Goal: Task Accomplishment & Management: Manage account settings

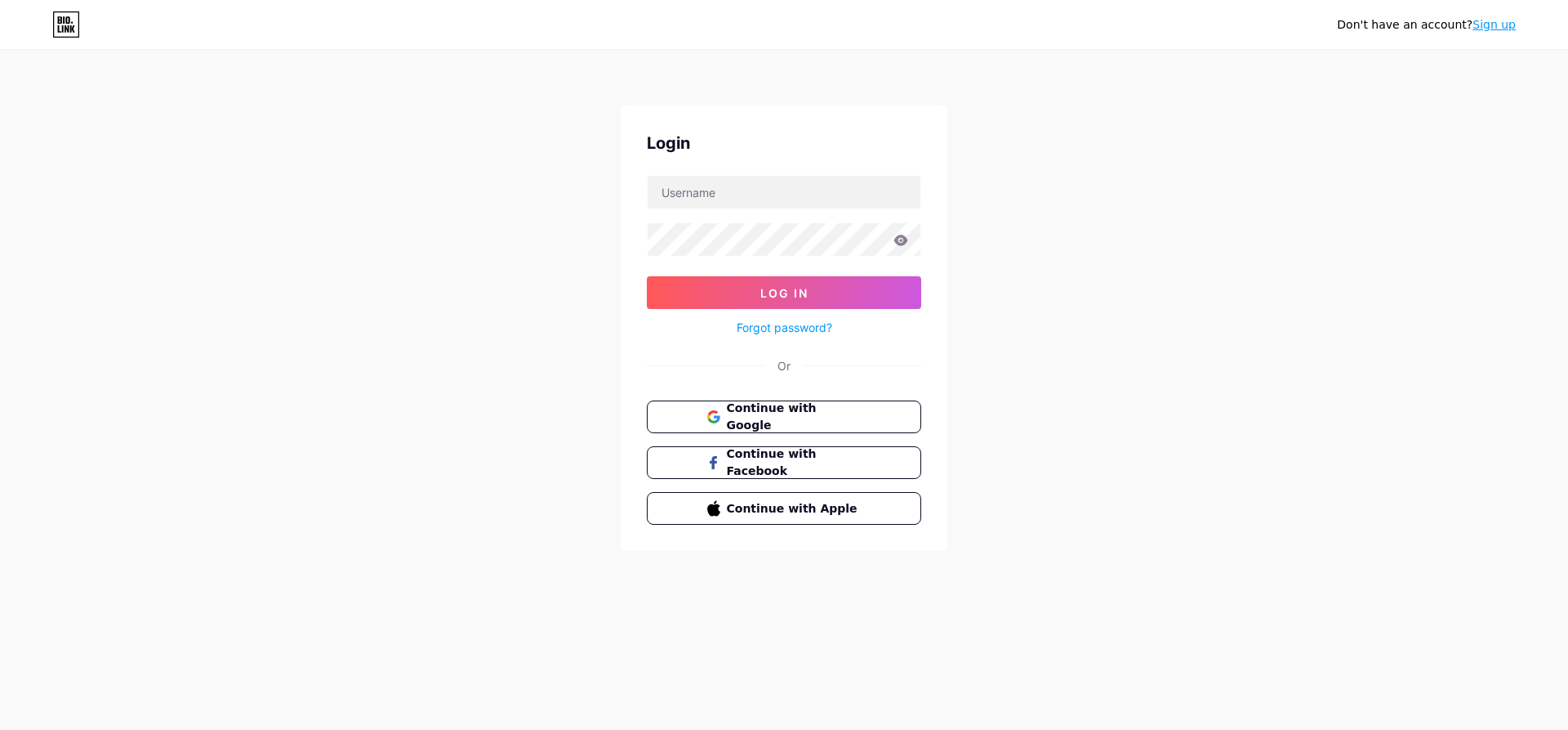
click at [69, 37] on div "Don't have an account? Sign up" at bounding box center [784, 25] width 1568 height 49
click at [69, 35] on icon at bounding box center [66, 25] width 28 height 26
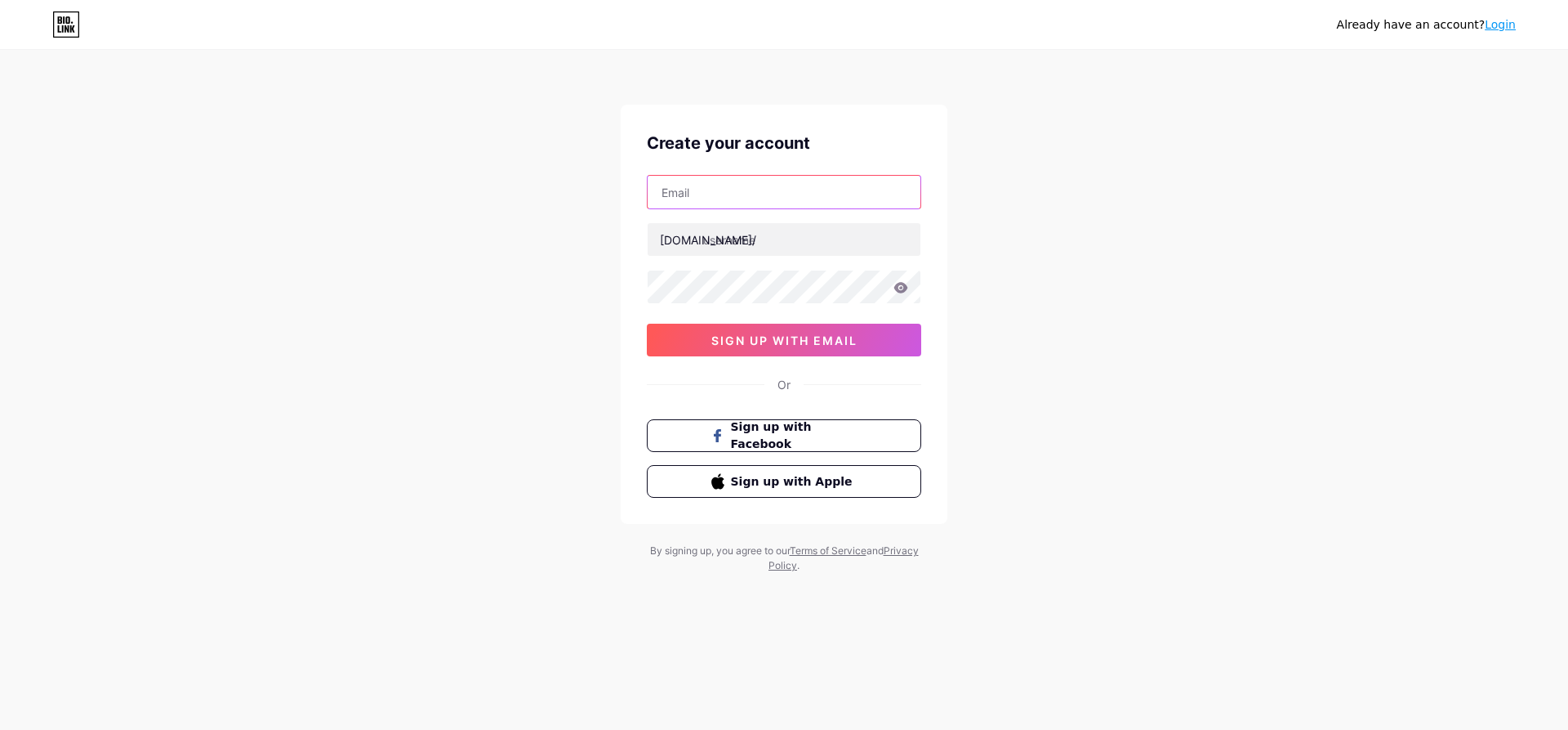
click at [737, 201] on input "text" at bounding box center [784, 192] width 273 height 33
click at [783, 347] on span "sign up with email" at bounding box center [784, 340] width 146 height 14
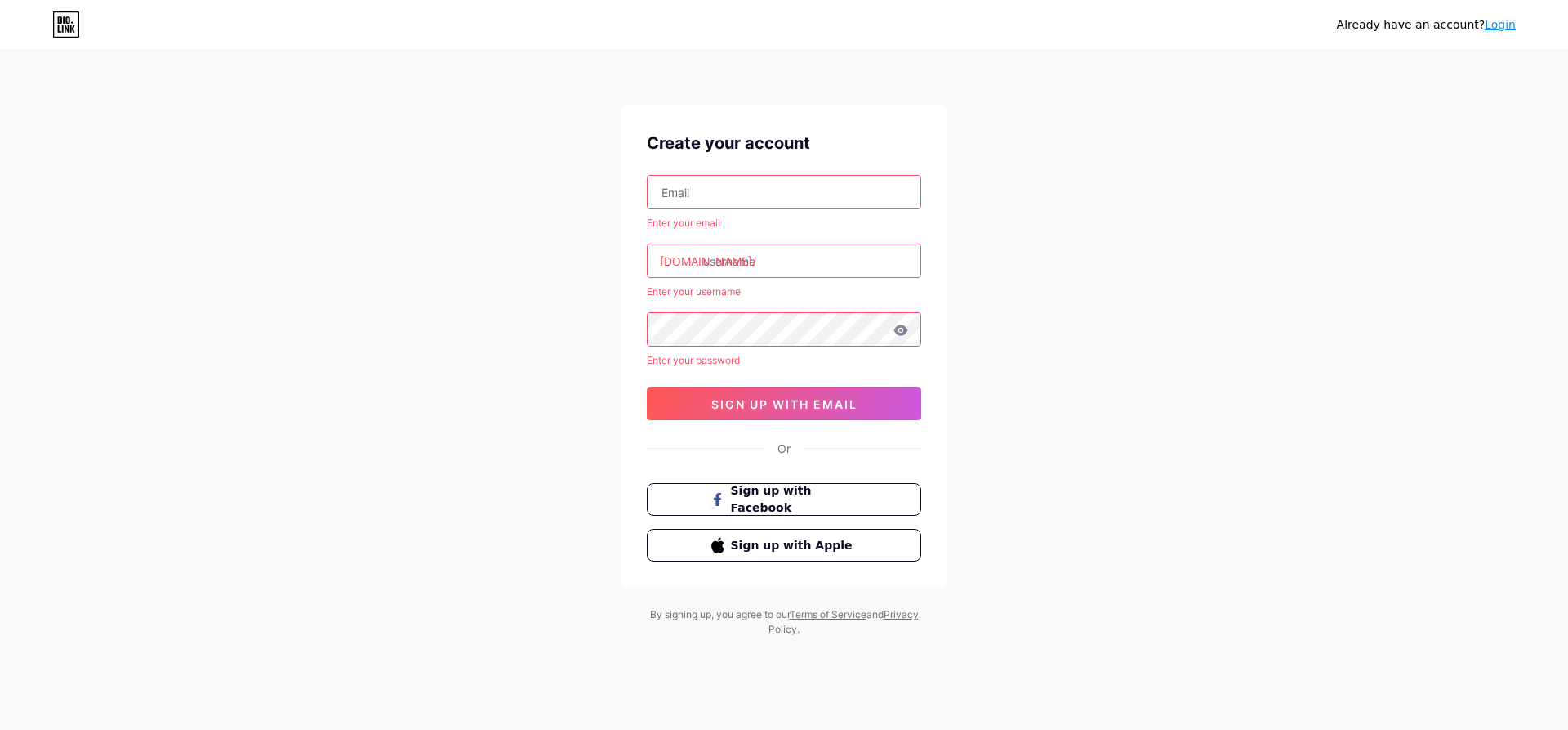
click at [765, 184] on input "text" at bounding box center [784, 192] width 273 height 33
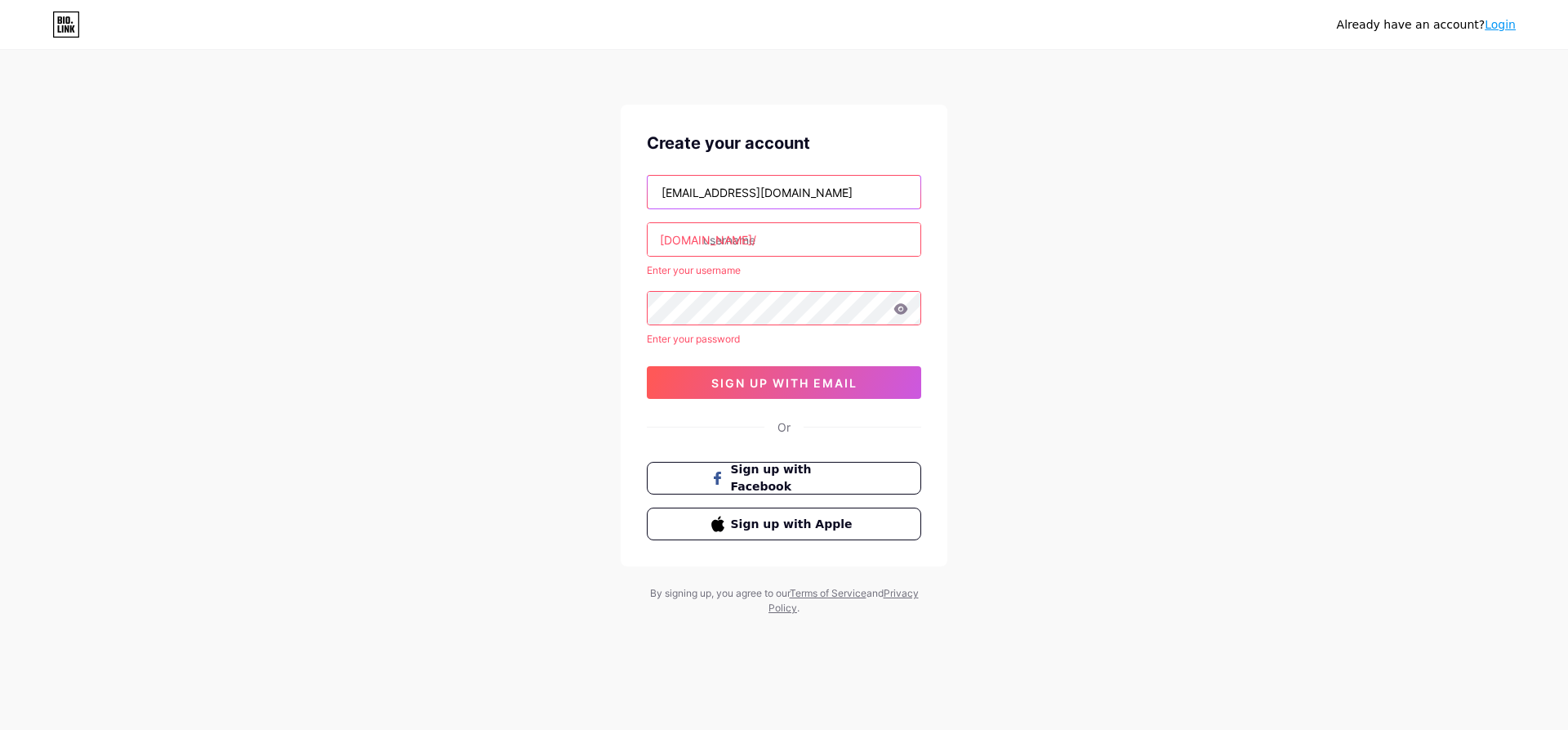
type input "[EMAIL_ADDRESS][DOMAIN_NAME]"
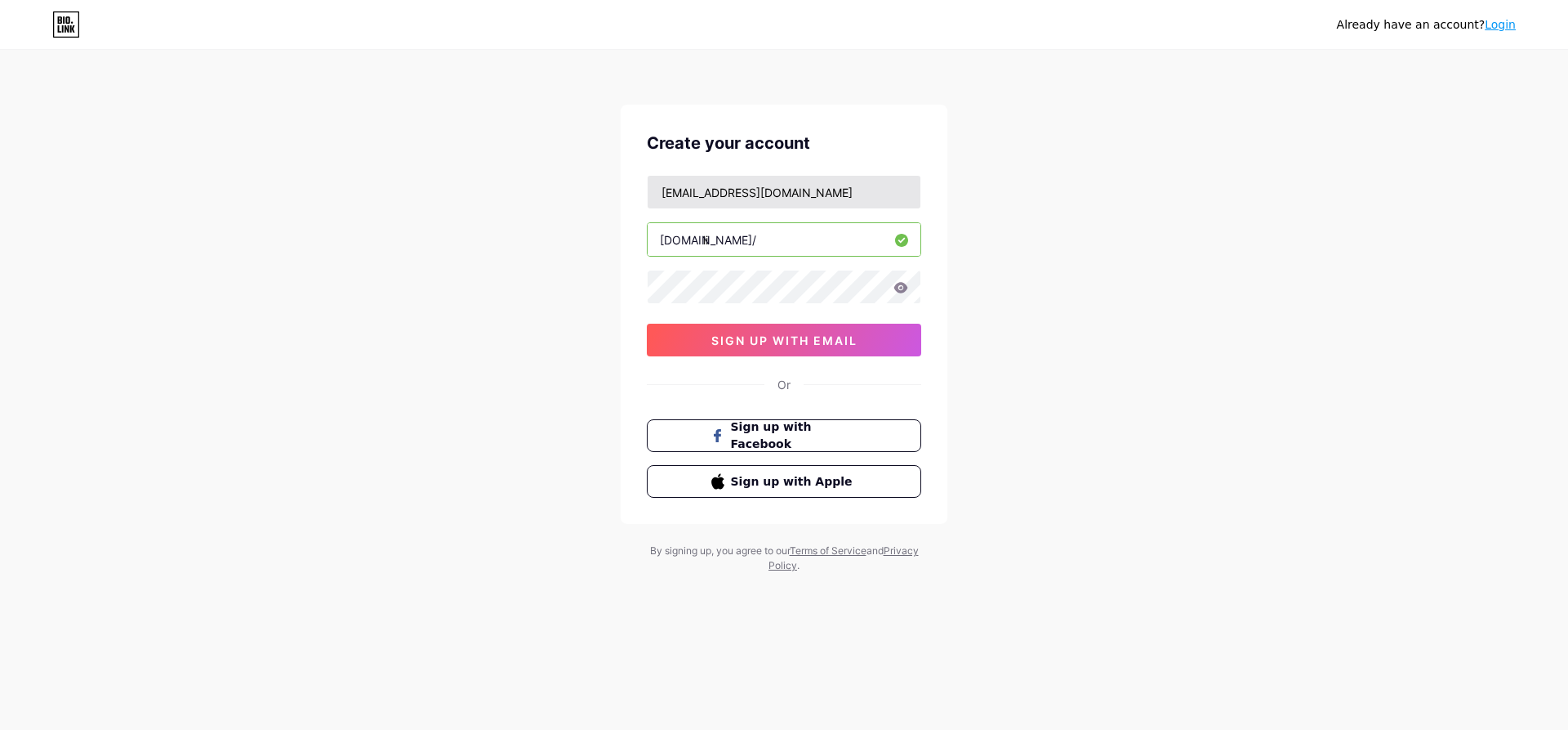
type input "l"
type input "p"
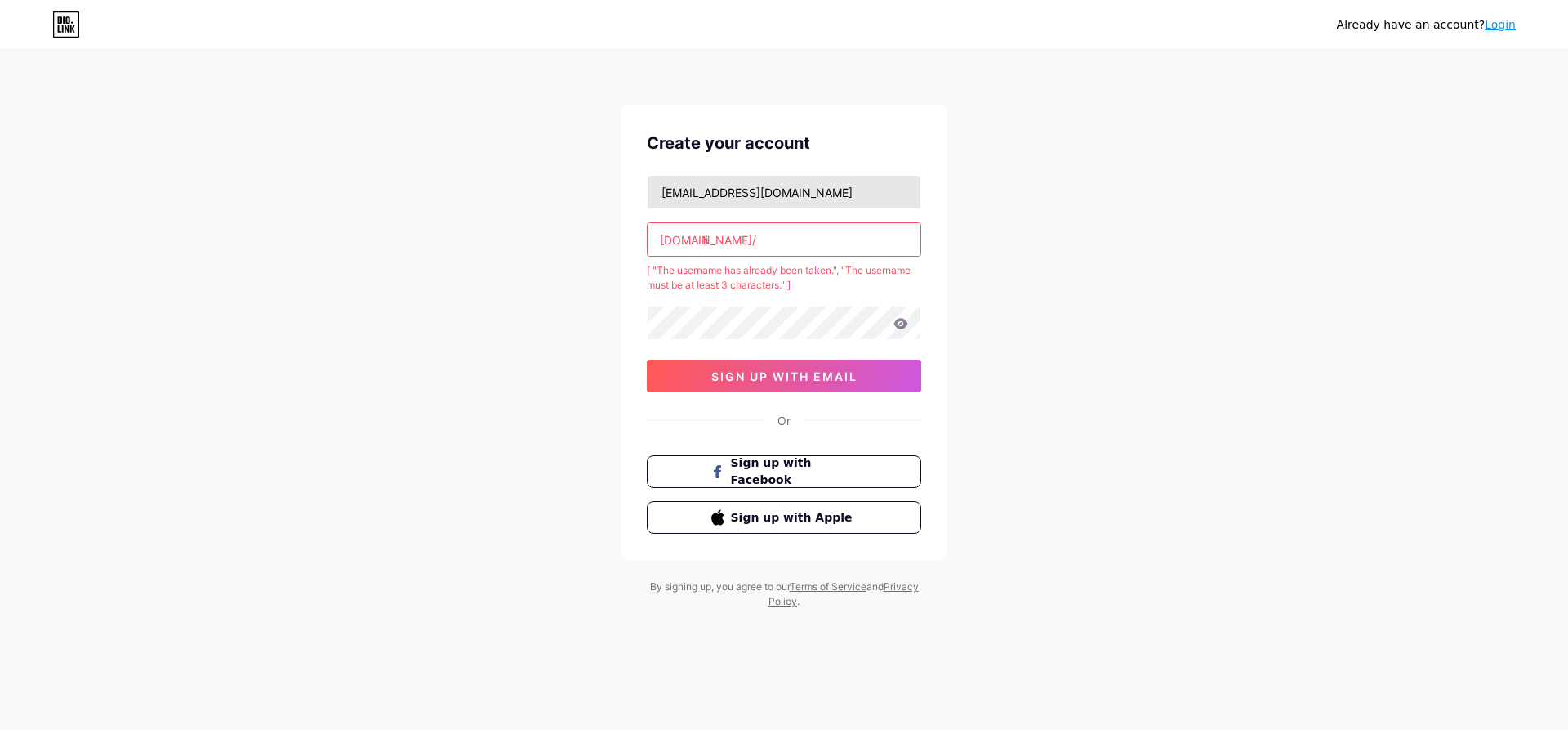
type input "l"
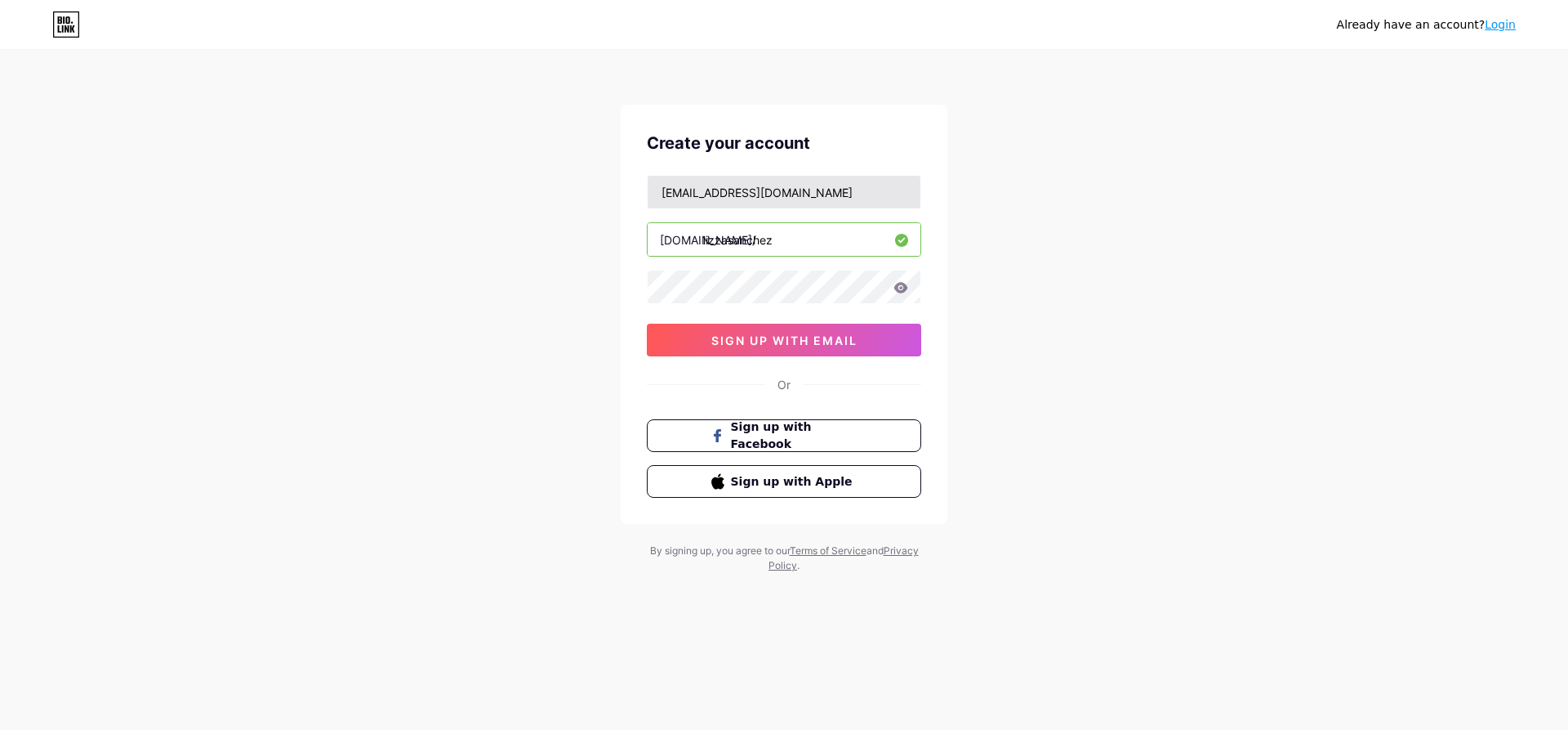
type input "lizzasanchez"
click at [808, 342] on span "sign up with email" at bounding box center [784, 340] width 146 height 14
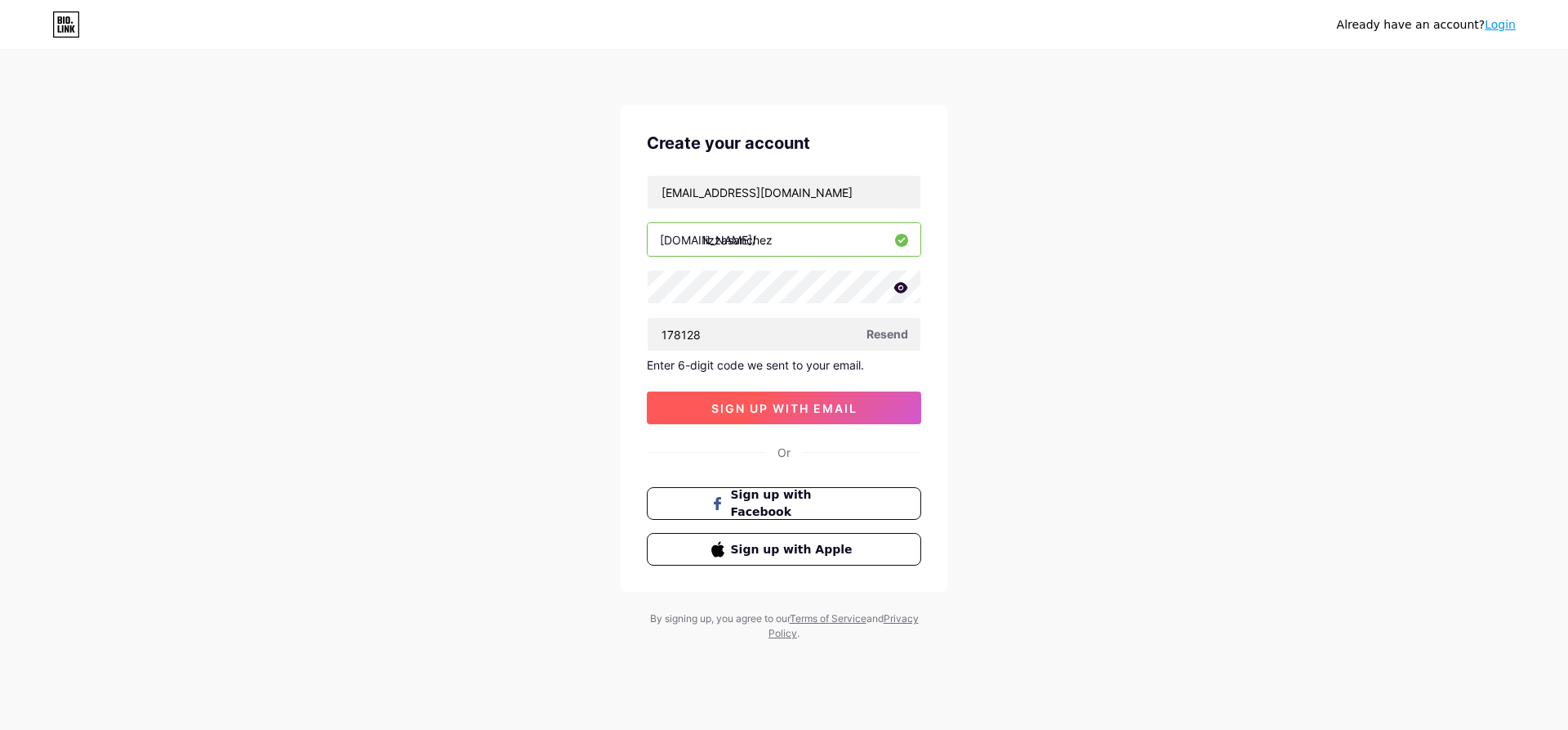
type input "178128"
click at [837, 413] on span "sign up with email" at bounding box center [784, 408] width 146 height 14
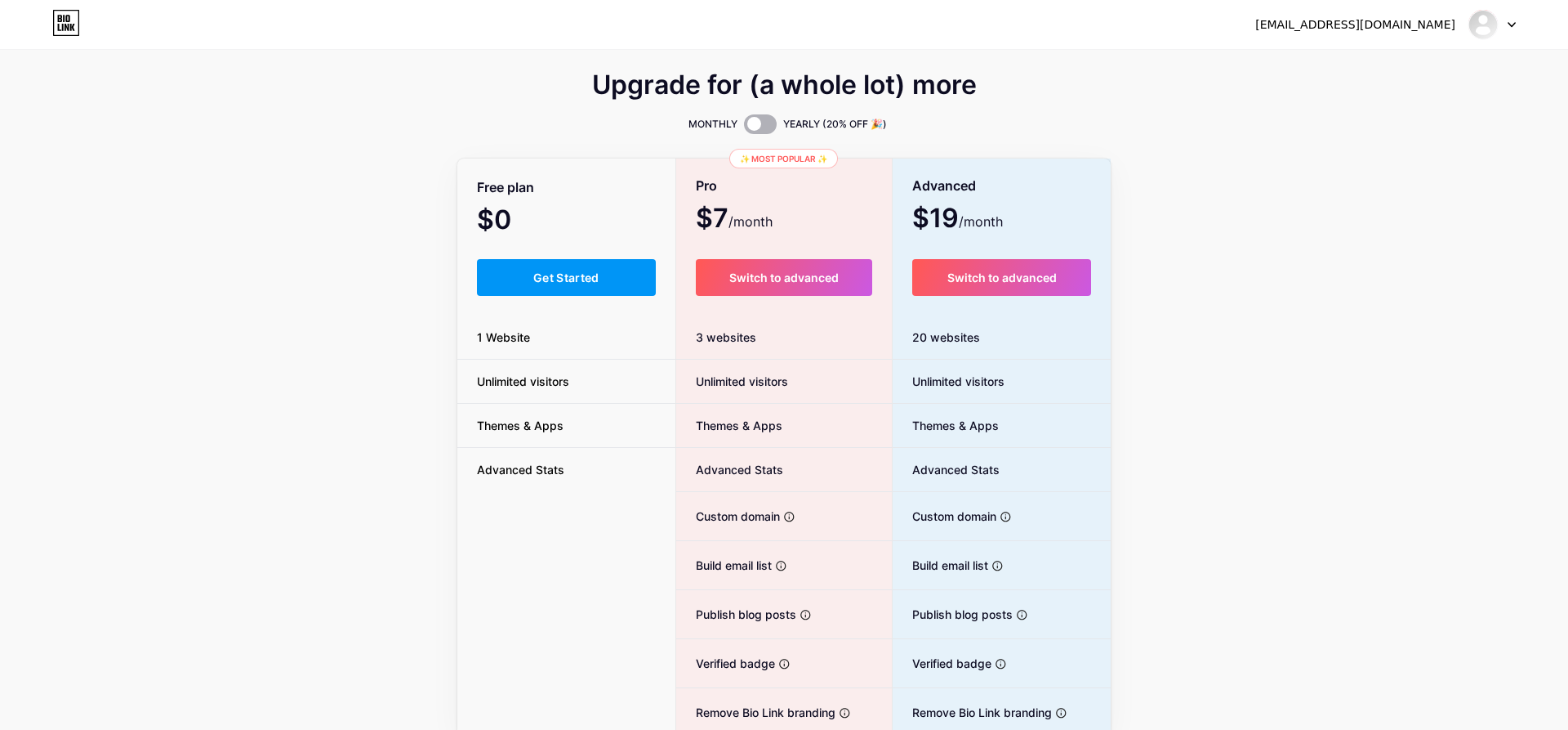
click at [755, 126] on span at bounding box center [760, 124] width 33 height 20
click at [744, 128] on input "checkbox" at bounding box center [744, 128] width 0 height 0
click at [761, 126] on span at bounding box center [760, 124] width 33 height 20
click at [744, 128] on input "checkbox" at bounding box center [744, 128] width 0 height 0
click at [608, 274] on button "Get Started" at bounding box center [566, 277] width 179 height 36
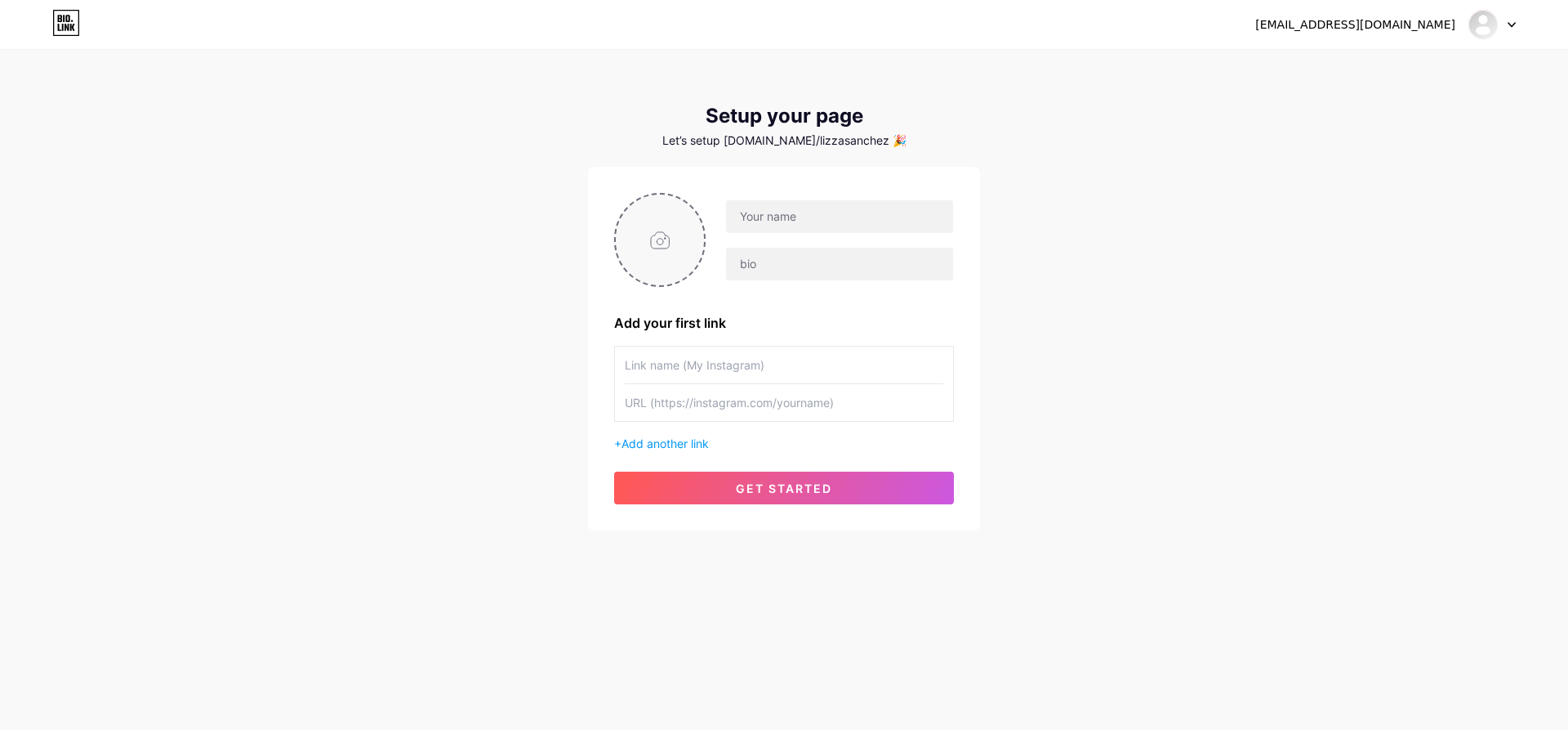
click at [652, 255] on input "file" at bounding box center [660, 240] width 88 height 91
type input "C:\fakepath\Flux_Dev_A_stunning_elegant_woman_with_long_wavy_brown_hair_gl_3 (1…"
click at [790, 224] on input "text" at bounding box center [839, 216] width 227 height 33
type input "[PERSON_NAME]"
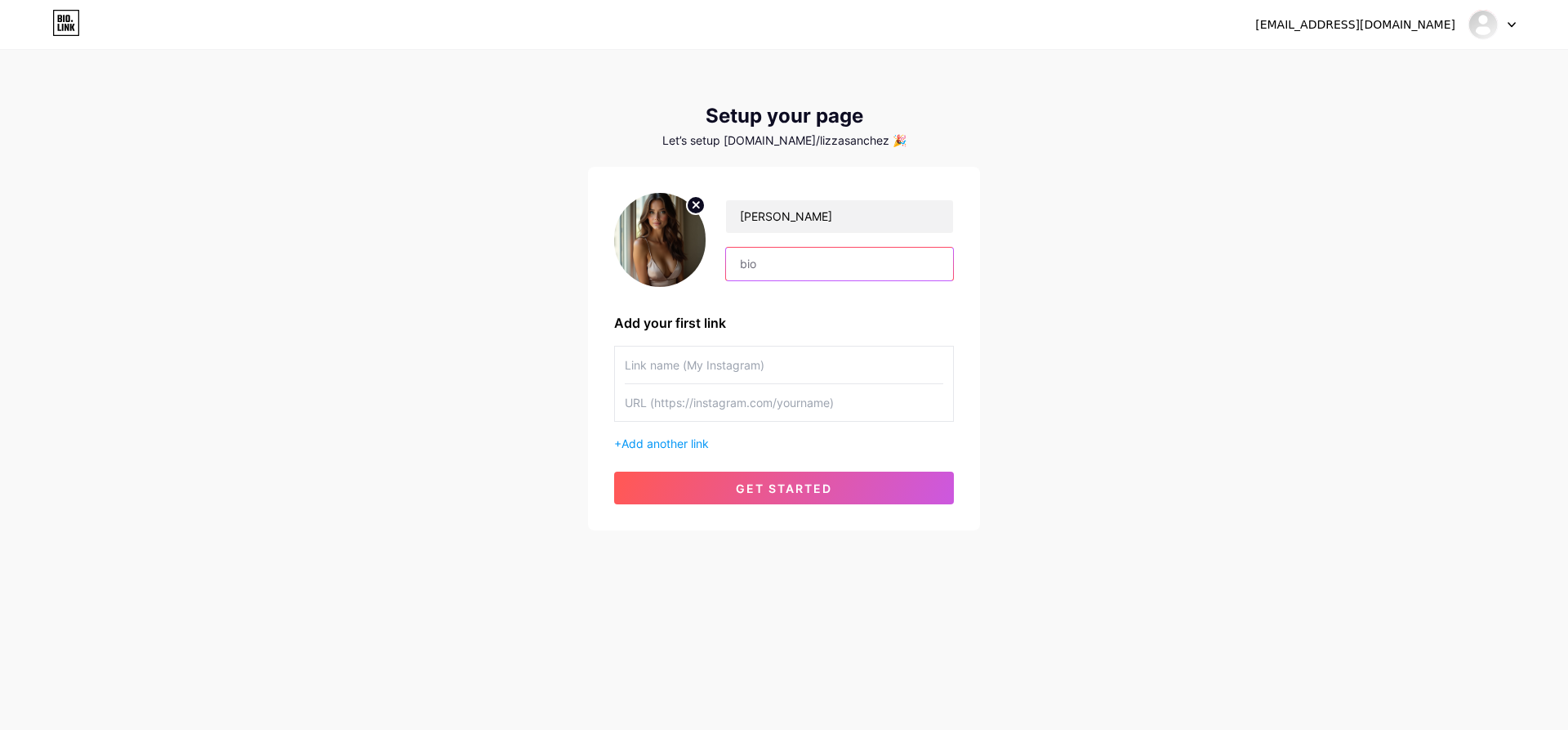
click at [812, 271] on input "text" at bounding box center [839, 264] width 227 height 33
paste input "[URL][DOMAIN_NAME]"
type input "[URL][DOMAIN_NAME]"
click at [755, 370] on input "text" at bounding box center [783, 365] width 318 height 36
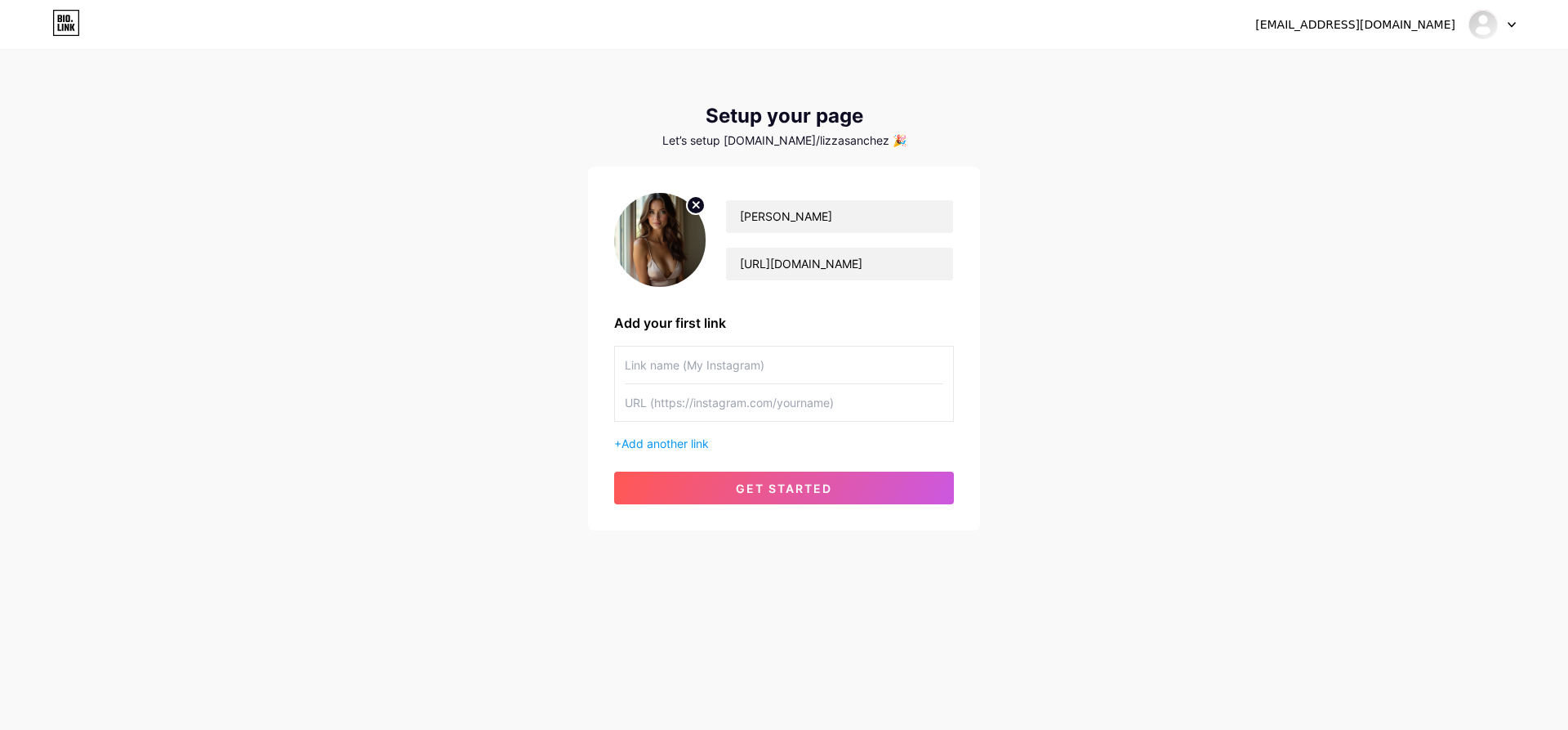
click at [689, 366] on input "text" at bounding box center [783, 365] width 318 height 36
click at [681, 363] on input "text" at bounding box center [783, 365] width 318 height 36
type input "Paypal"
click at [655, 409] on input "text" at bounding box center [783, 402] width 318 height 36
paste input "[URL][DOMAIN_NAME]"
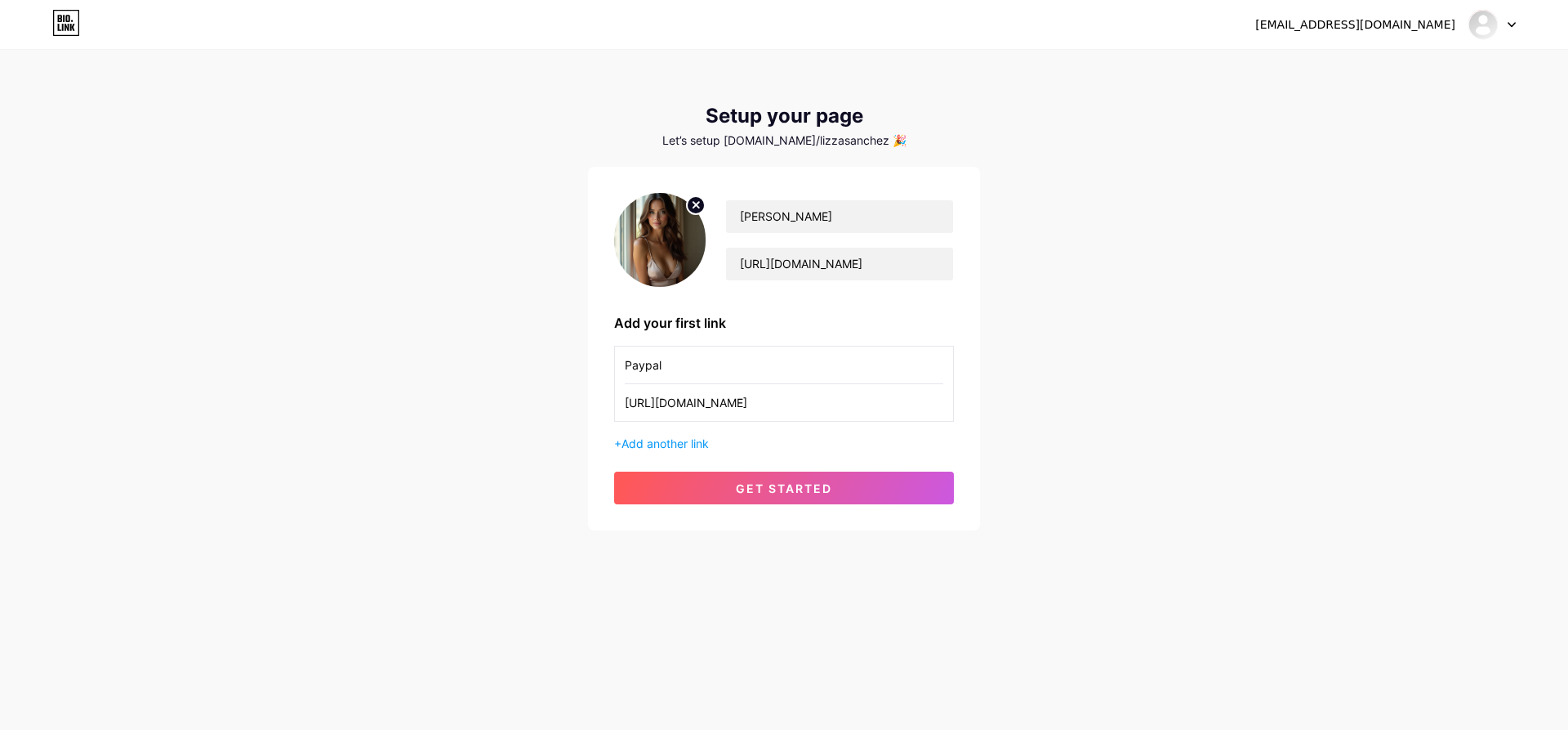
type input "[URL][DOMAIN_NAME]"
click at [622, 442] on div "+ Add another link" at bounding box center [784, 443] width 339 height 17
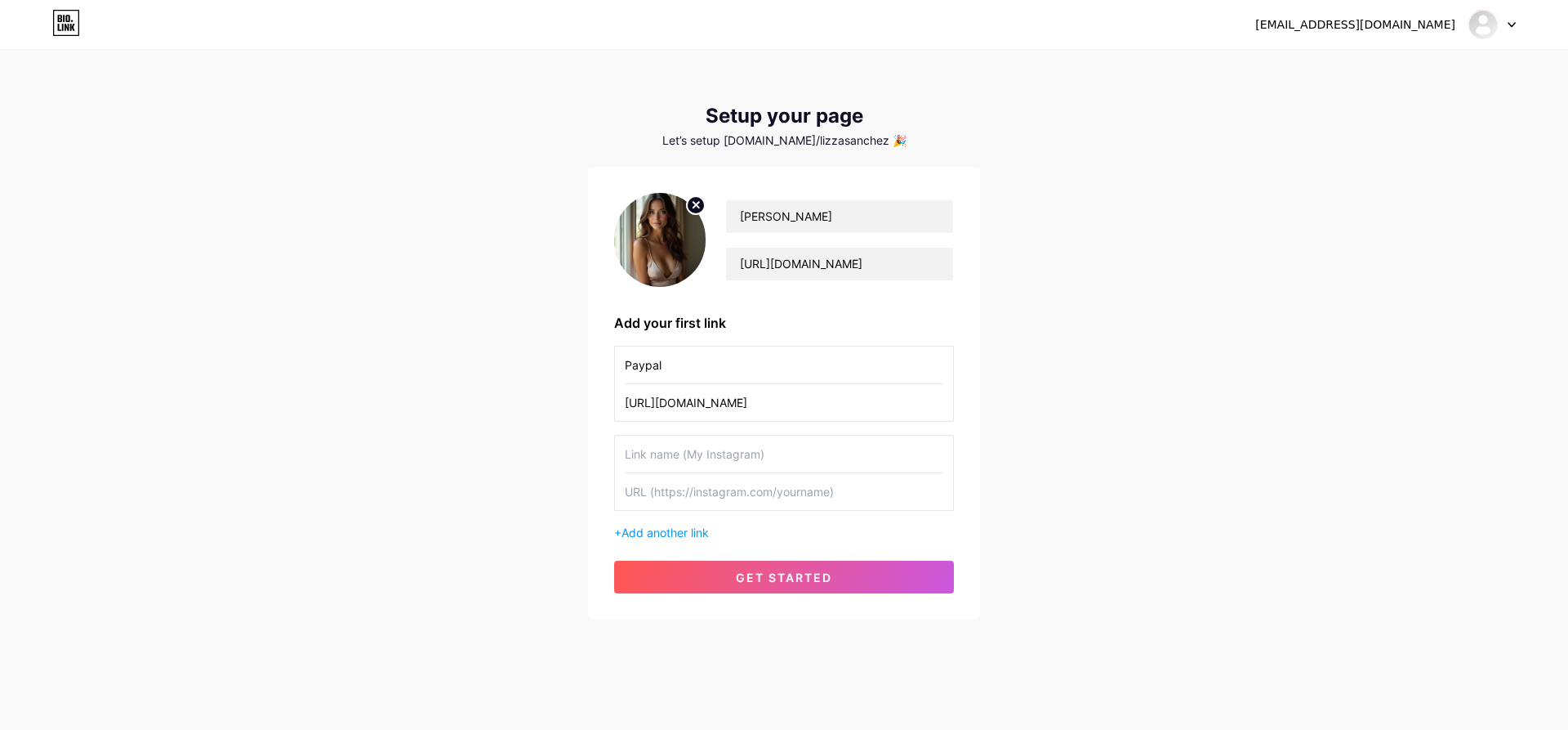
click at [665, 455] on input "text" at bounding box center [783, 454] width 318 height 36
type input "Check24"
click at [785, 492] on input "text" at bounding box center [783, 491] width 318 height 36
click at [693, 494] on input "text" at bounding box center [783, 491] width 318 height 36
paste input "[URL][DOMAIN_NAME]"
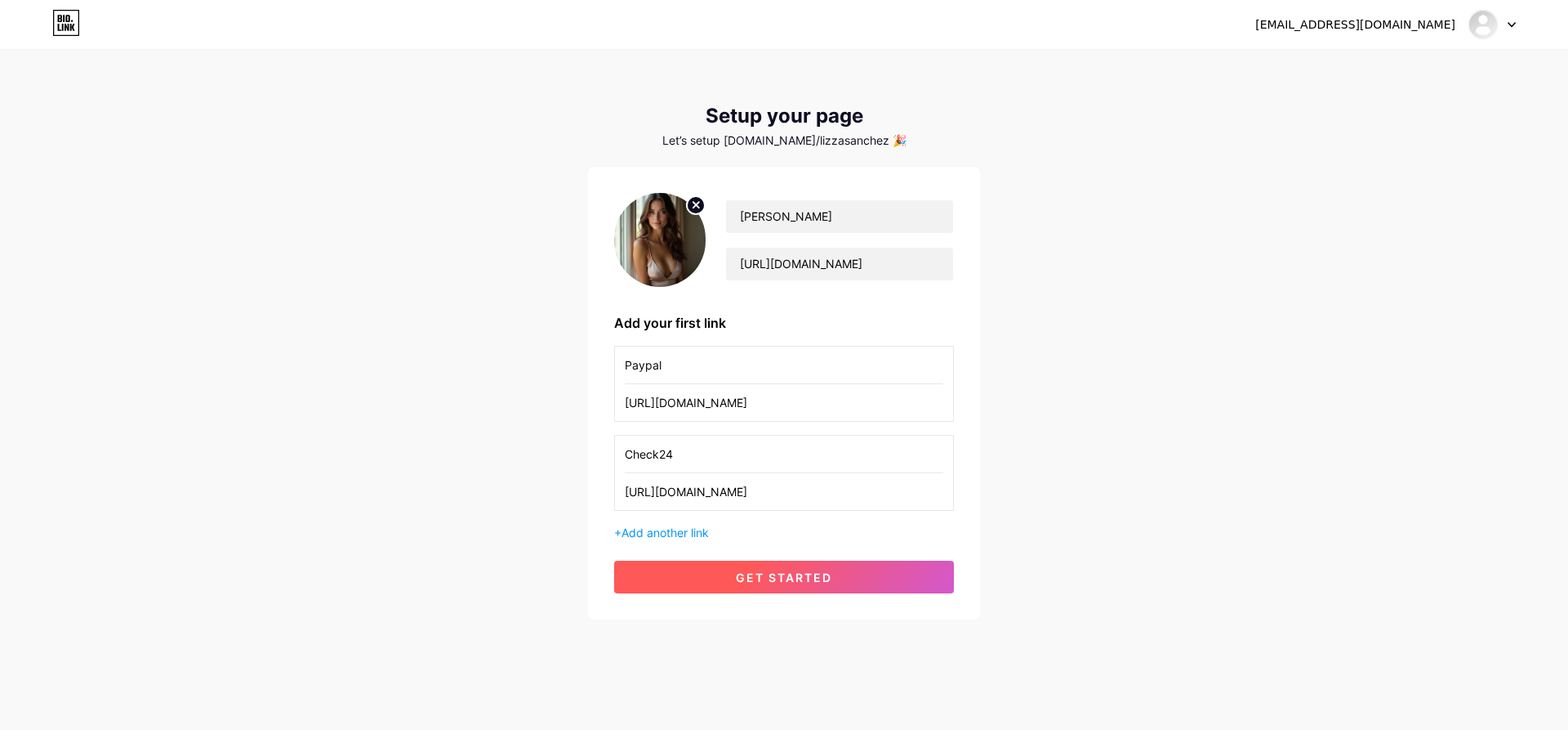
type input "[URL][DOMAIN_NAME]"
click at [713, 568] on button "get started" at bounding box center [784, 577] width 339 height 33
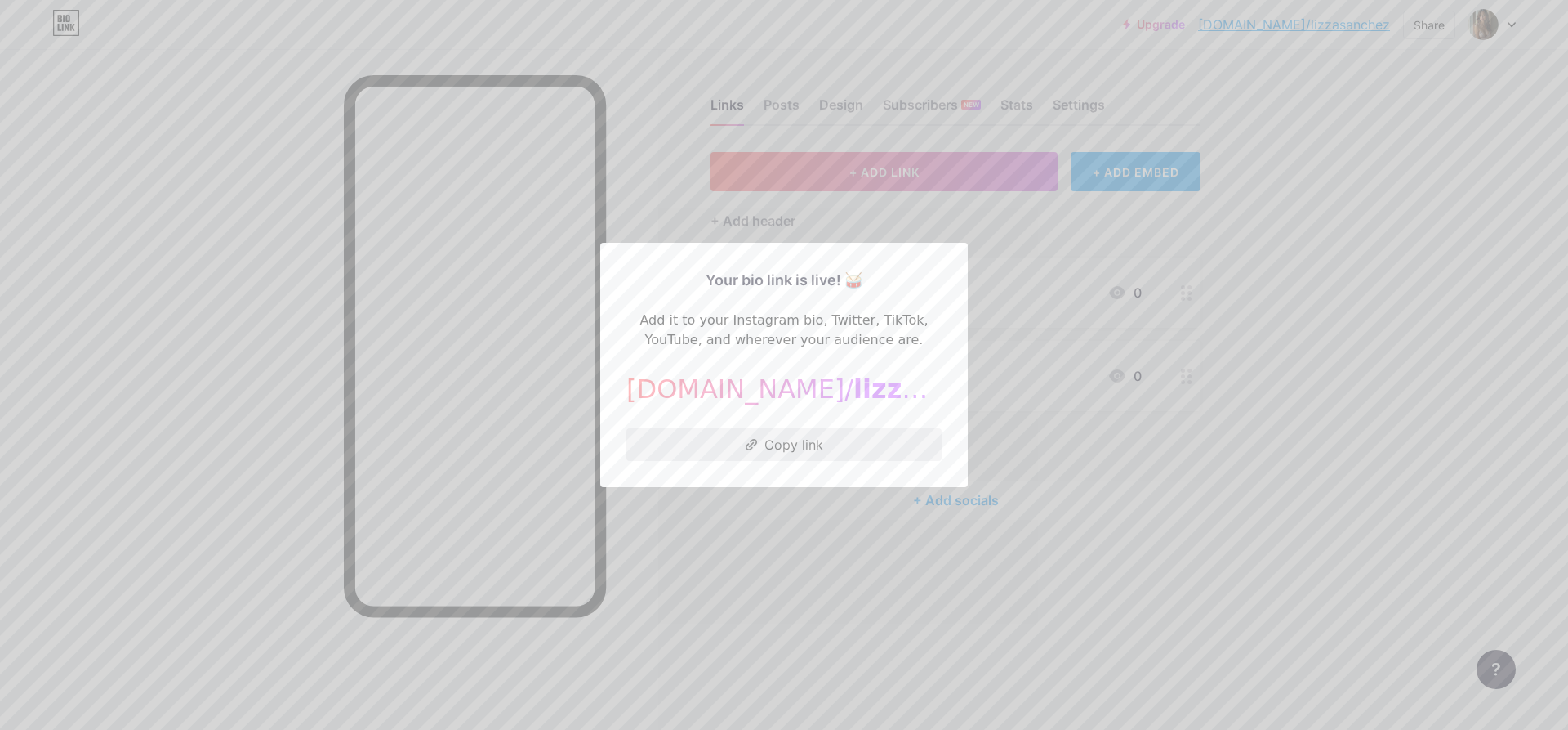
click at [836, 437] on button "Copy link" at bounding box center [783, 445] width 315 height 33
click at [249, 457] on div at bounding box center [784, 365] width 1568 height 730
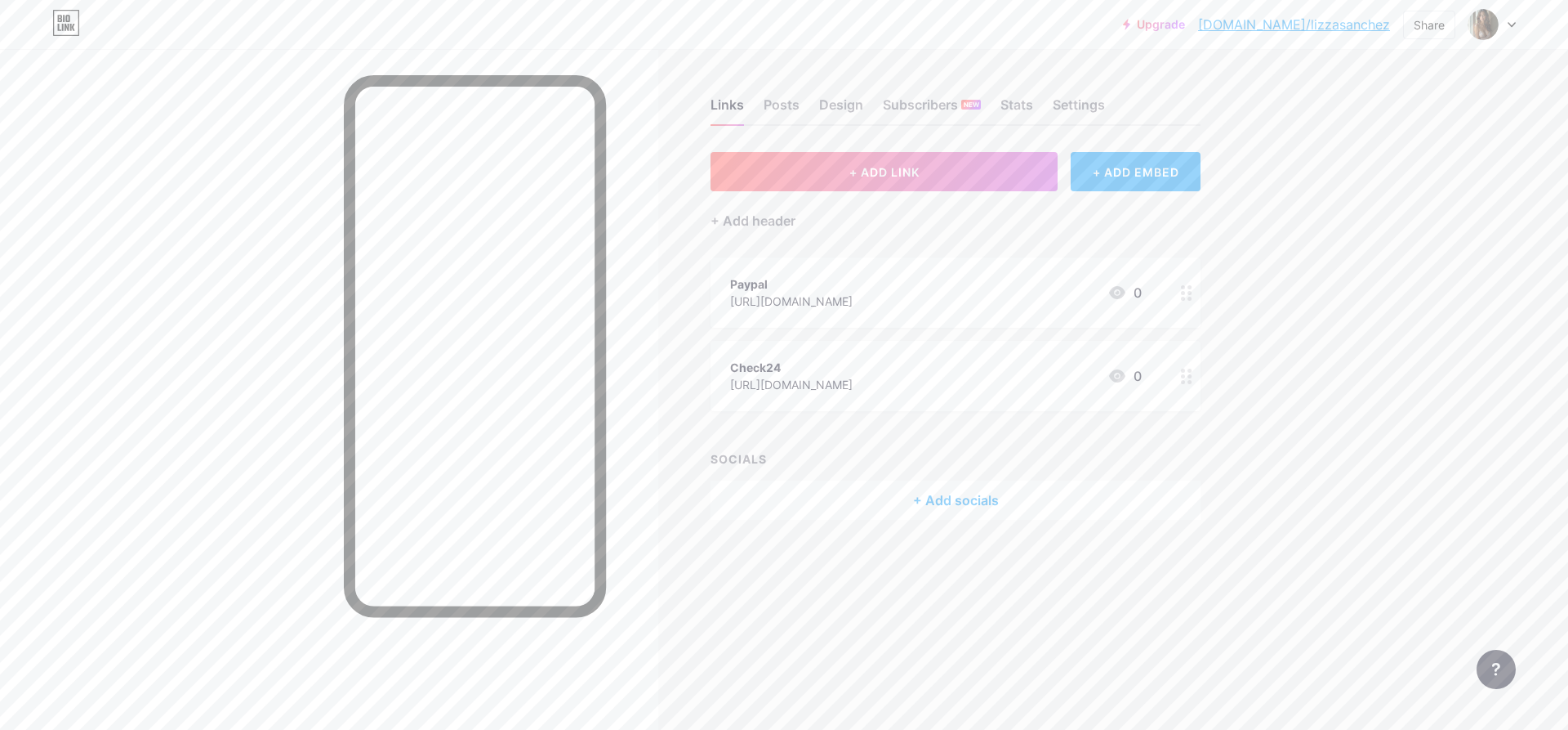
click at [1500, 25] on div at bounding box center [1492, 25] width 47 height 29
click at [1395, 192] on link "Account settings" at bounding box center [1413, 185] width 202 height 44
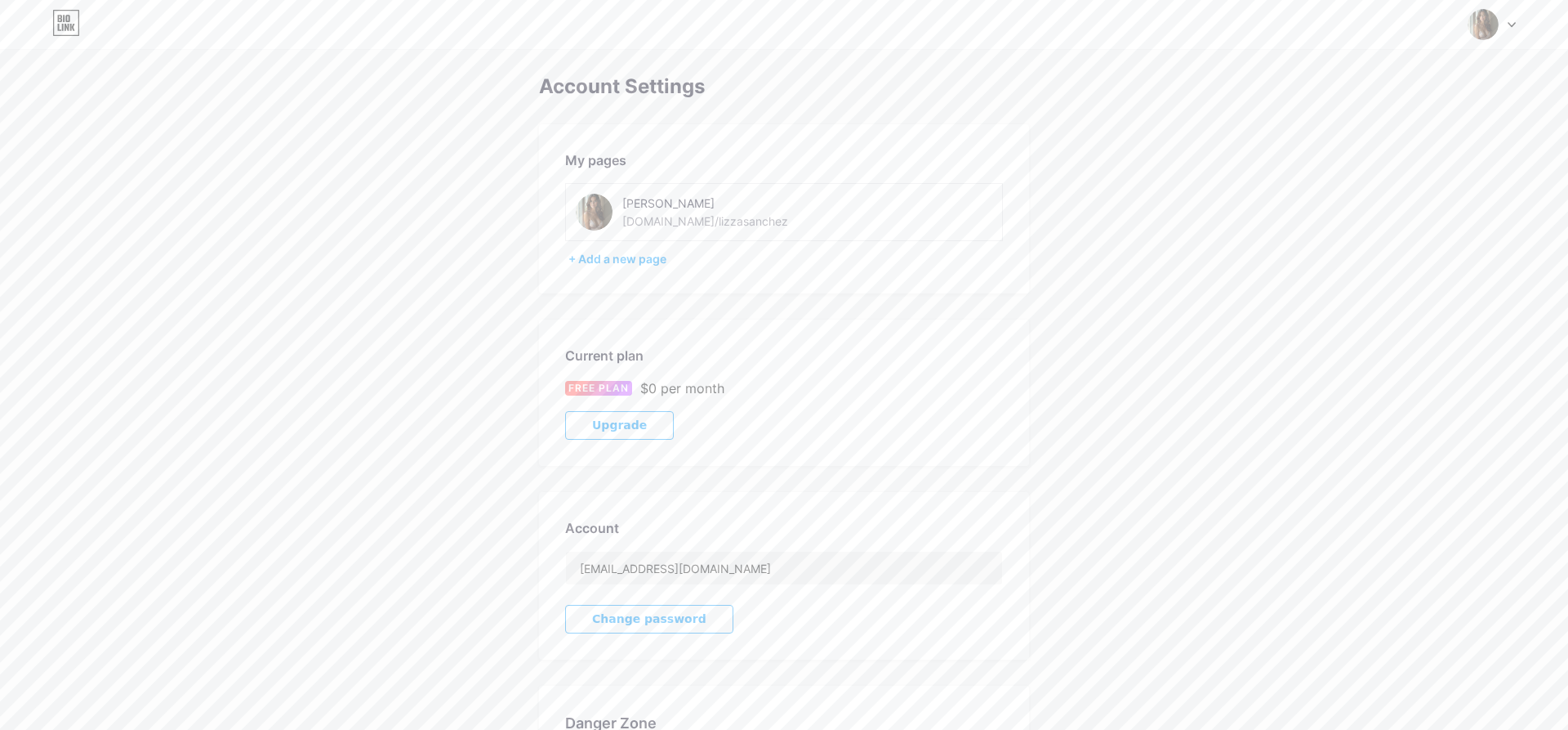
click at [1508, 30] on div at bounding box center [1492, 25] width 47 height 29
click at [1400, 148] on div "+ Add a new page" at bounding box center [1416, 142] width 183 height 16
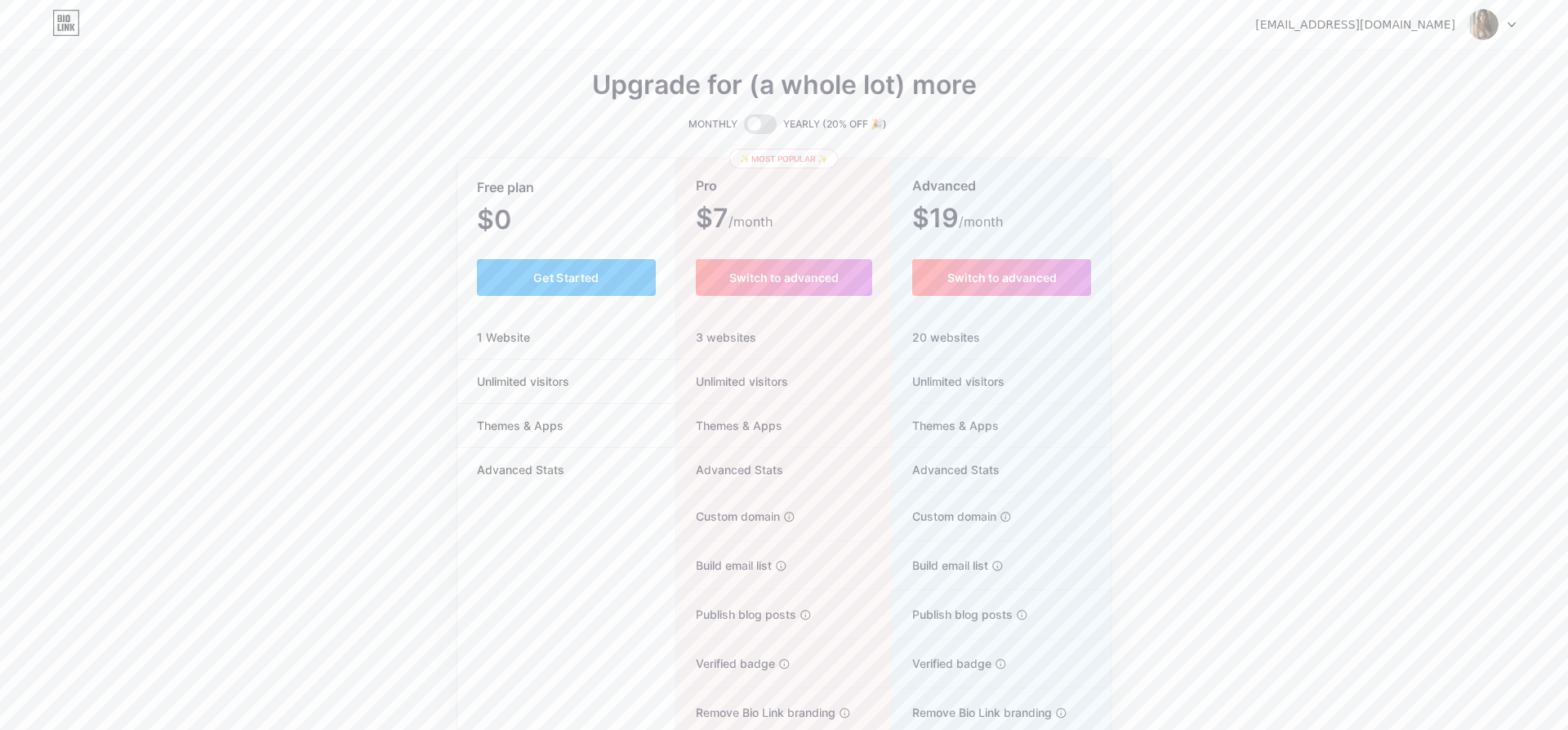
click at [1512, 28] on div at bounding box center [1492, 25] width 47 height 29
click at [1407, 68] on link "Dashboard" at bounding box center [1413, 66] width 202 height 44
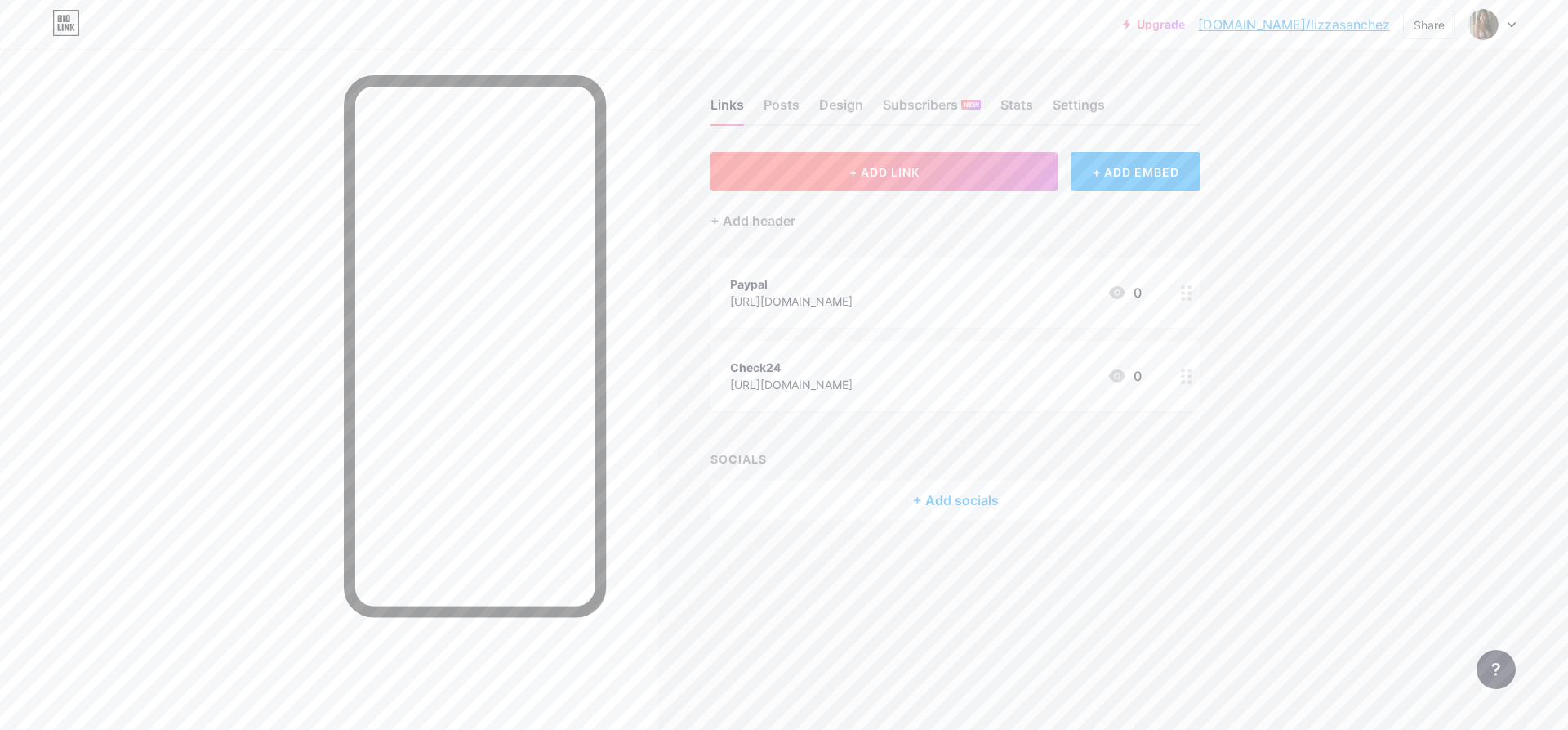
click at [907, 167] on span "+ ADD LINK" at bounding box center [884, 172] width 70 height 14
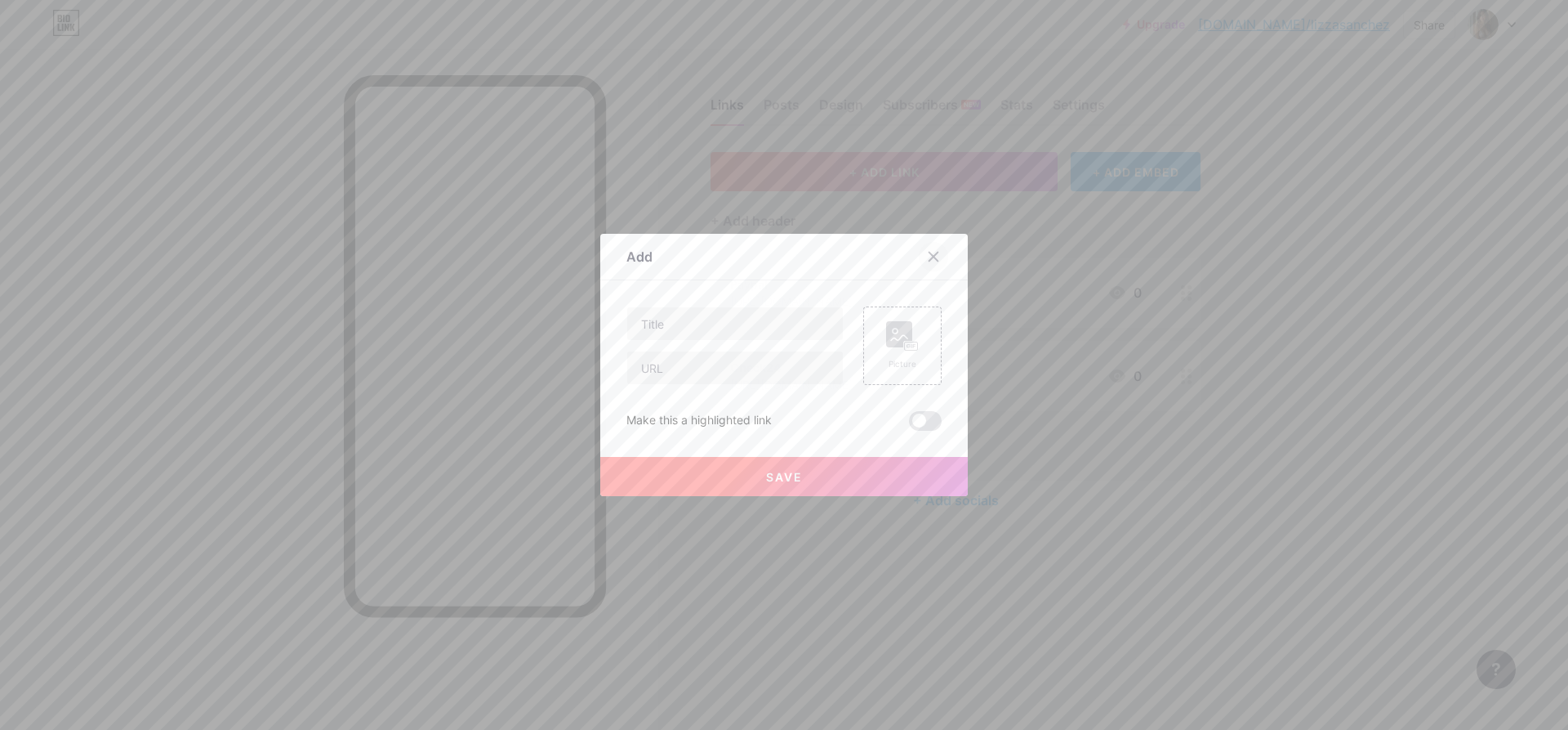
click at [933, 261] on icon at bounding box center [933, 256] width 13 height 13
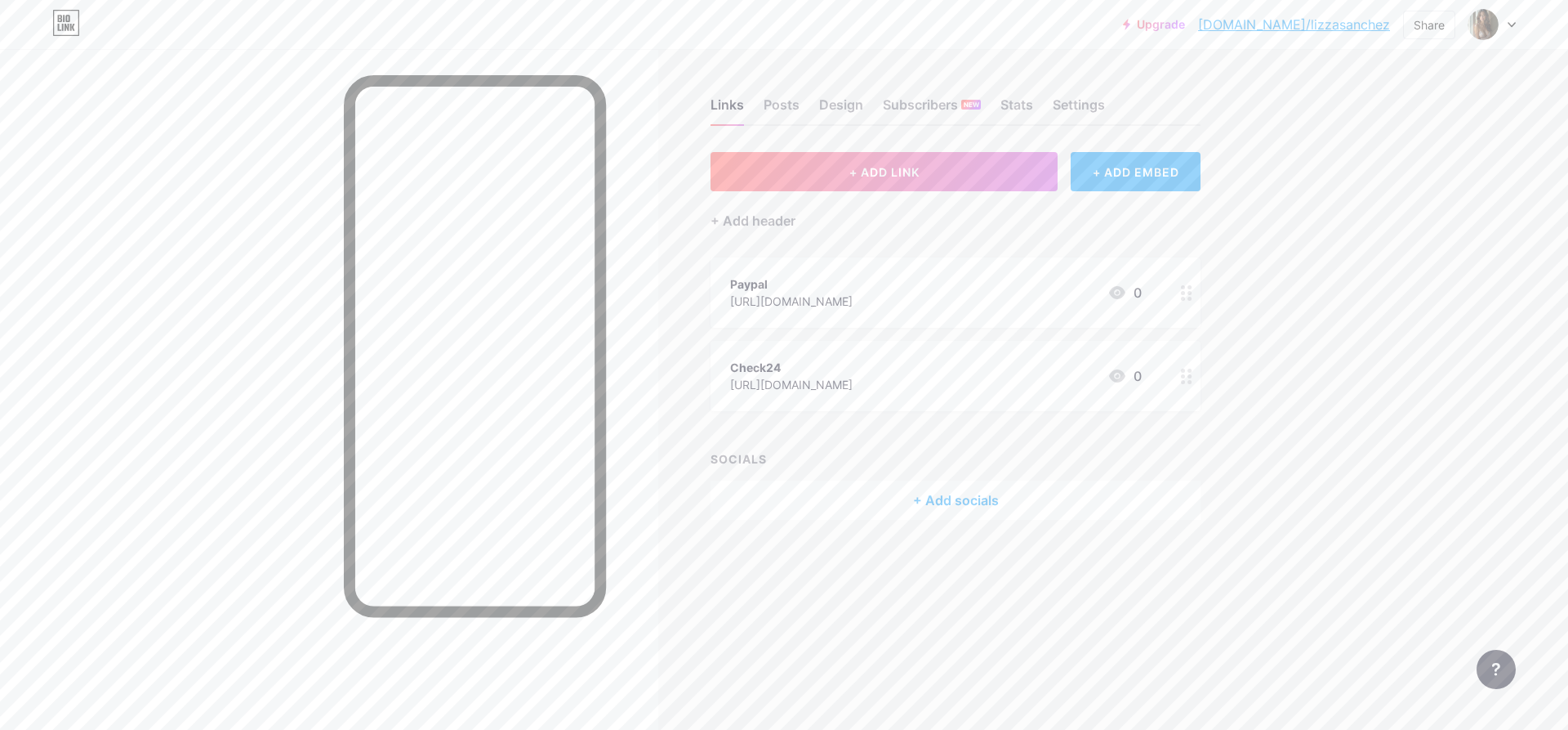
click at [1187, 374] on icon at bounding box center [1186, 376] width 12 height 15
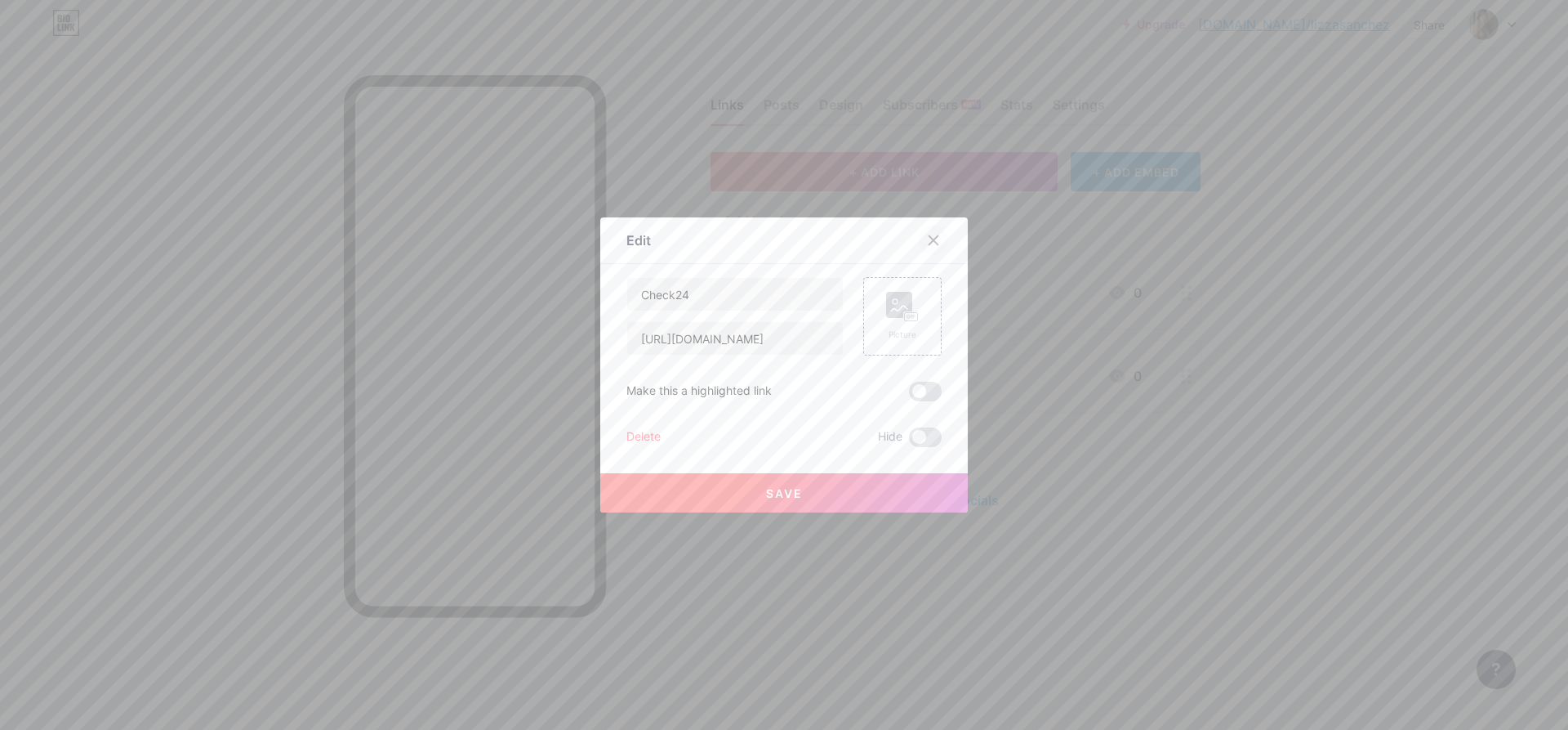
click at [936, 242] on icon at bounding box center [934, 241] width 9 height 9
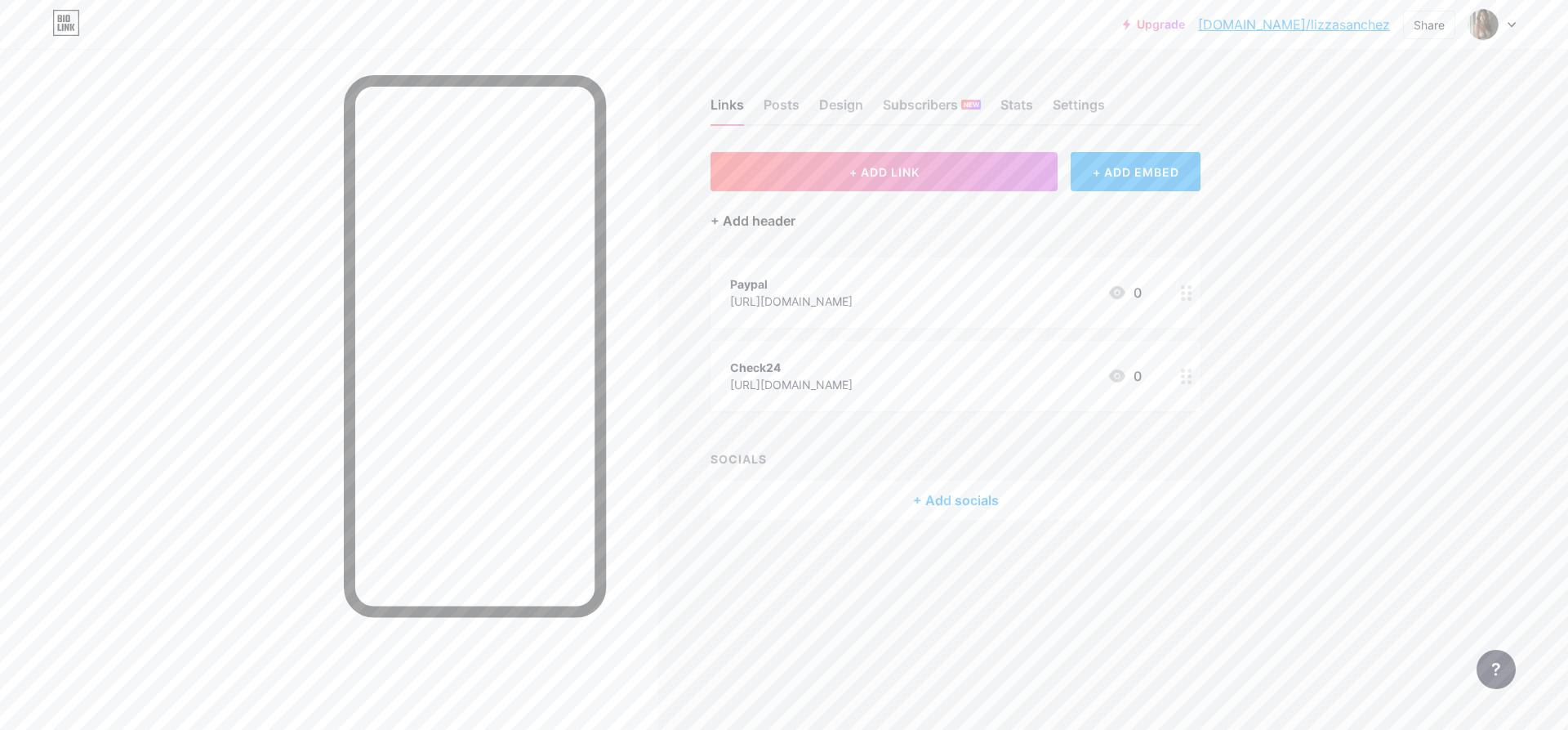
click at [750, 226] on div "+ Add header" at bounding box center [753, 221] width 85 height 20
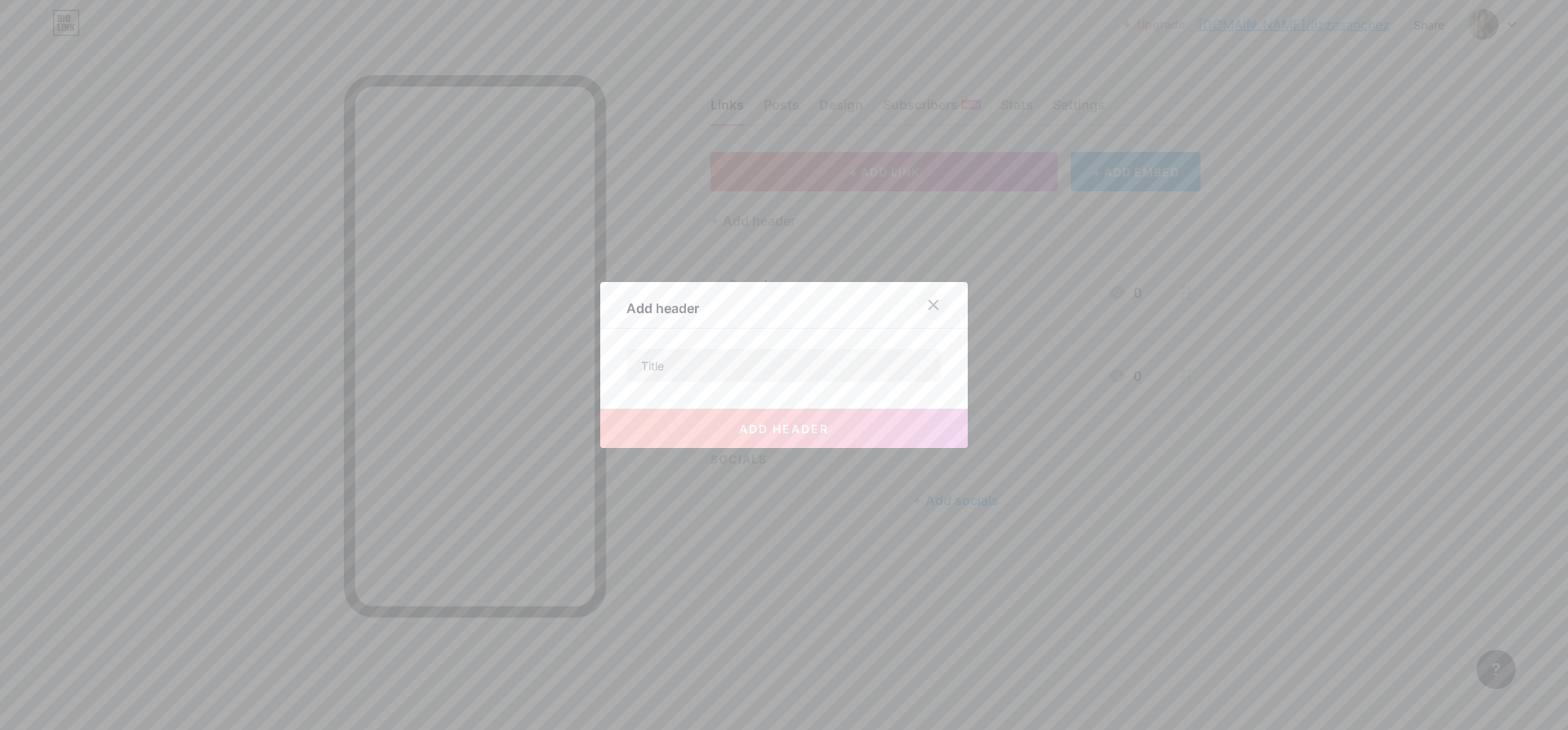
click at [927, 301] on icon at bounding box center [933, 304] width 13 height 13
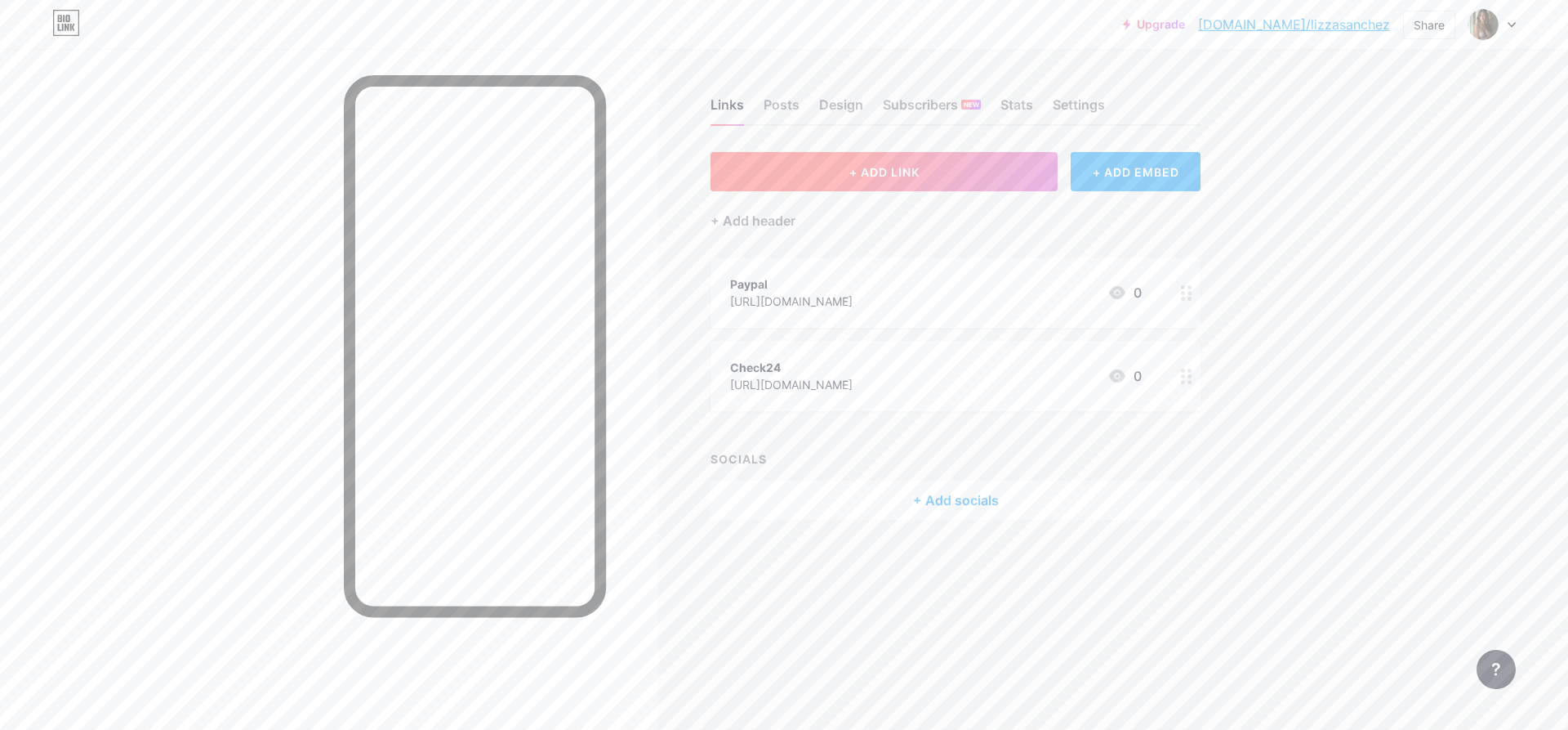
click at [888, 182] on button "+ ADD LINK" at bounding box center [884, 171] width 347 height 39
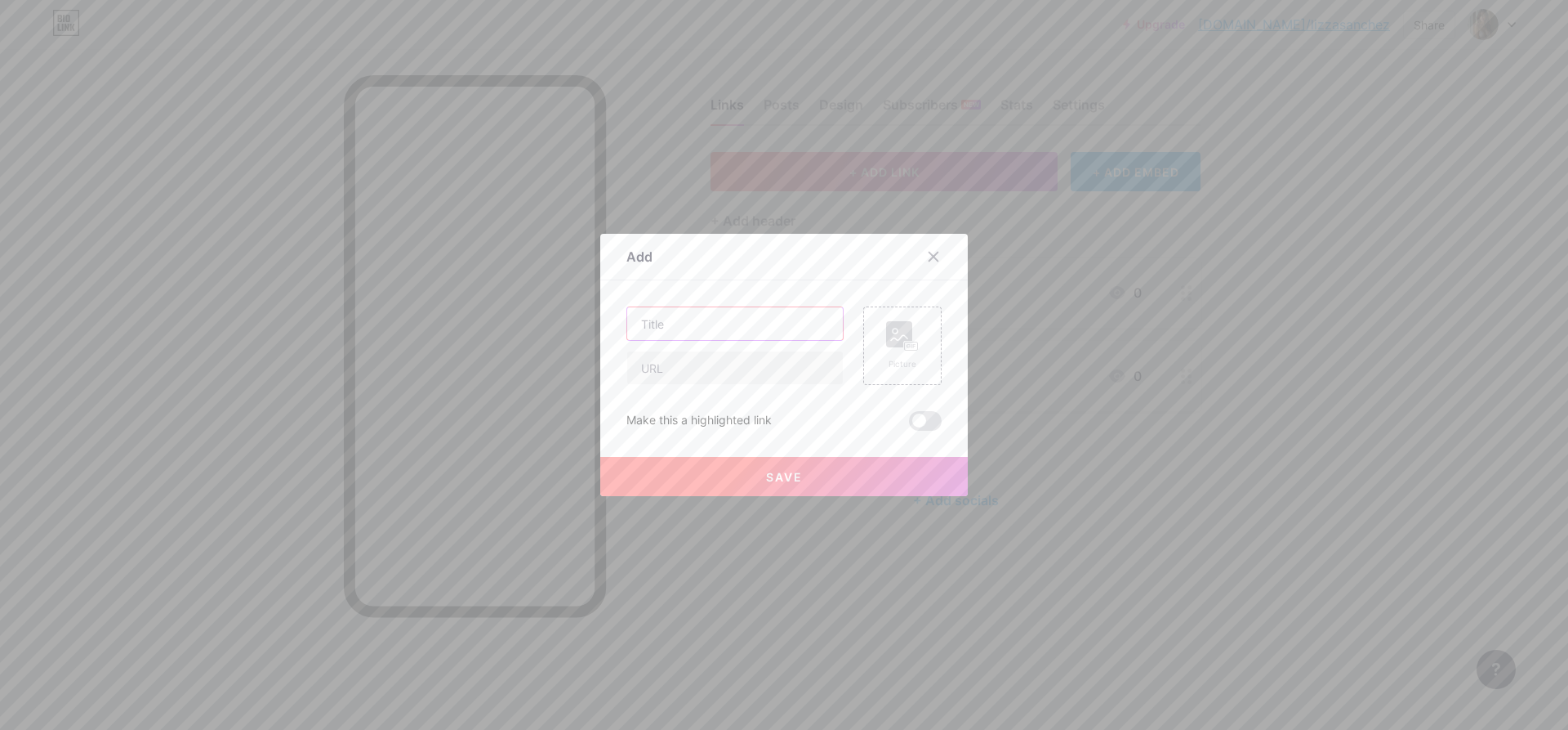
click at [732, 326] on input "text" at bounding box center [735, 323] width 216 height 33
type input "Fanvue"
click at [646, 373] on input "text" at bounding box center [735, 368] width 216 height 33
paste input "[URL][DOMAIN_NAME]"
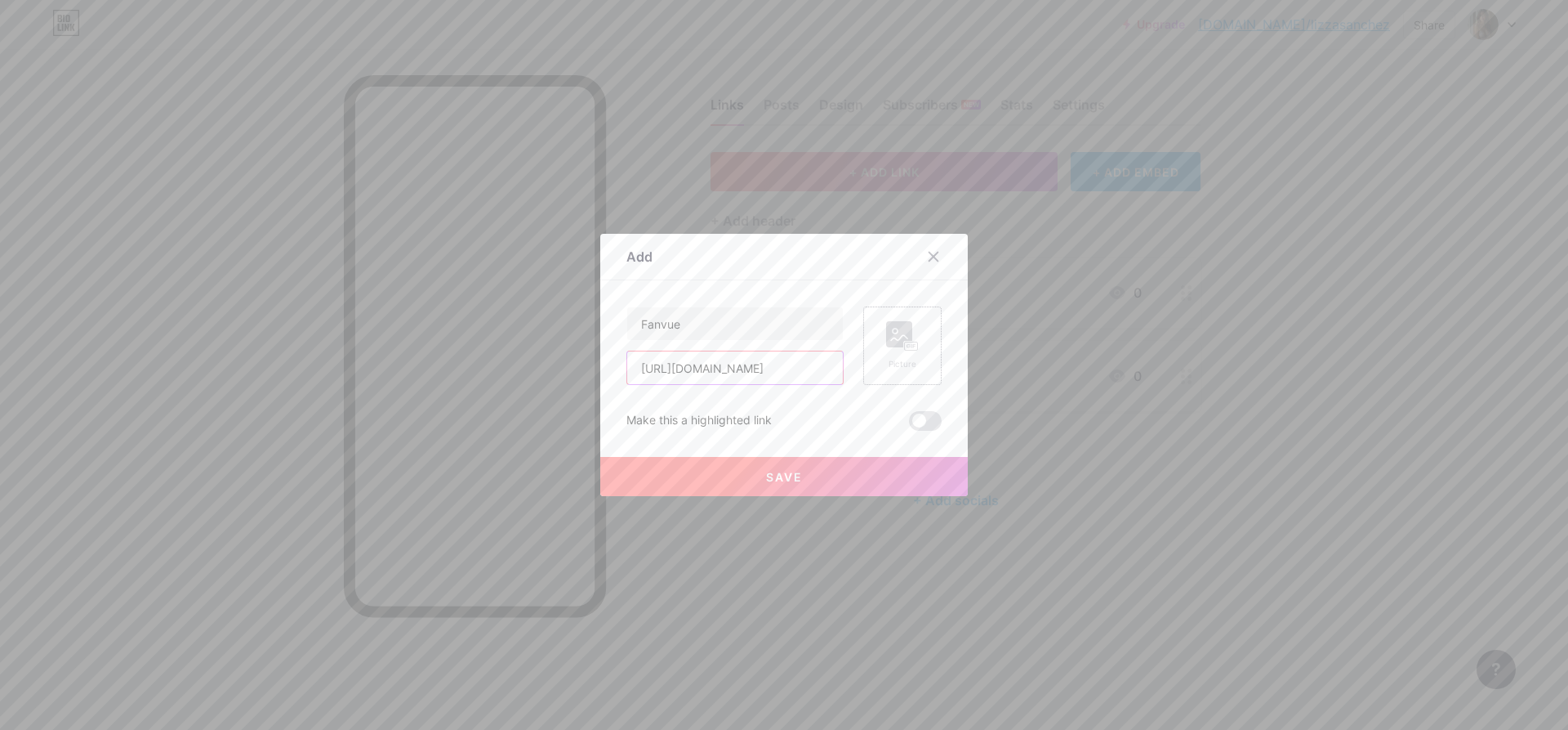
type input "[URL][DOMAIN_NAME]"
click at [916, 319] on div "Picture" at bounding box center [902, 345] width 78 height 78
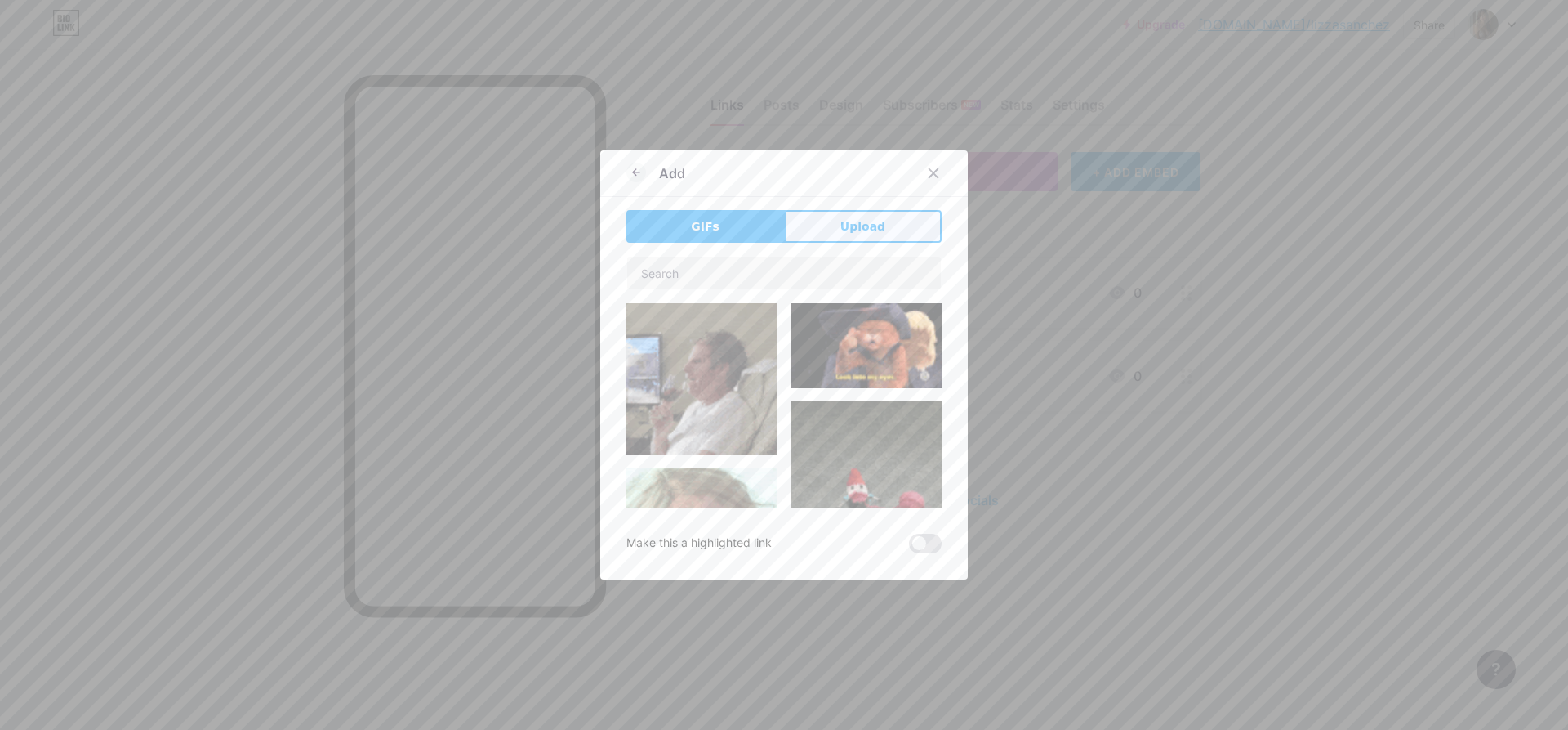
click at [877, 235] on button "Upload" at bounding box center [863, 226] width 158 height 33
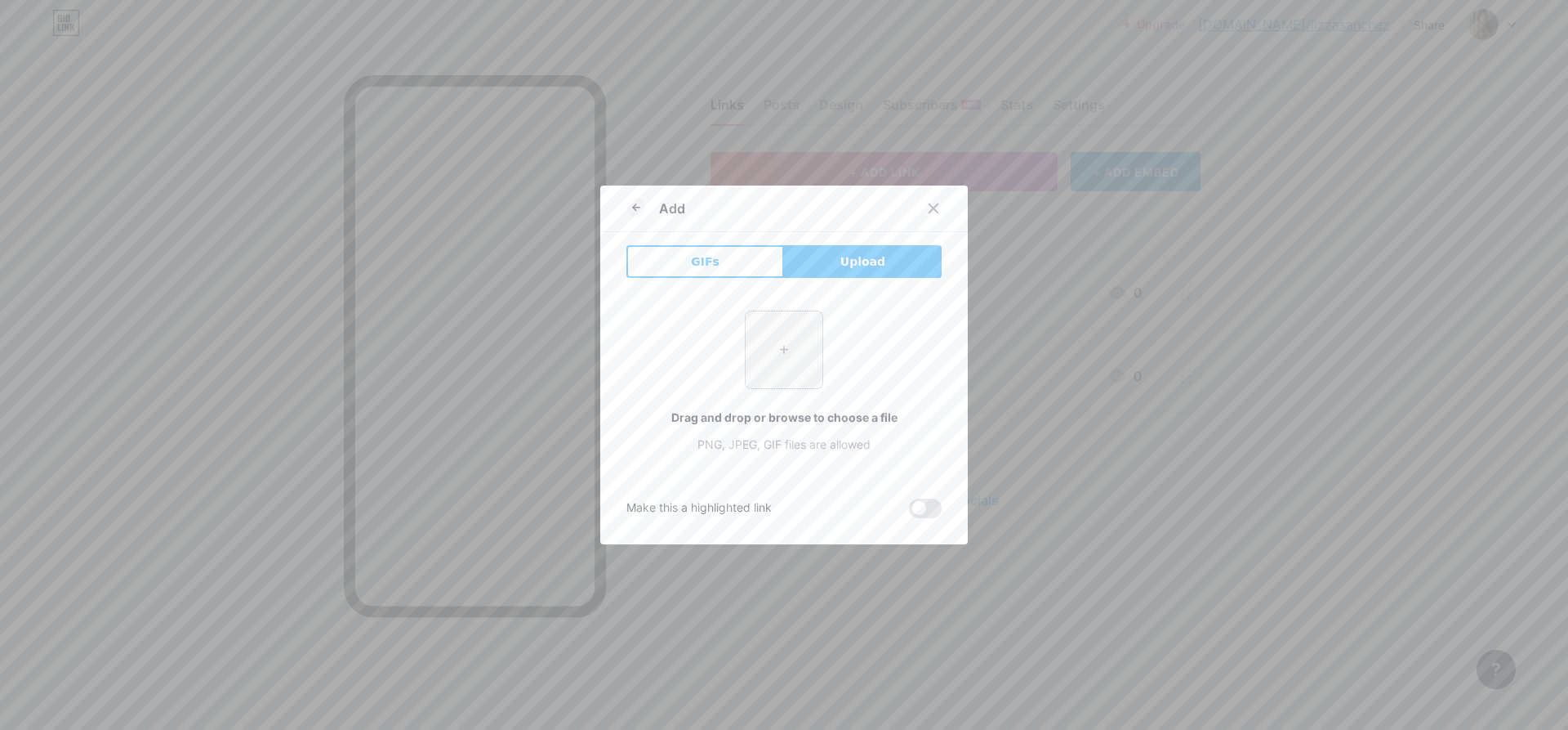
click at [800, 359] on input "file" at bounding box center [784, 350] width 77 height 77
type input "C:\fakepath\Flux_Dev_Elegant_woman_with_long_brown_hair_and_soft_facial_fe_0.jpg"
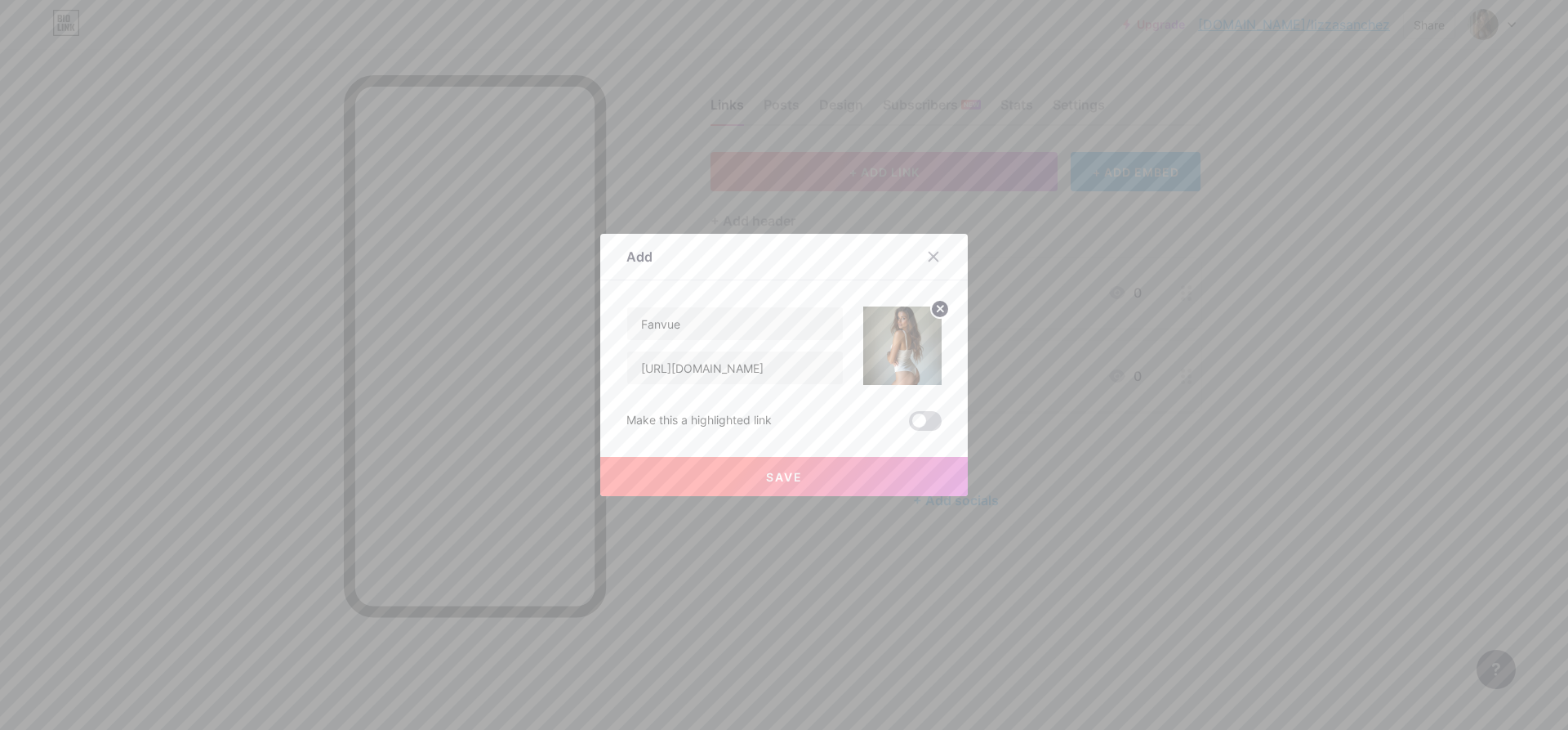
click at [925, 414] on span at bounding box center [926, 421] width 33 height 20
click at [909, 425] on input "checkbox" at bounding box center [909, 425] width 0 height 0
click at [927, 419] on span at bounding box center [926, 421] width 33 height 20
click at [909, 425] on input "checkbox" at bounding box center [909, 425] width 0 height 0
click at [801, 478] on span "Save" at bounding box center [784, 476] width 36 height 14
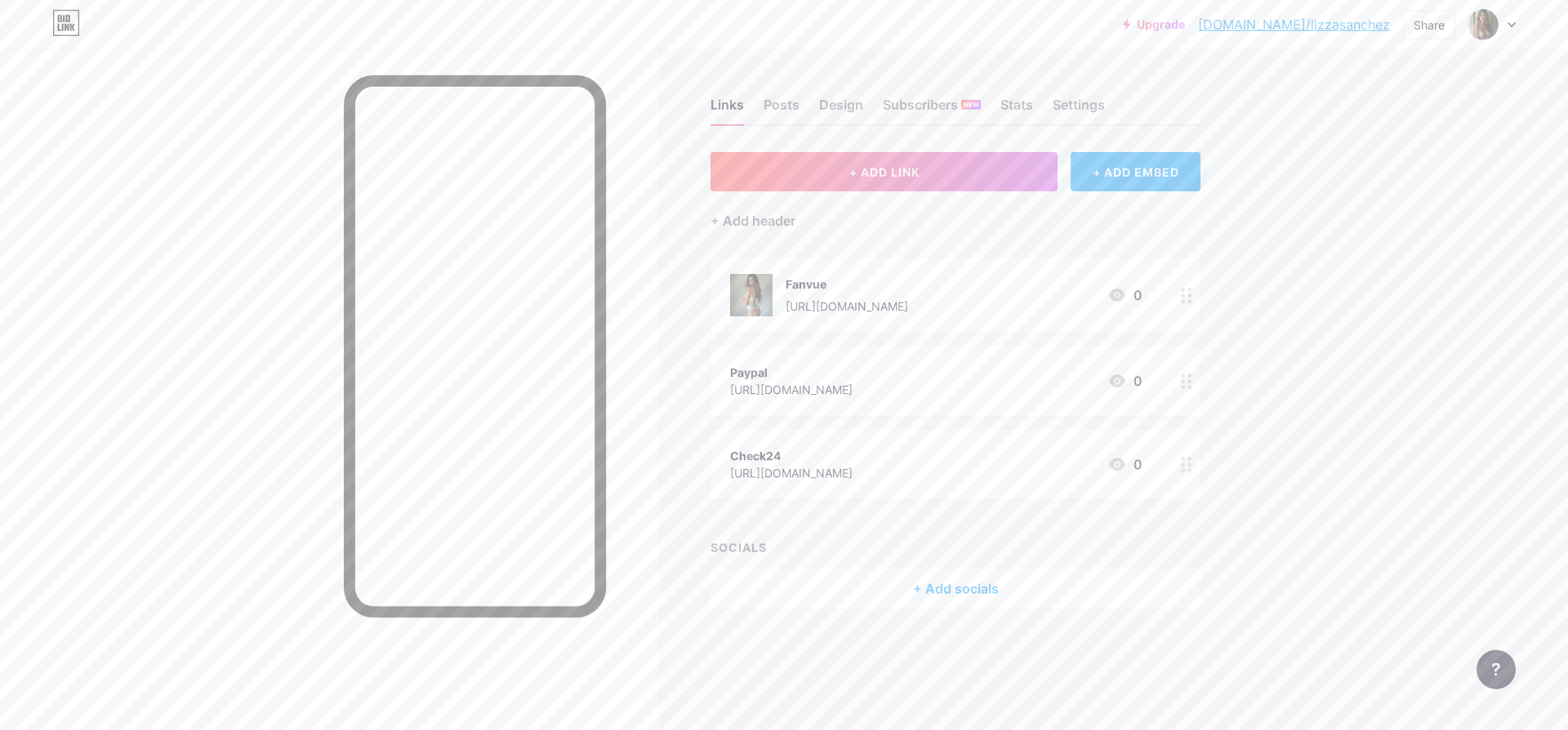
click at [1184, 300] on circle at bounding box center [1182, 301] width 4 height 4
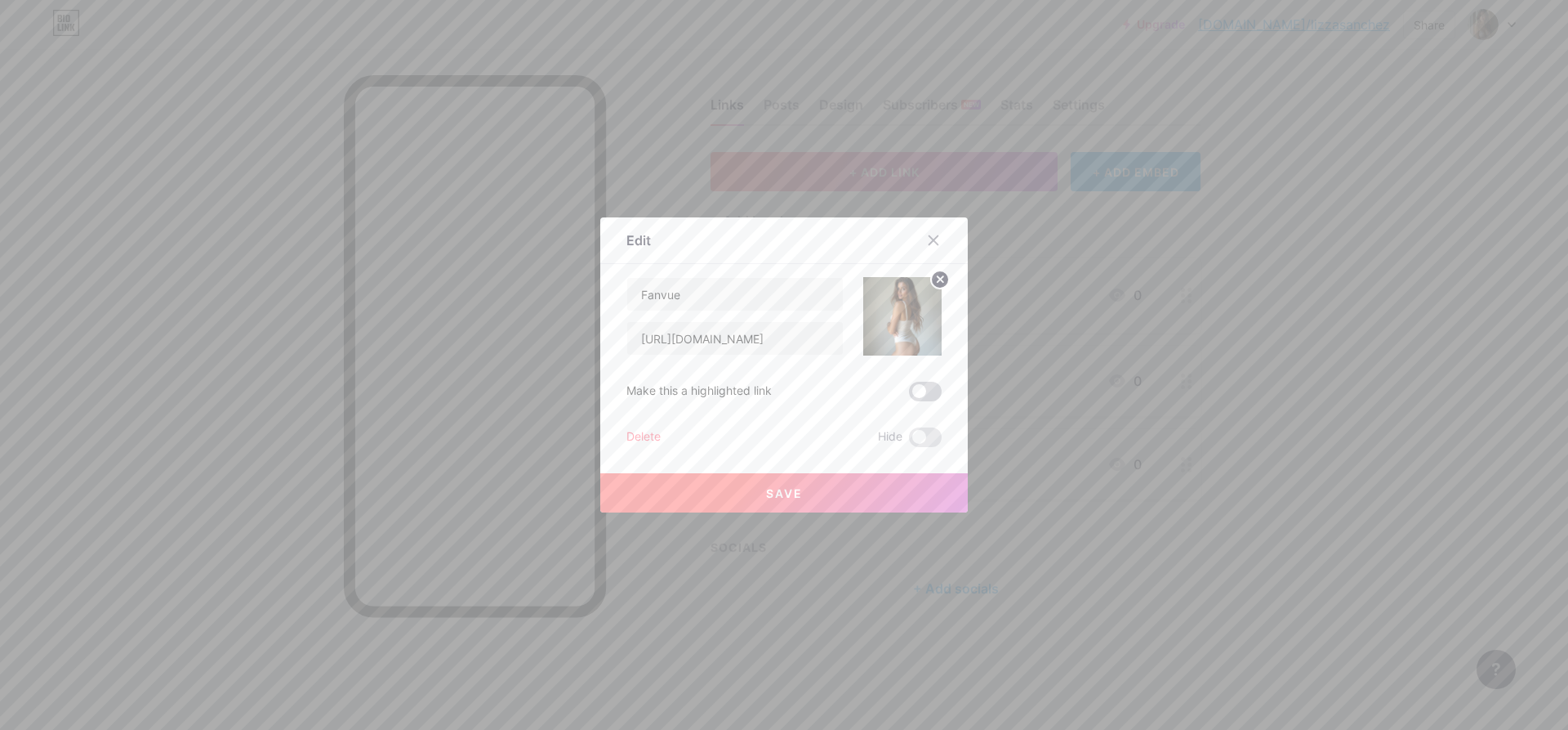
click at [925, 386] on span at bounding box center [926, 391] width 33 height 20
click at [909, 396] on input "checkbox" at bounding box center [909, 396] width 0 height 0
click at [755, 494] on button "Save" at bounding box center [783, 492] width 368 height 39
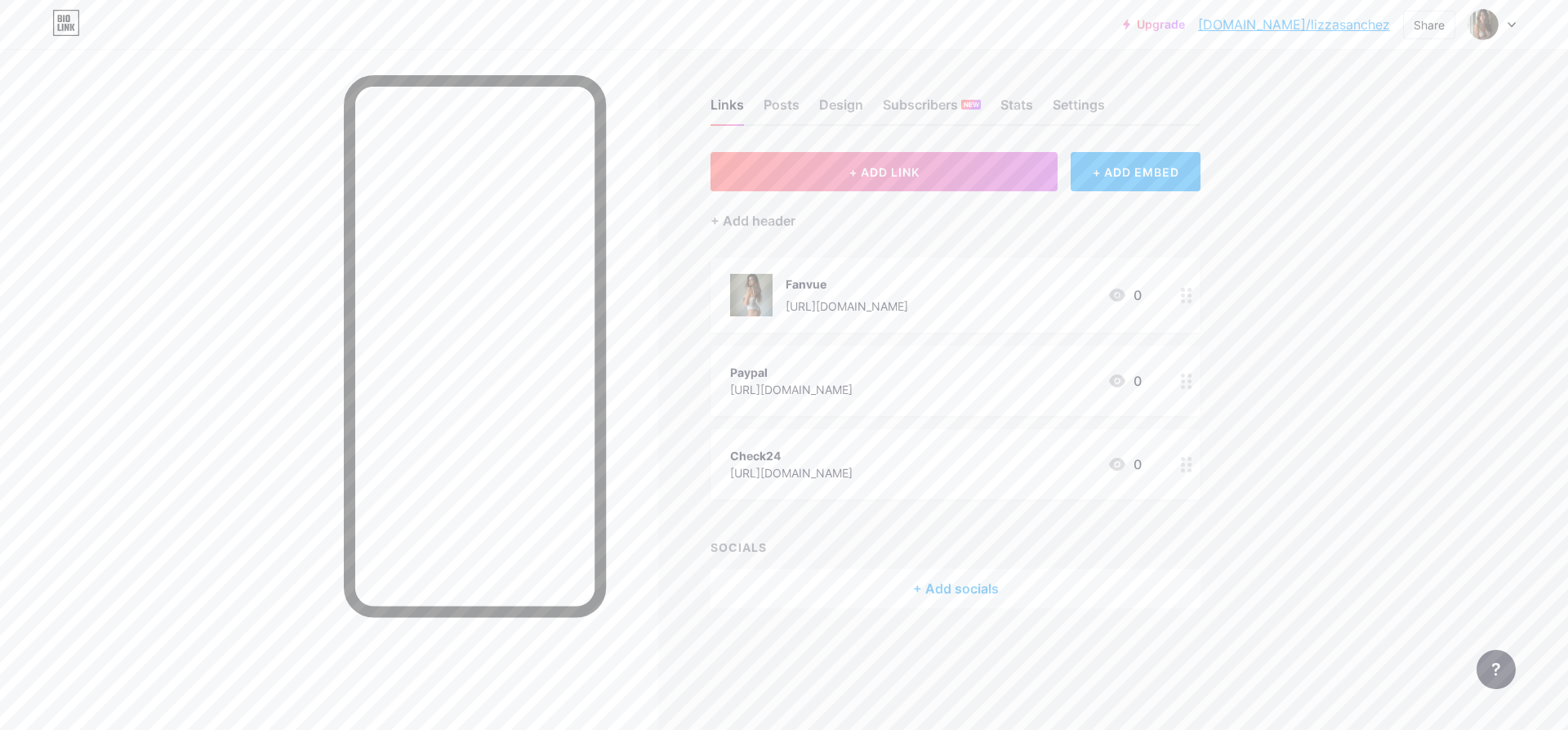
click at [1187, 390] on div at bounding box center [1186, 380] width 28 height 70
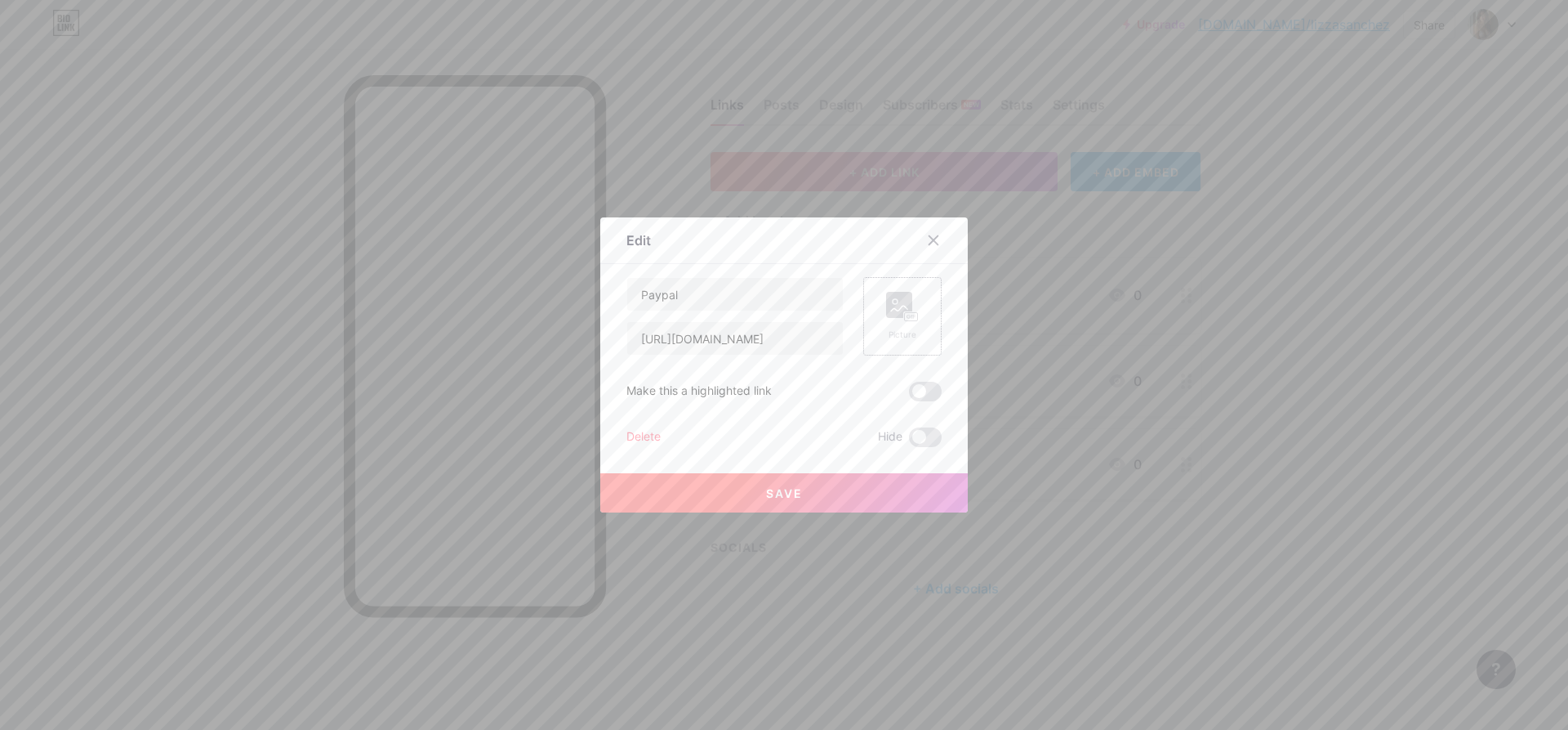
click at [894, 321] on icon at bounding box center [902, 306] width 33 height 30
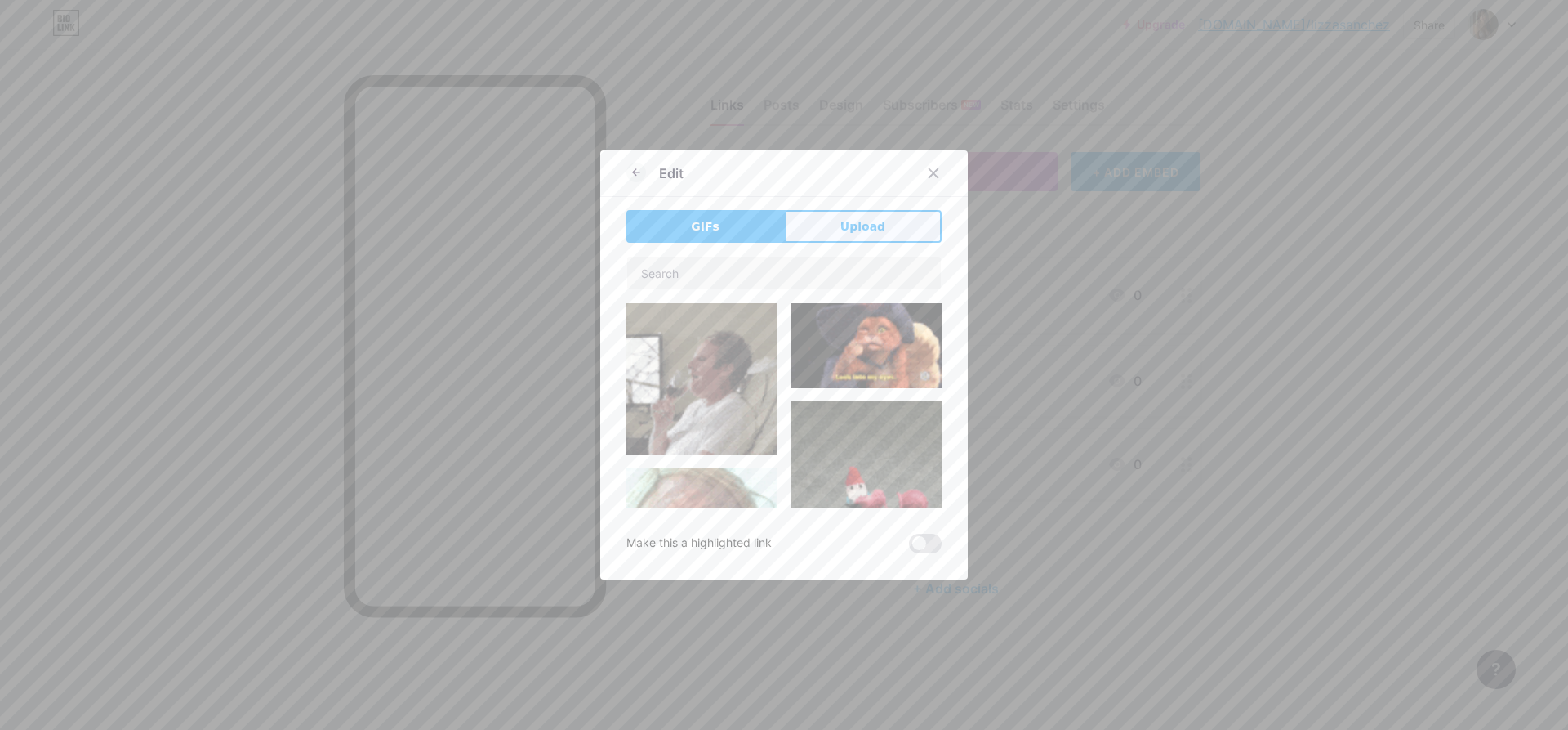
click at [858, 218] on span "Upload" at bounding box center [862, 226] width 44 height 17
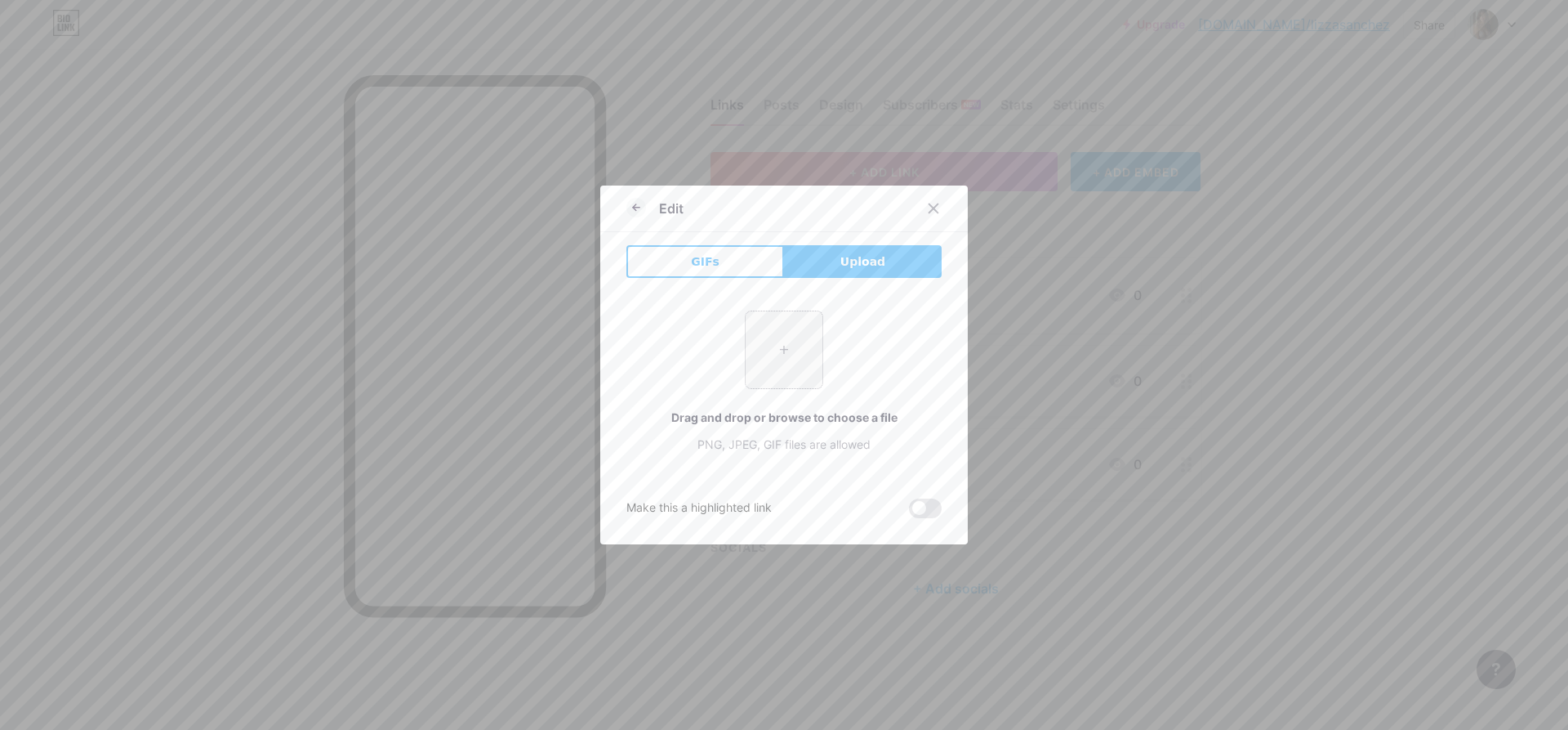
click at [818, 335] on input "file" at bounding box center [784, 350] width 77 height 77
type input "C:\fakepath\20250715_1331_PerfectPixelz Logo Design_simple_compose_01k06xm25bfa…"
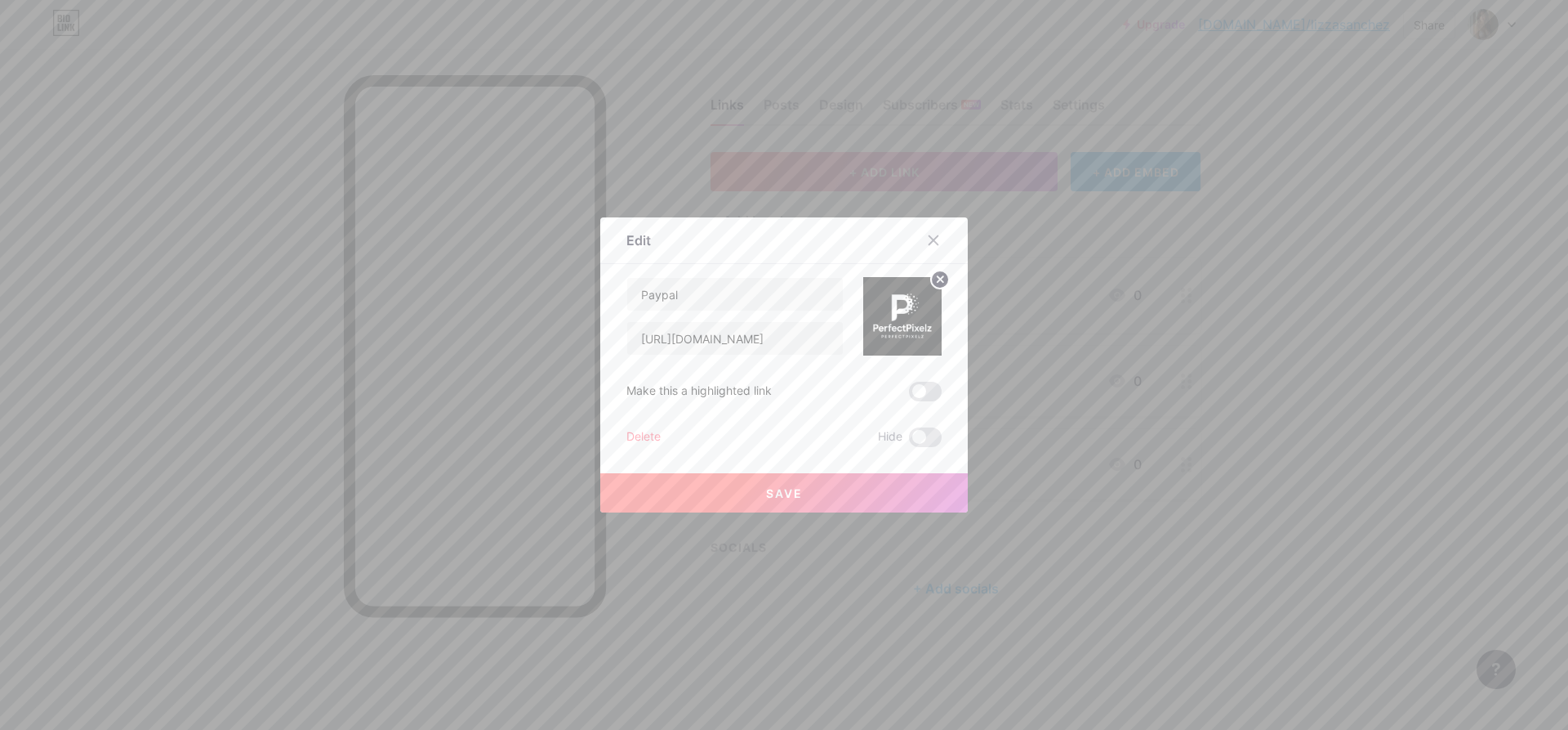
click at [811, 496] on button "Save" at bounding box center [783, 492] width 368 height 39
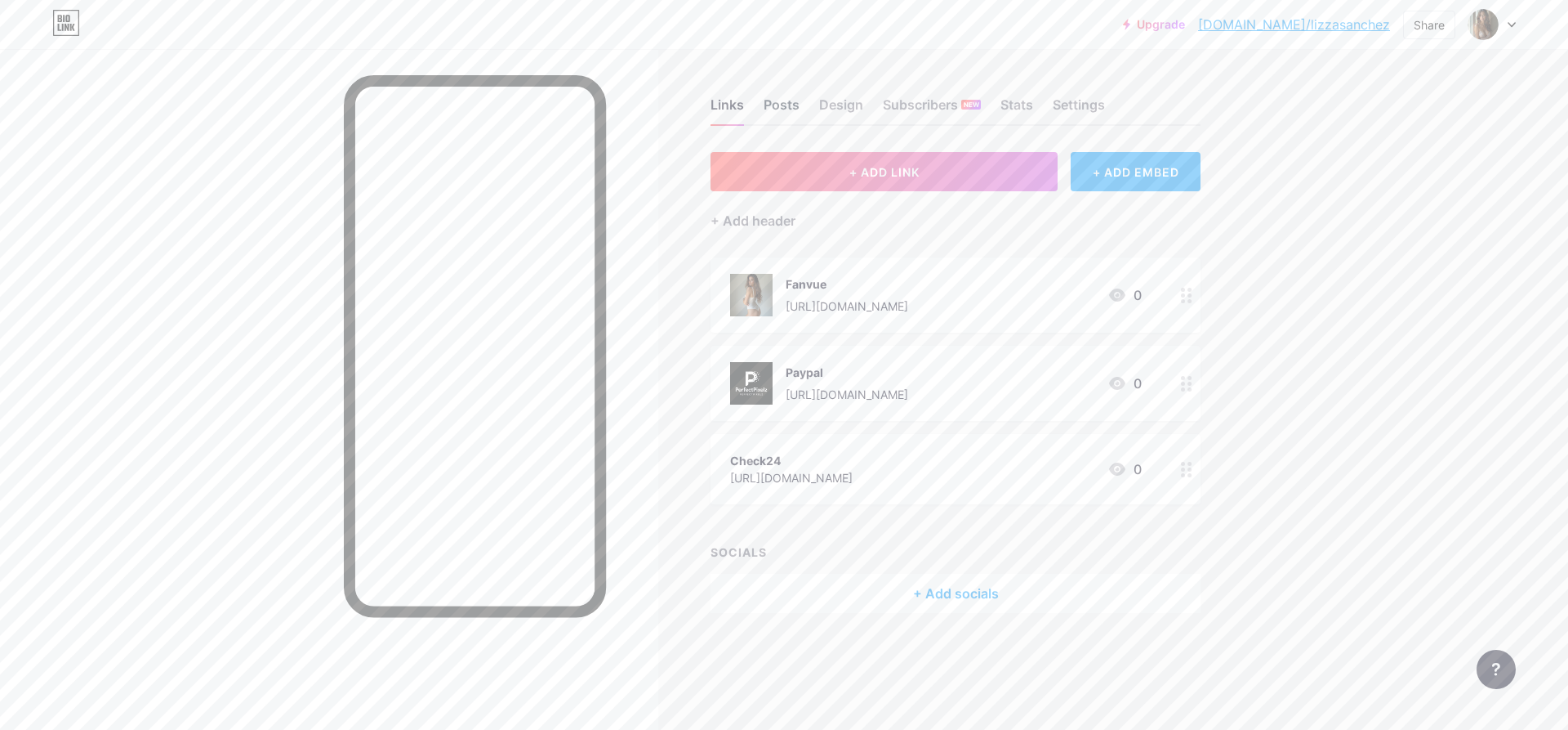
click at [774, 102] on div "Posts" at bounding box center [781, 109] width 36 height 29
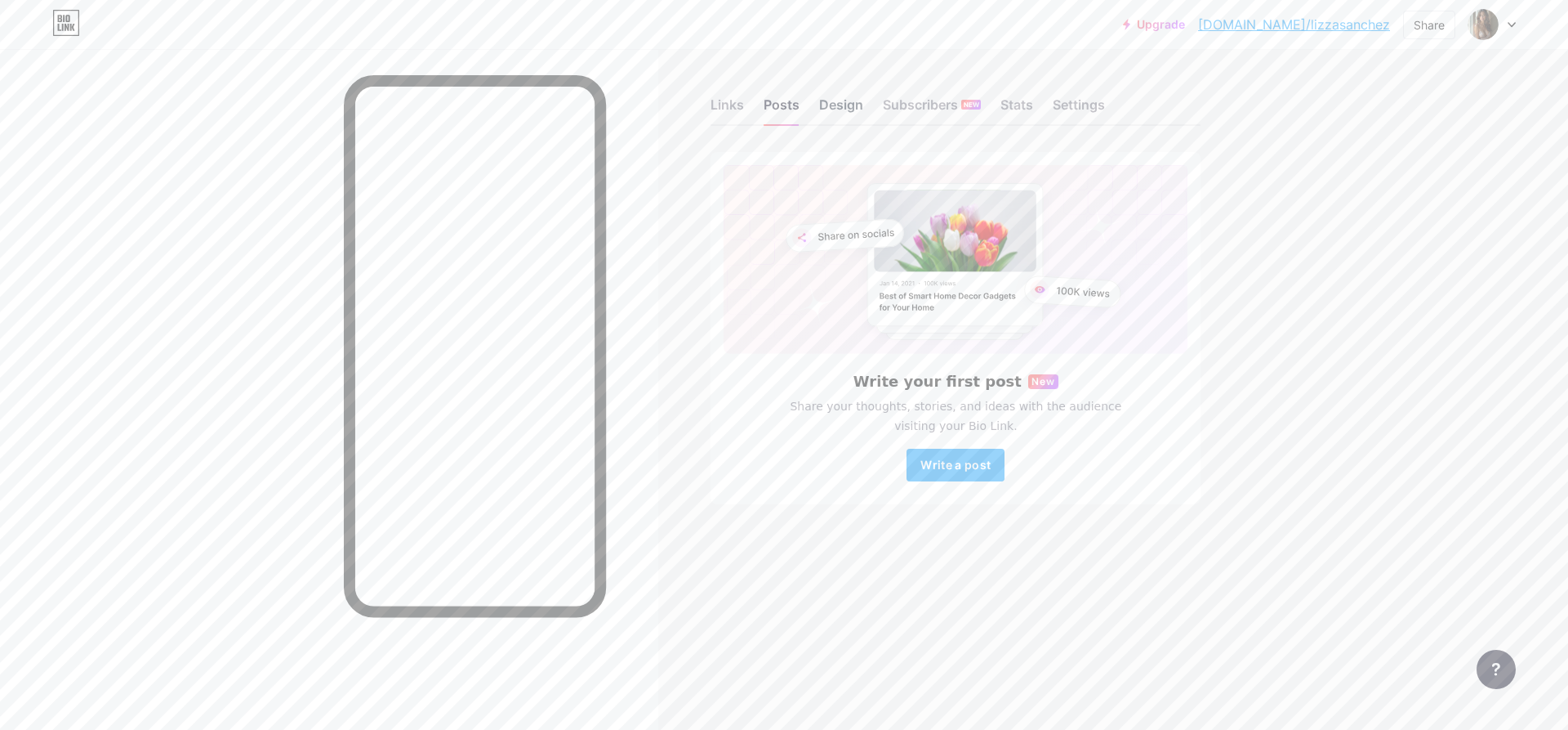
click at [825, 98] on div "Design" at bounding box center [841, 109] width 44 height 29
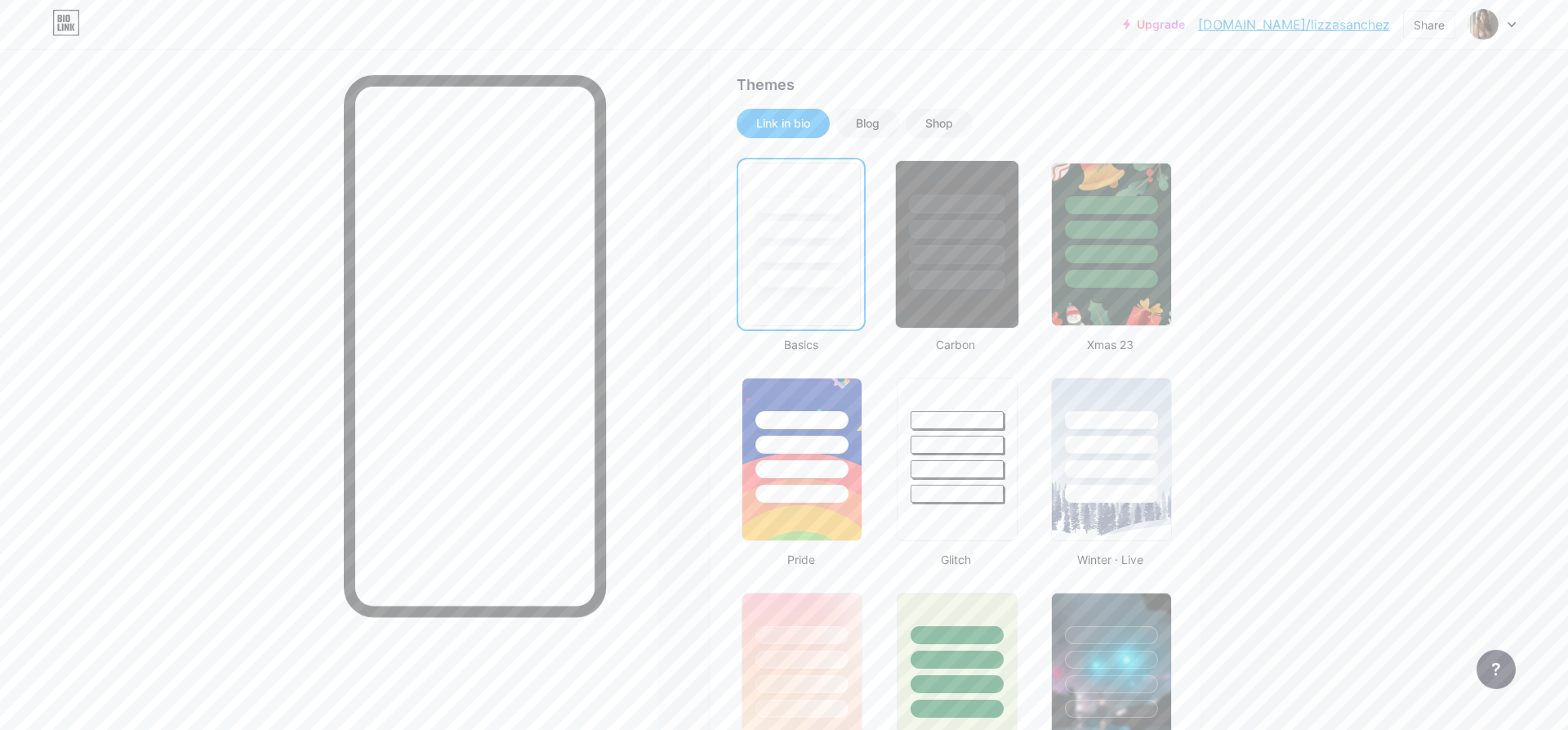
scroll to position [84, 0]
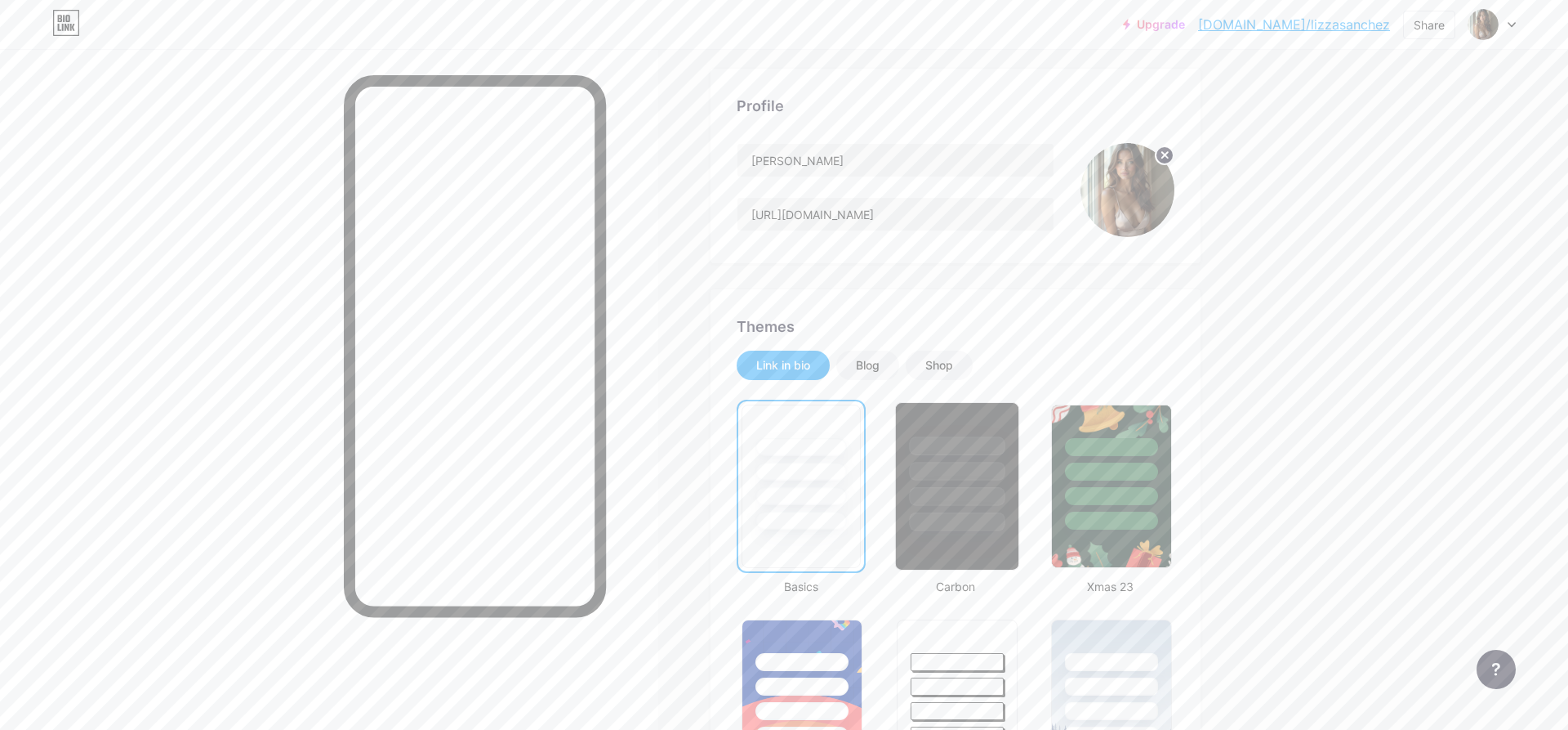
click at [965, 454] on div at bounding box center [956, 446] width 95 height 19
click at [1140, 464] on div at bounding box center [1111, 470] width 95 height 19
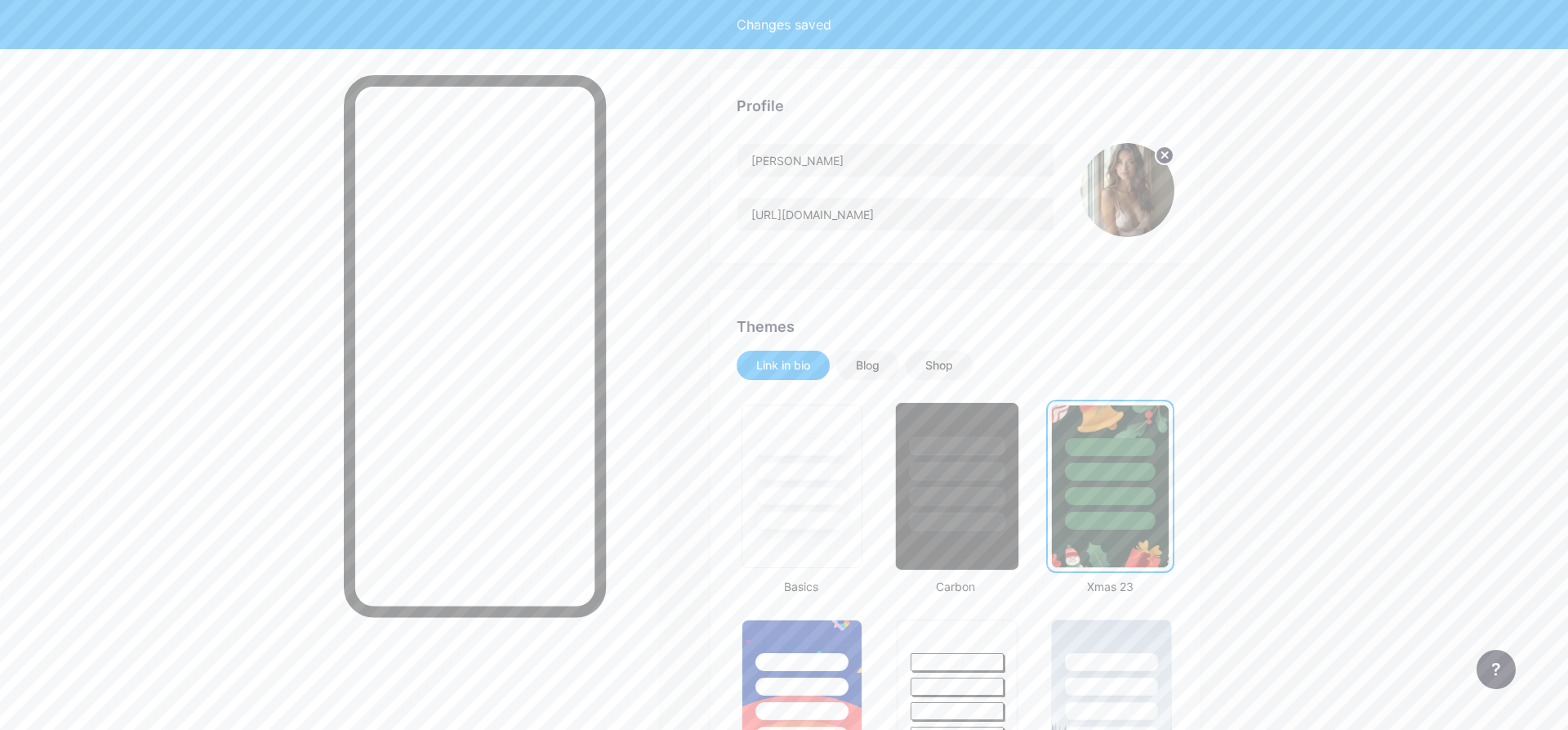
click at [966, 459] on div at bounding box center [956, 467] width 122 height 128
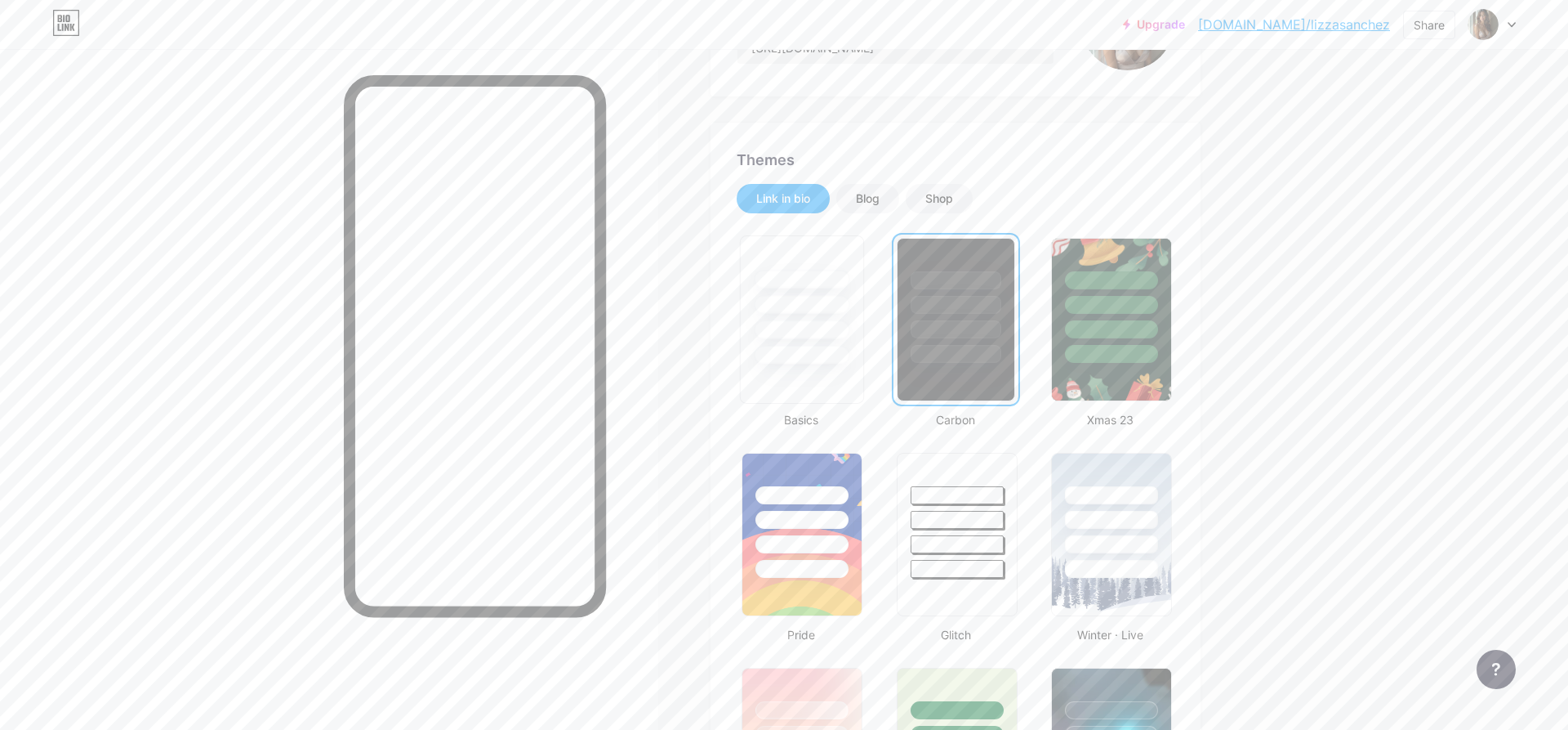
scroll to position [666, 0]
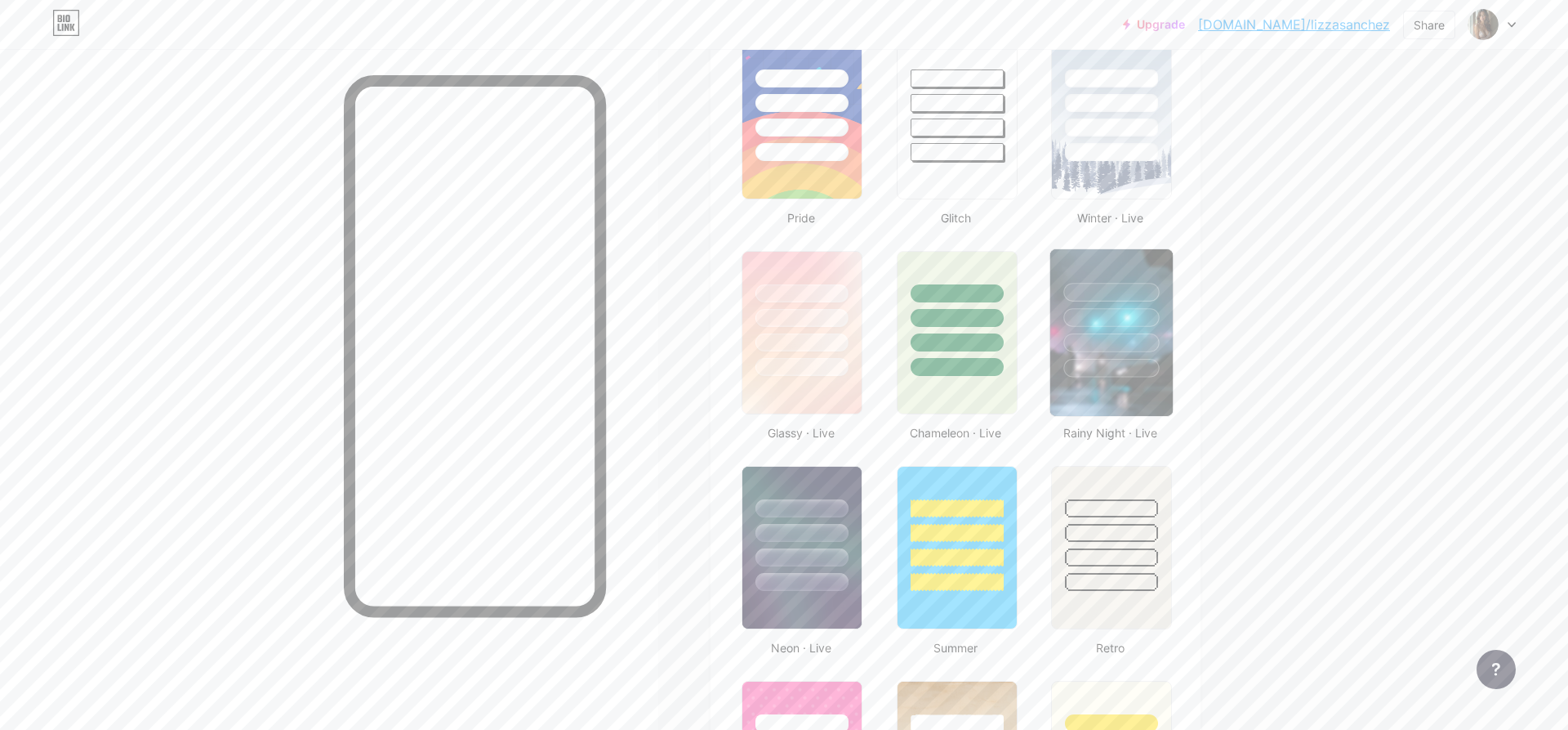
click at [1102, 390] on img at bounding box center [1111, 332] width 122 height 167
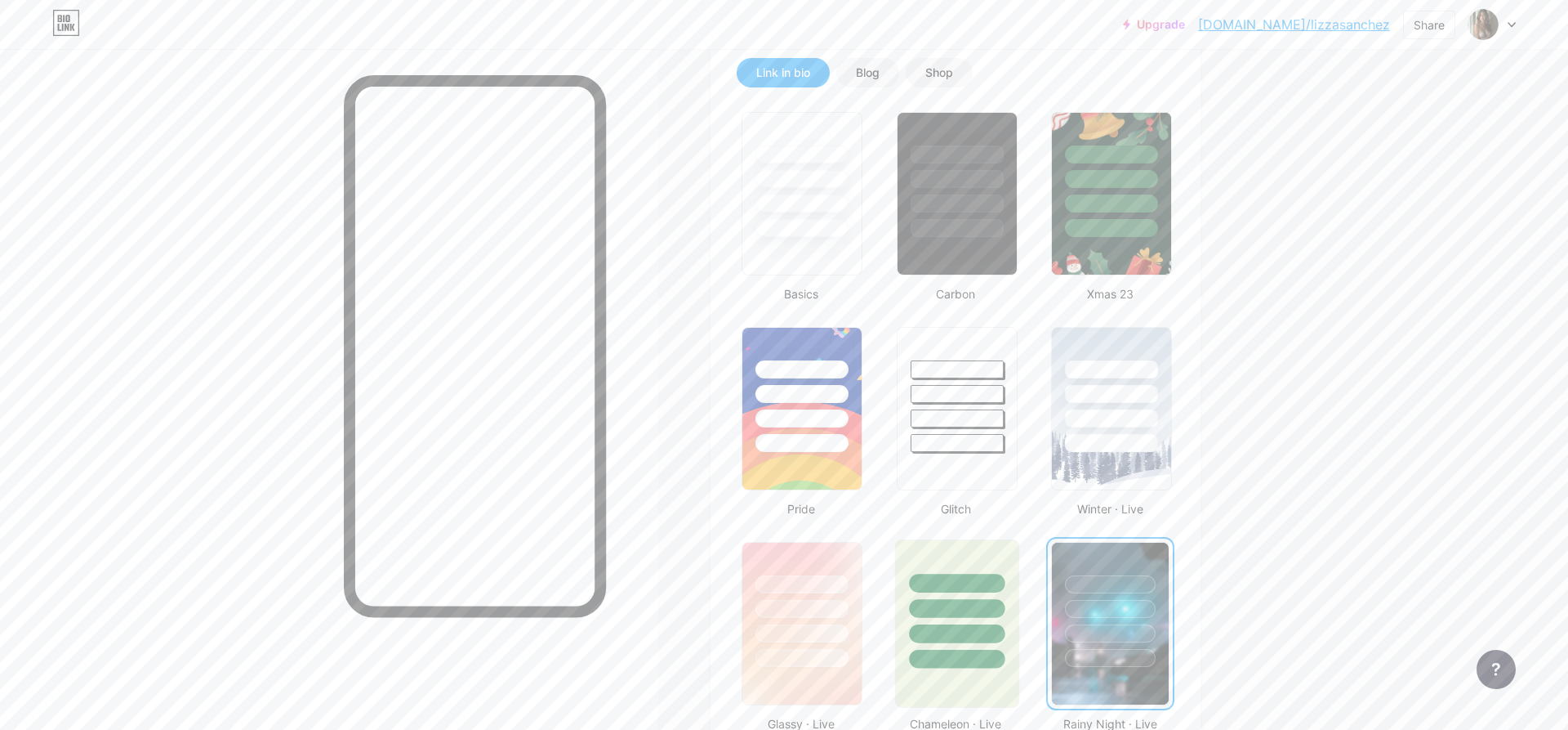
scroll to position [333, 0]
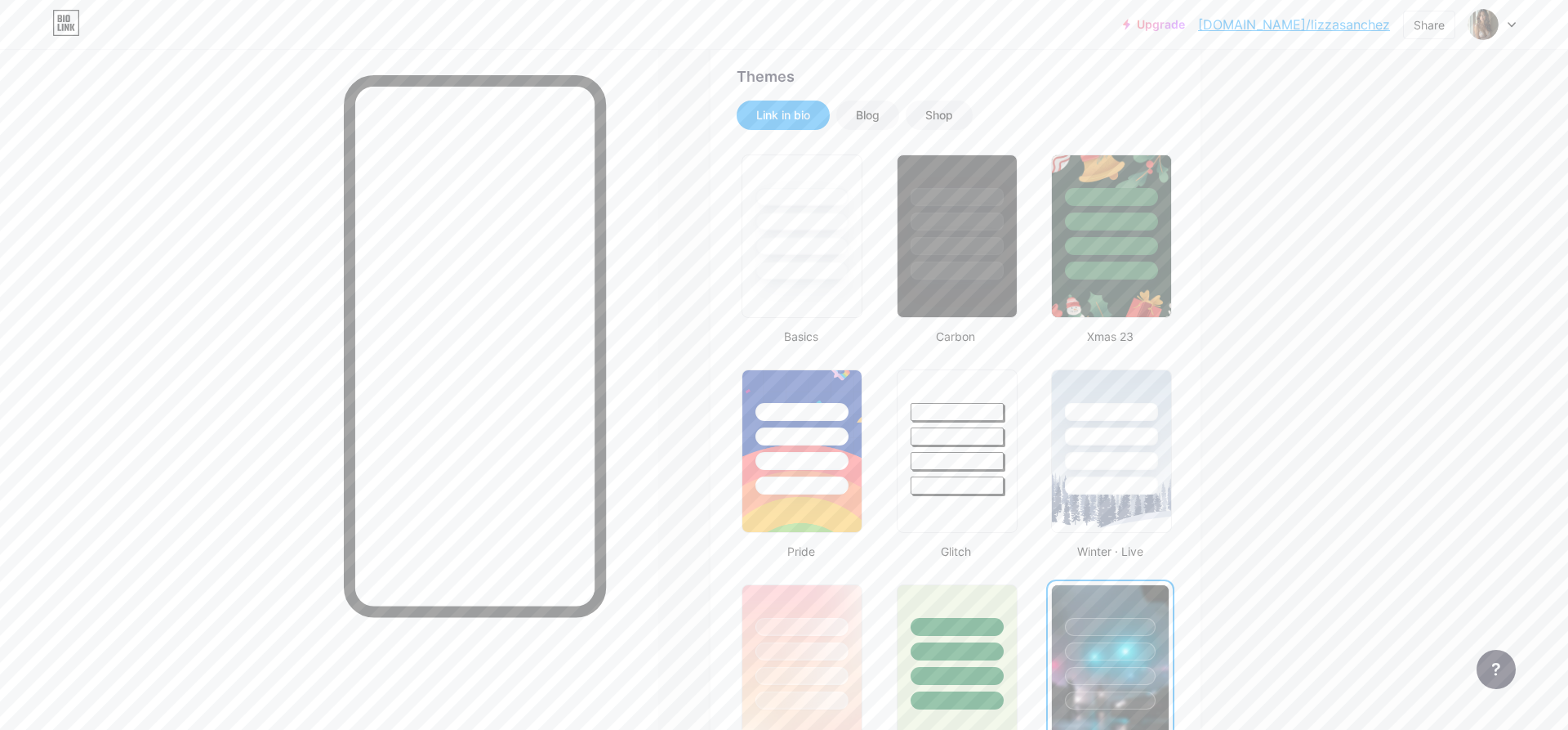
click at [1513, 25] on icon at bounding box center [1511, 25] width 6 height 4
click at [1401, 183] on link "Account settings" at bounding box center [1413, 185] width 202 height 44
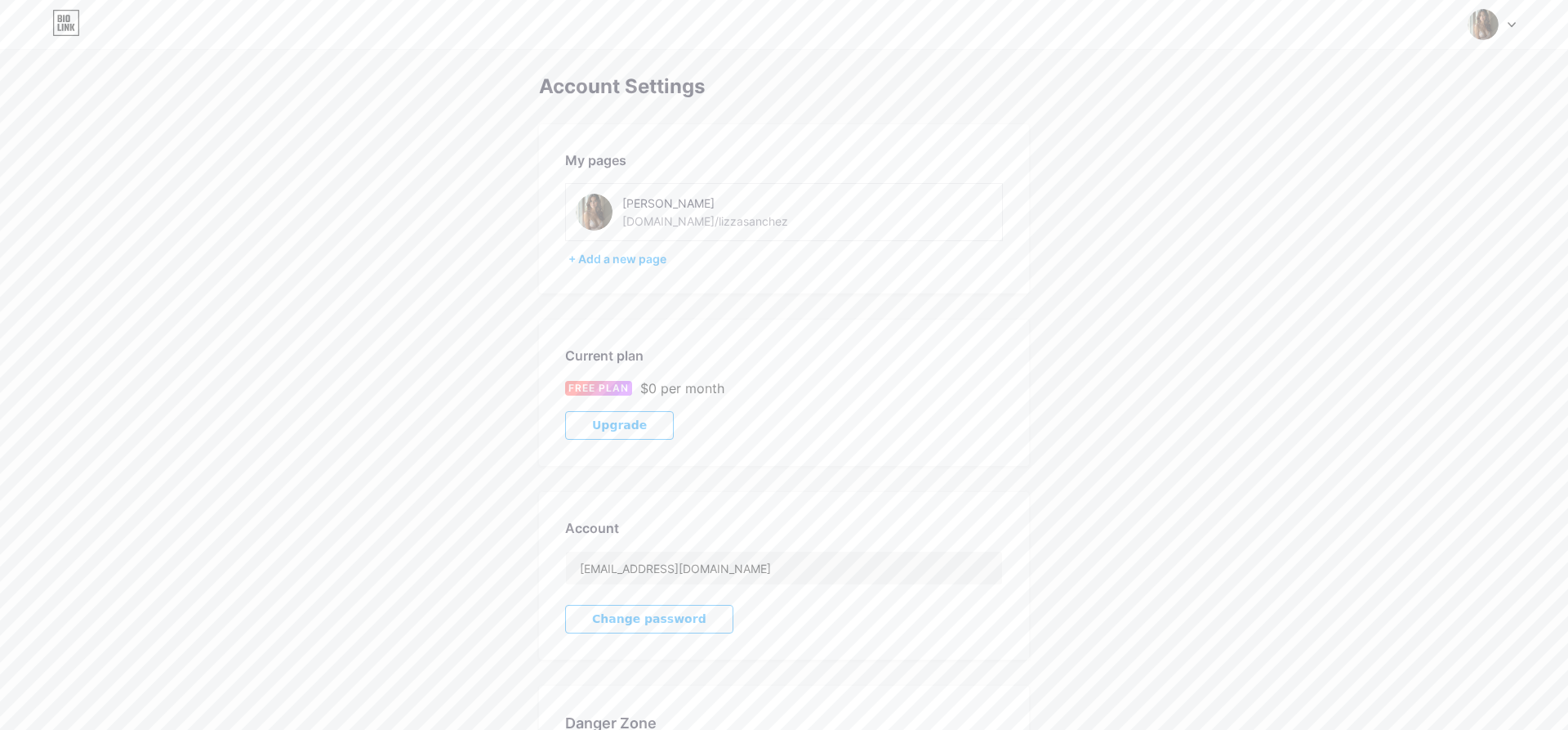
click at [1507, 27] on div at bounding box center [1492, 25] width 47 height 29
click at [1383, 182] on link "Dashboard" at bounding box center [1413, 185] width 202 height 44
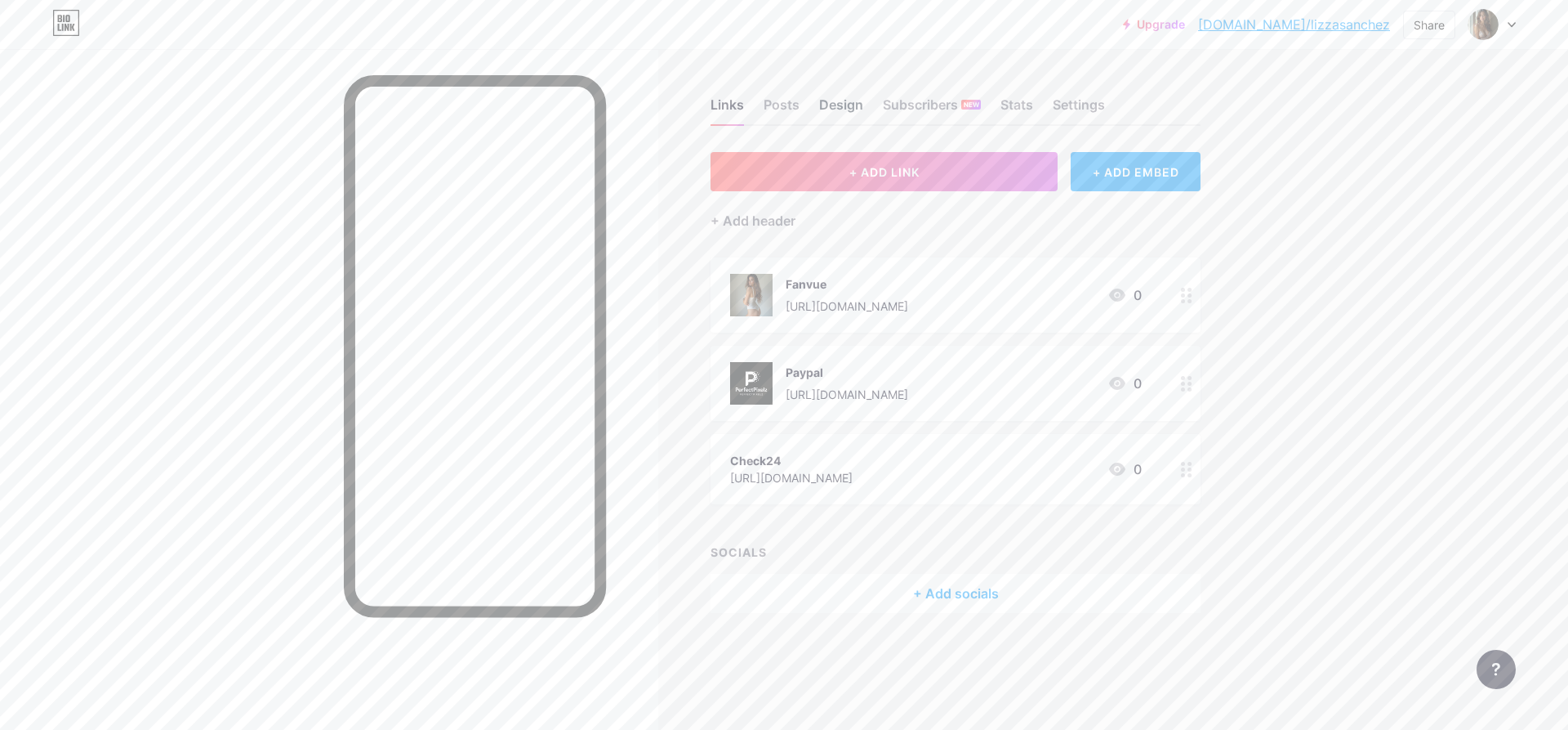
click at [857, 104] on div "Design" at bounding box center [841, 109] width 44 height 29
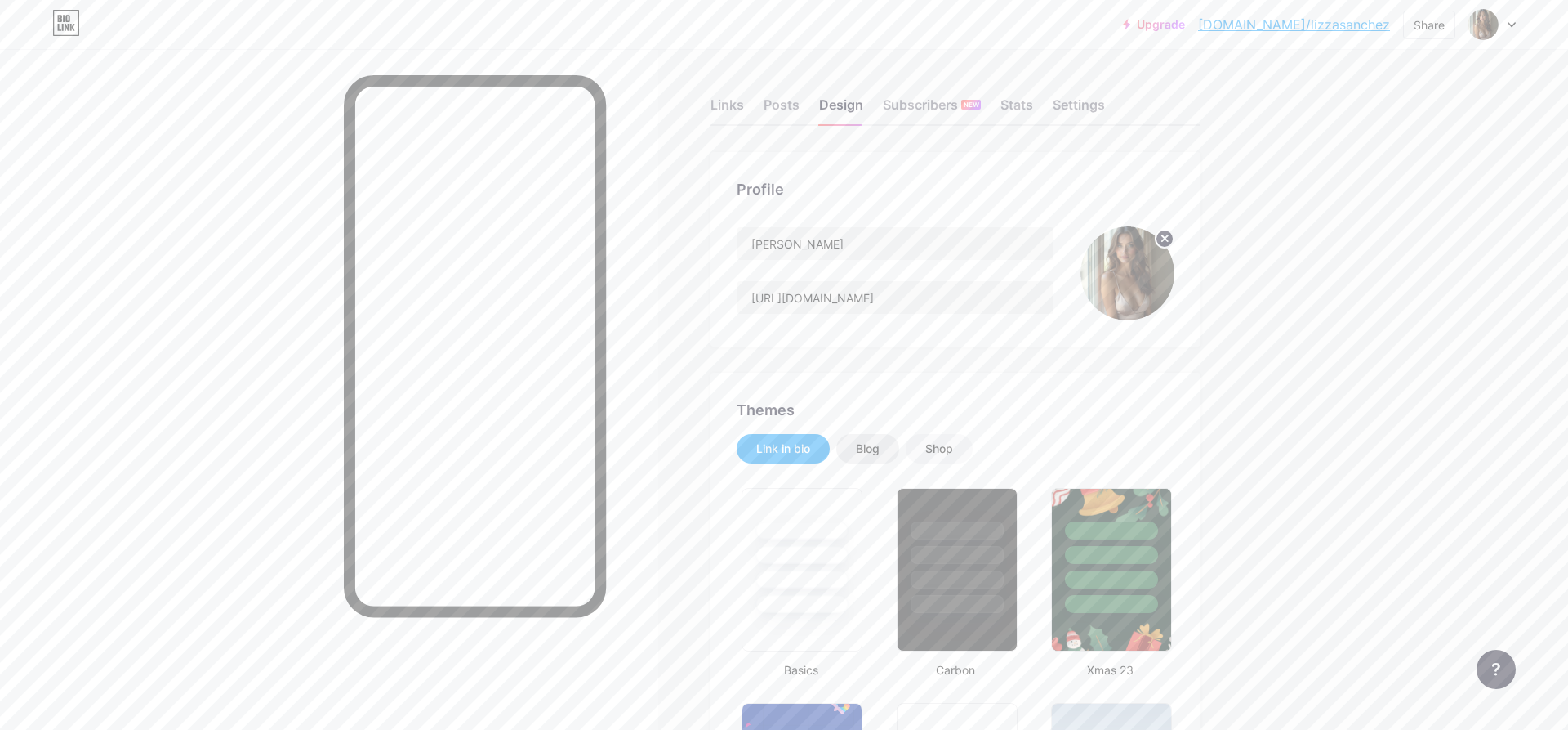
click at [879, 443] on div "Blog" at bounding box center [867, 449] width 24 height 16
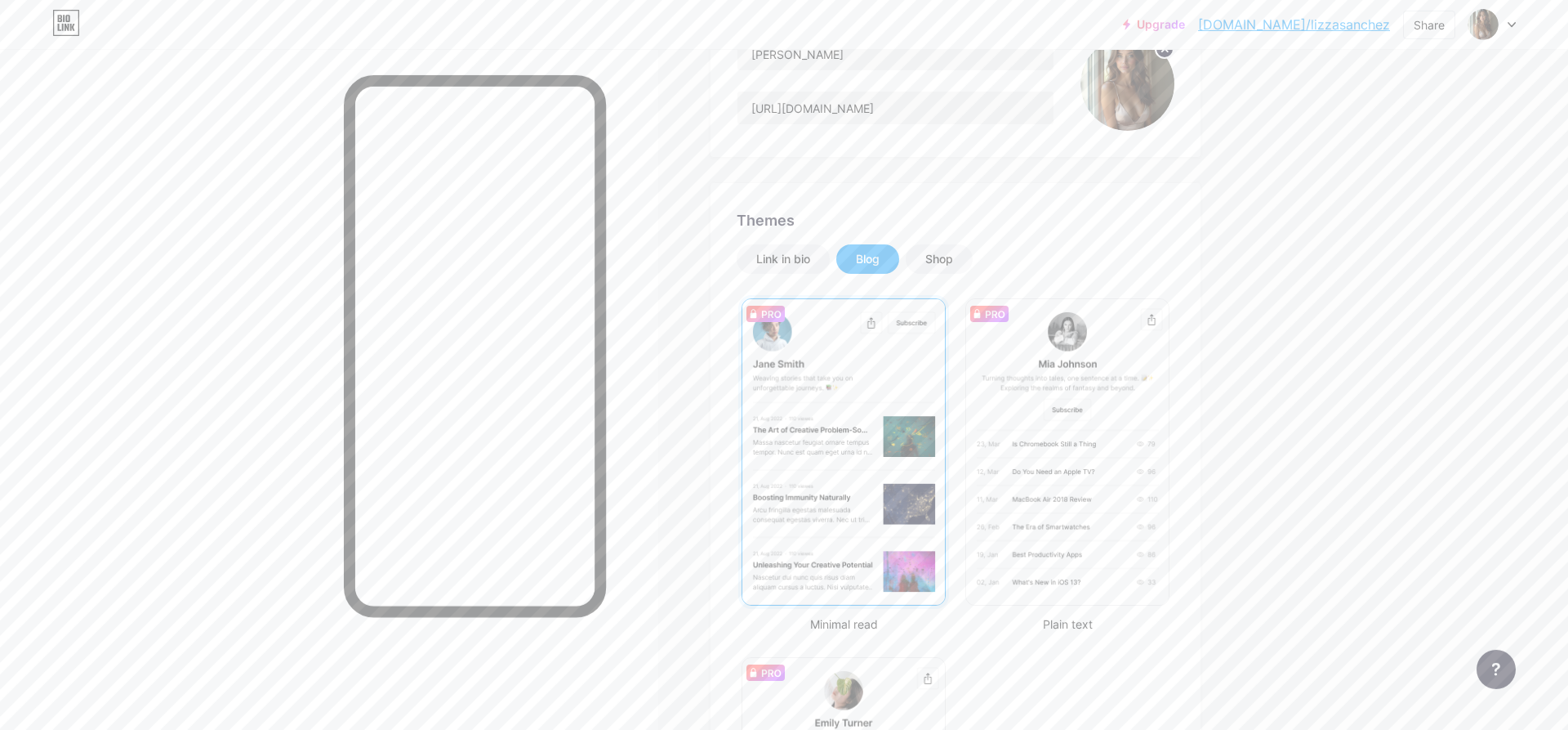
scroll to position [84, 0]
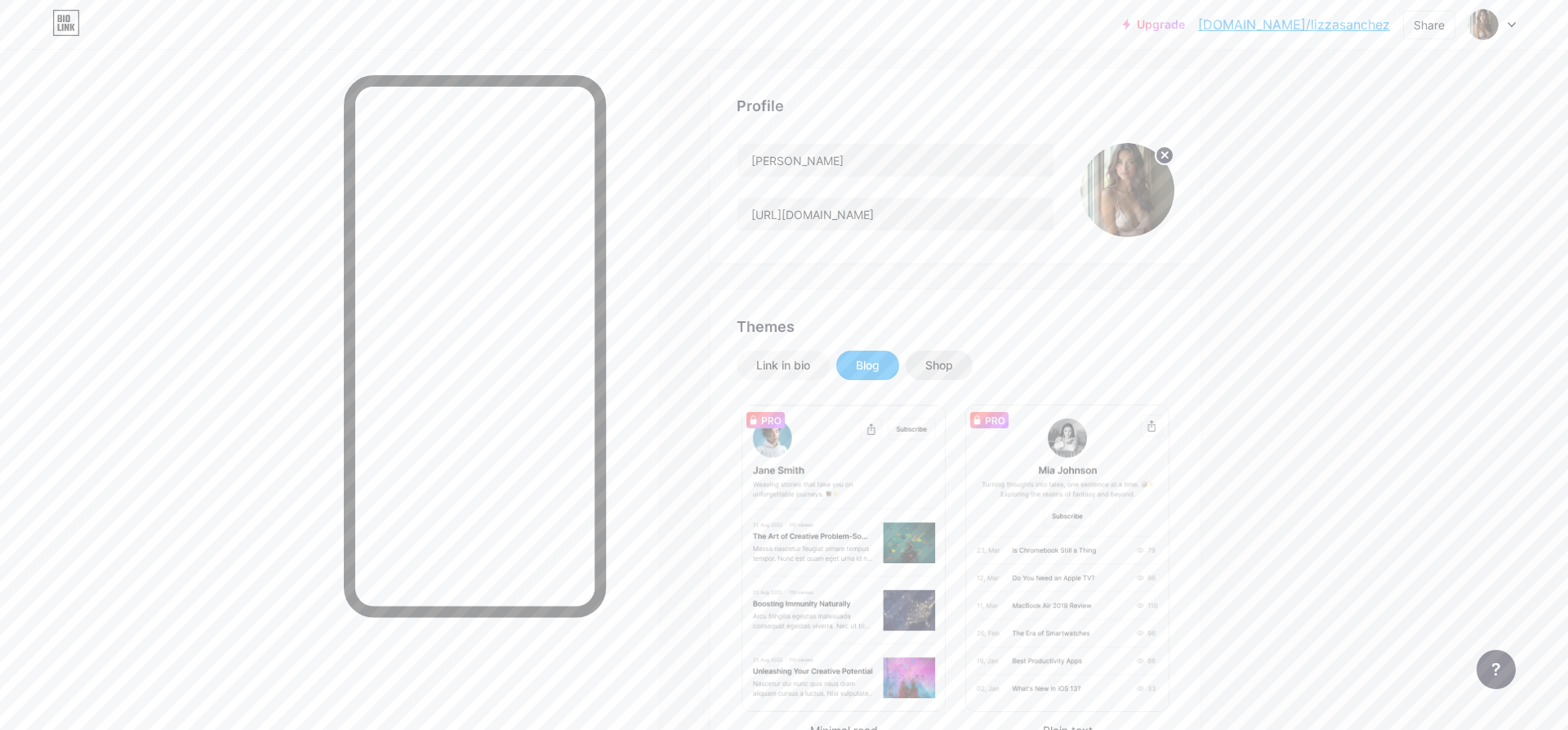
click at [966, 363] on div "Shop" at bounding box center [939, 365] width 67 height 29
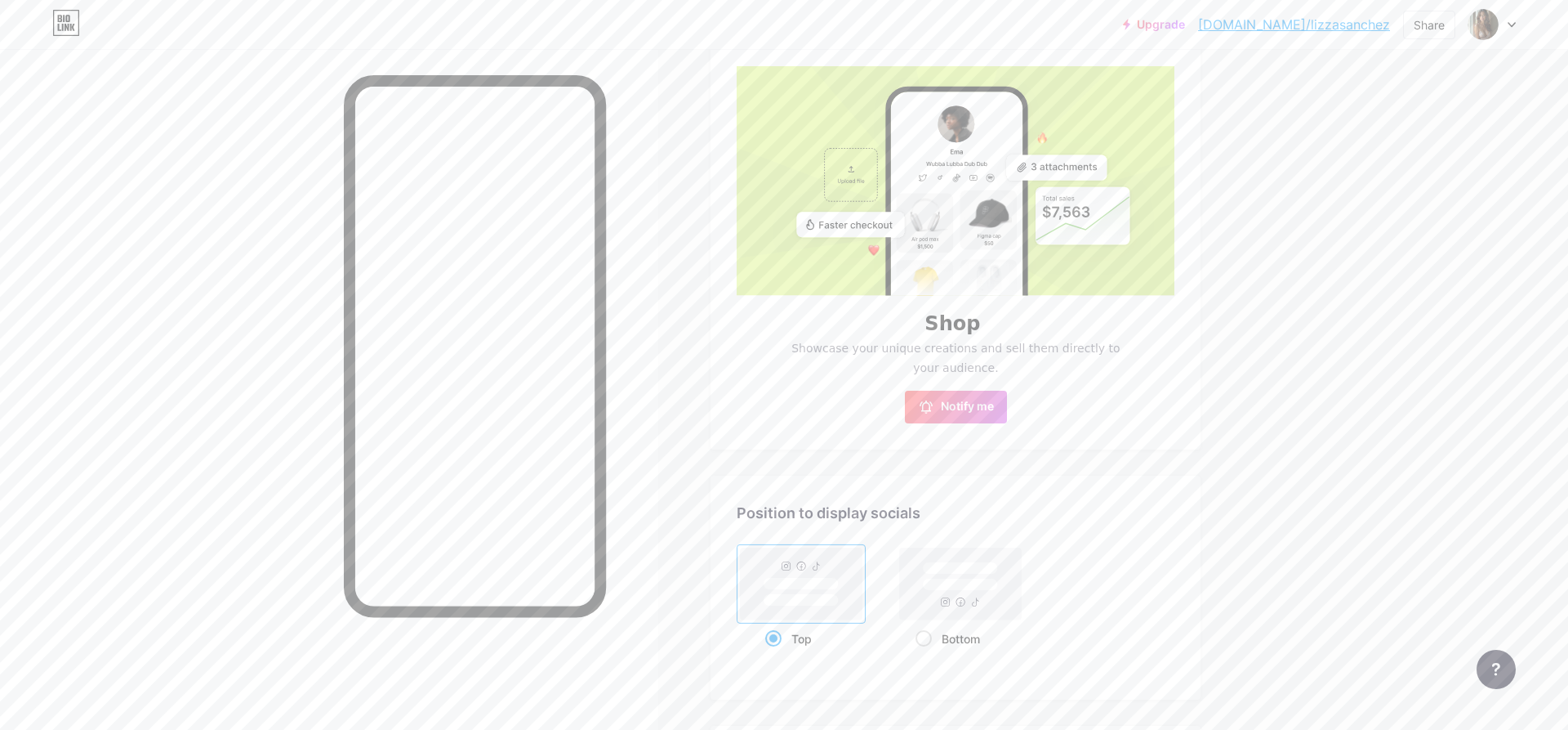
scroll to position [500, 0]
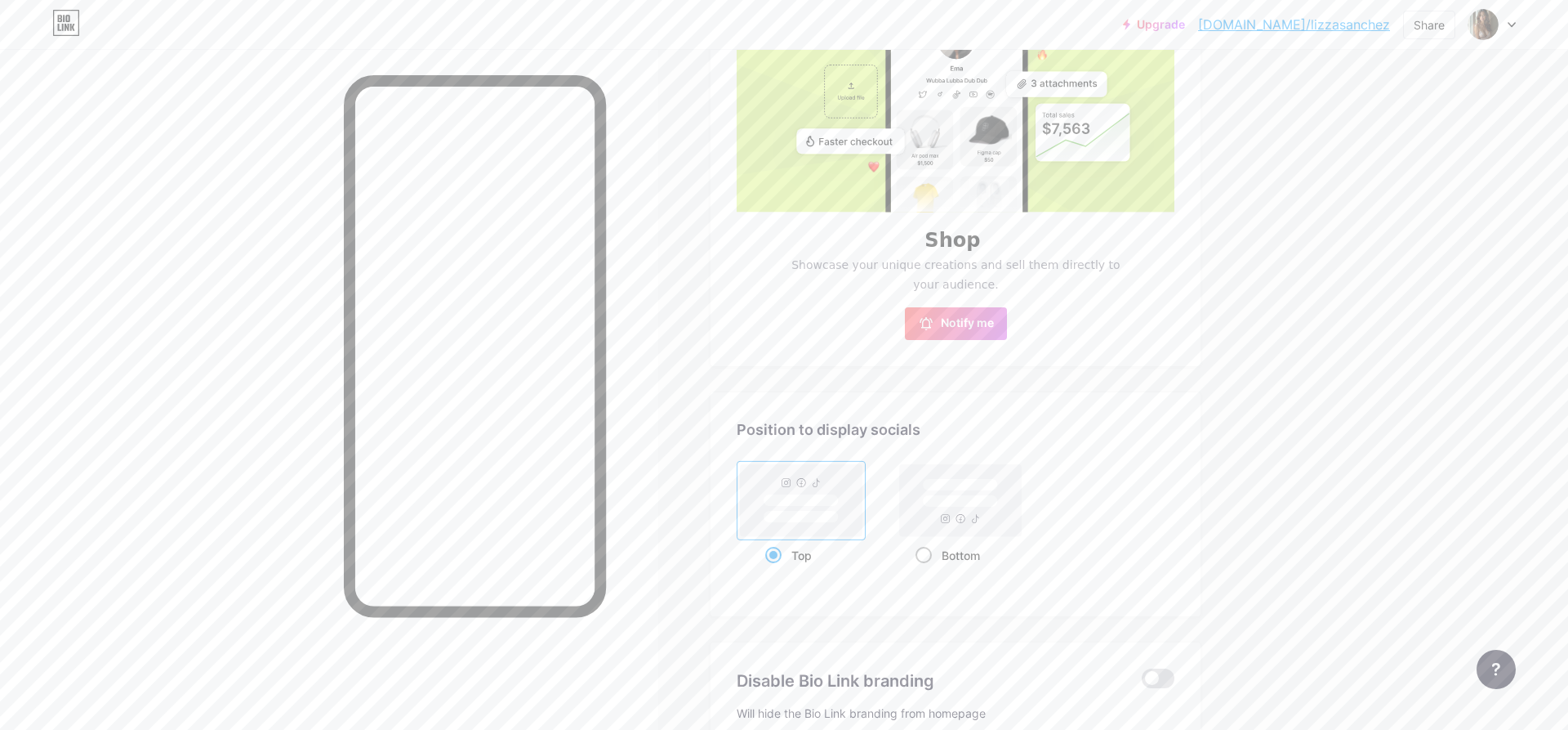
click at [926, 554] on span at bounding box center [924, 555] width 16 height 16
click at [926, 570] on input "Bottom" at bounding box center [921, 576] width 11 height 11
radio input "true"
click at [796, 554] on div "Top" at bounding box center [801, 555] width 73 height 30
click at [776, 570] on input "Top" at bounding box center [770, 576] width 11 height 11
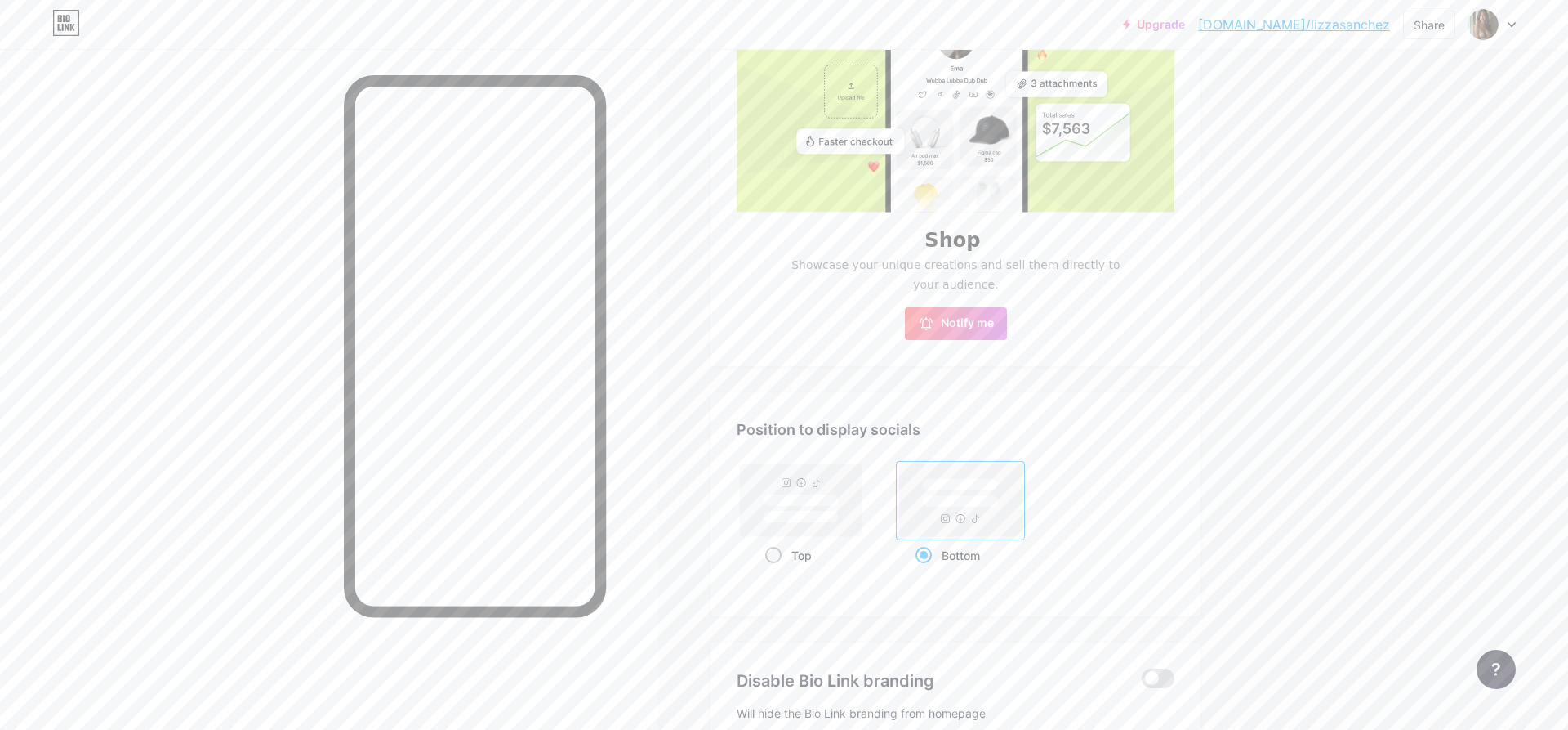
radio input "true"
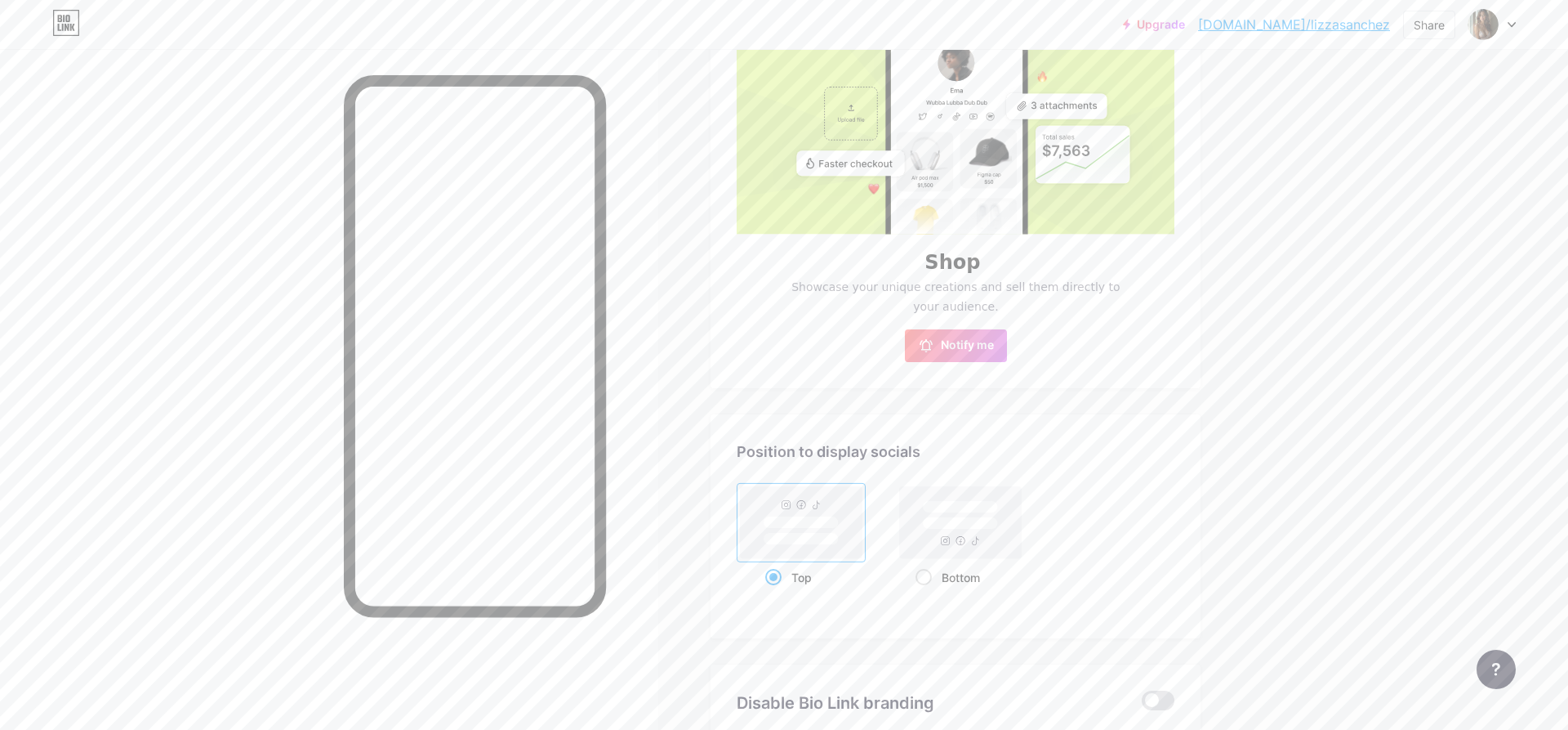
scroll to position [453, 0]
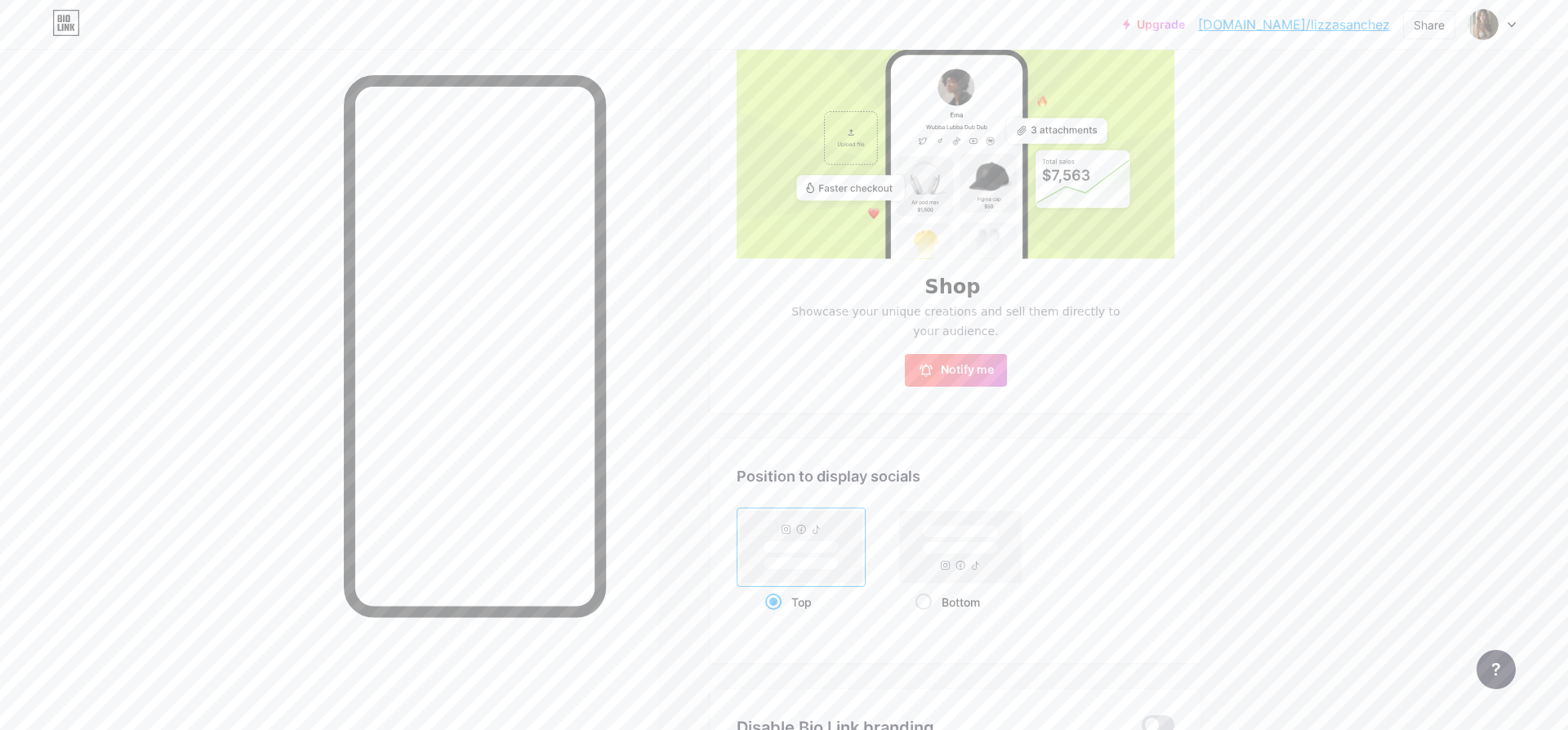
click at [991, 379] on button "Notify me" at bounding box center [956, 370] width 102 height 33
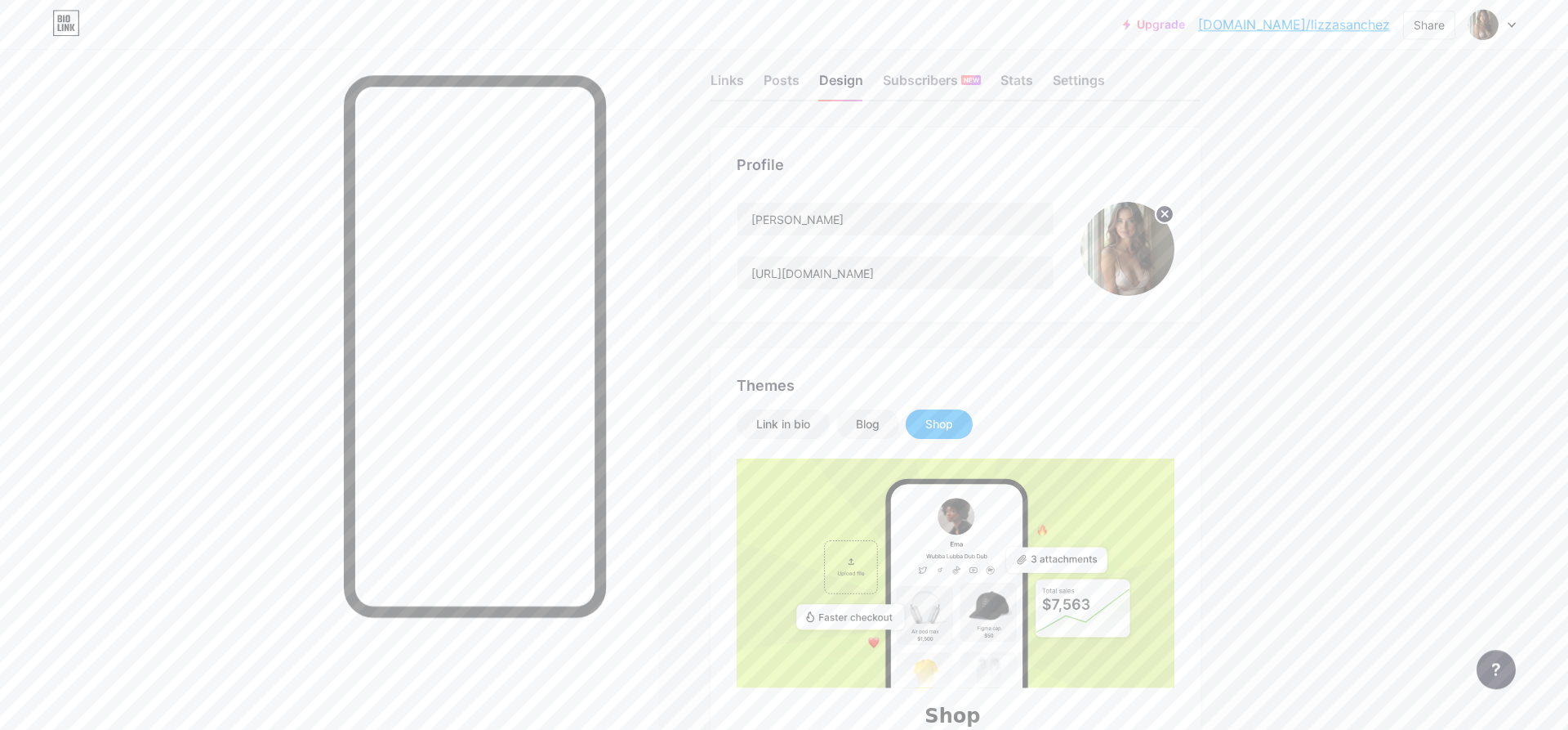
scroll to position [0, 0]
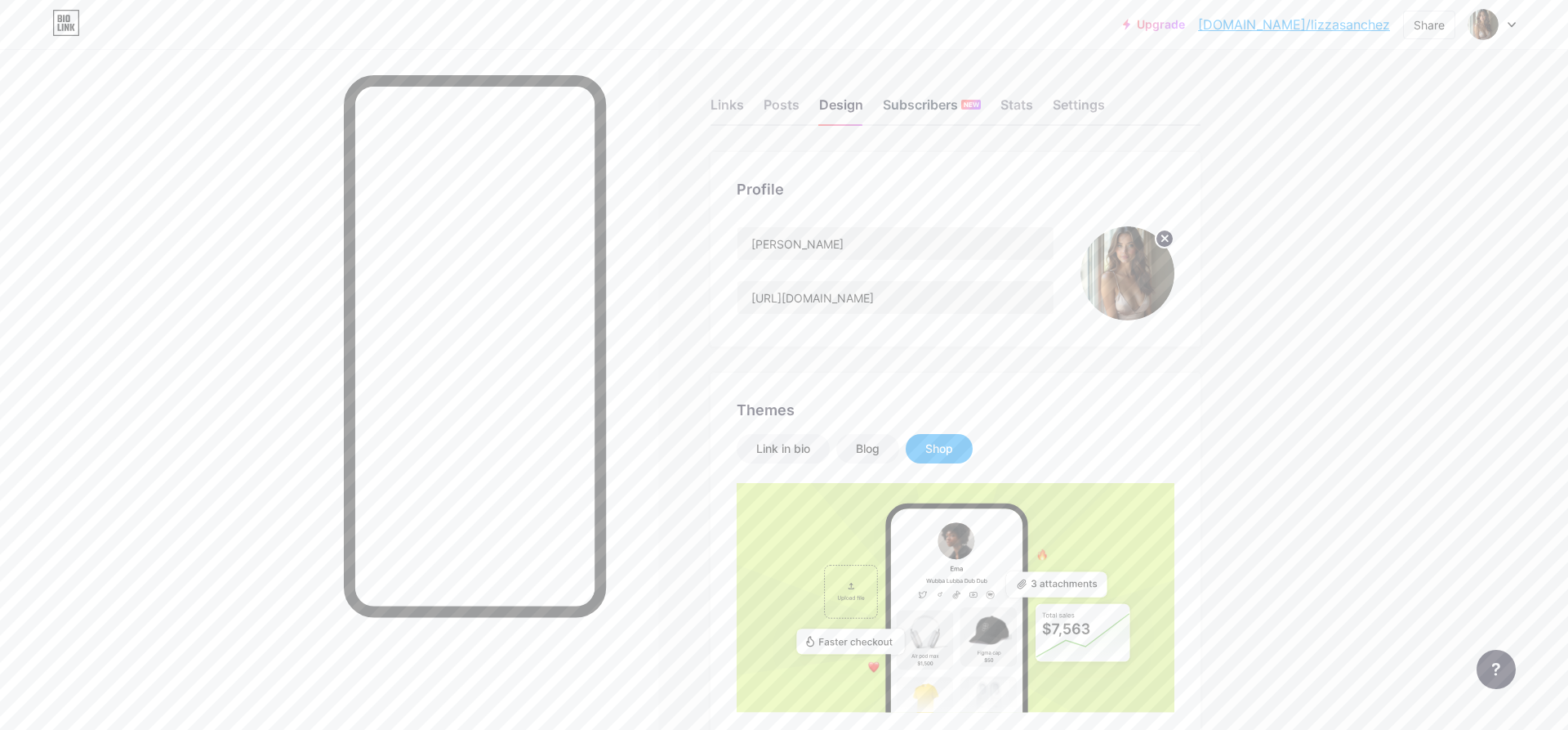
click at [928, 110] on div "Subscribers NEW" at bounding box center [932, 109] width 98 height 29
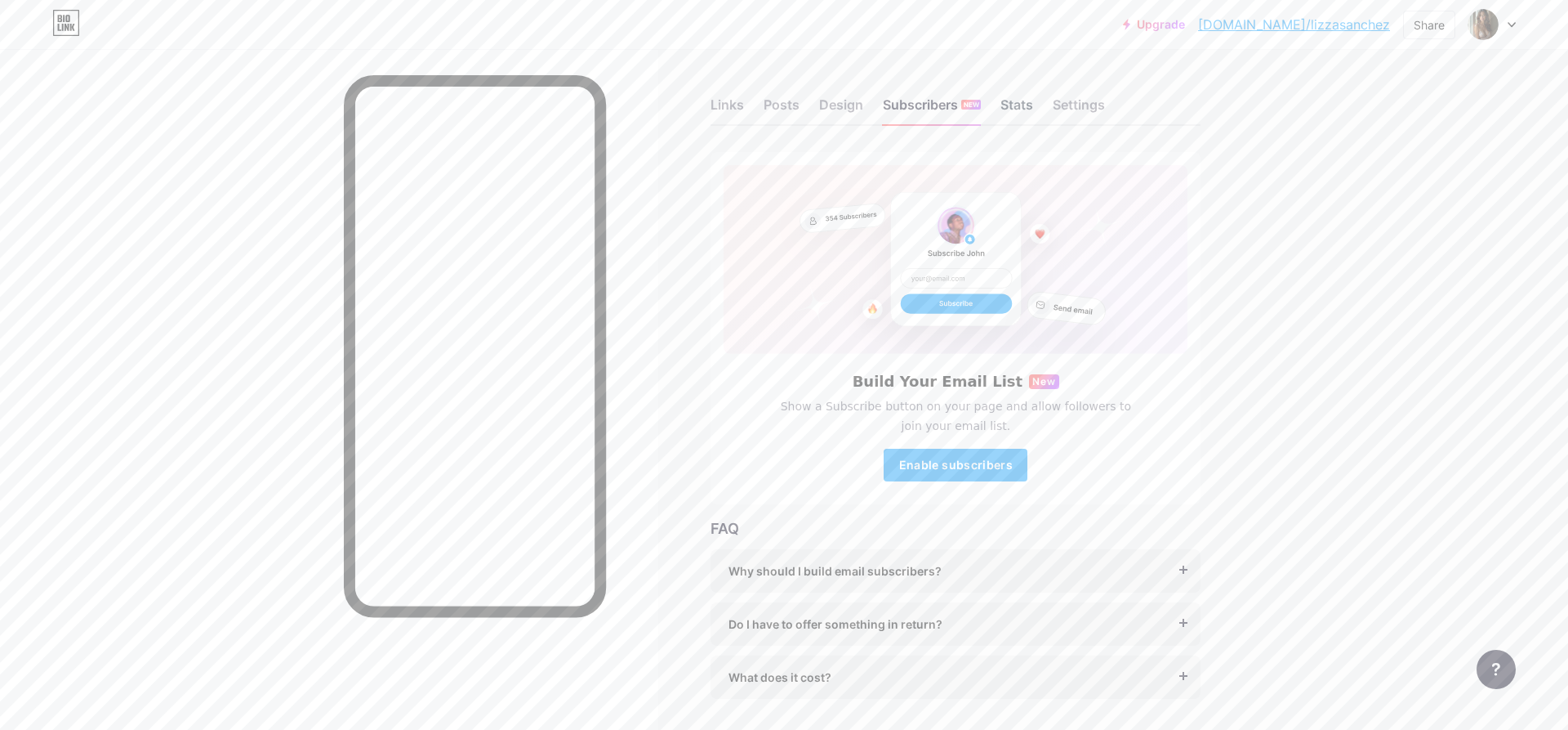
click at [1019, 114] on div "Stats" at bounding box center [1016, 109] width 33 height 29
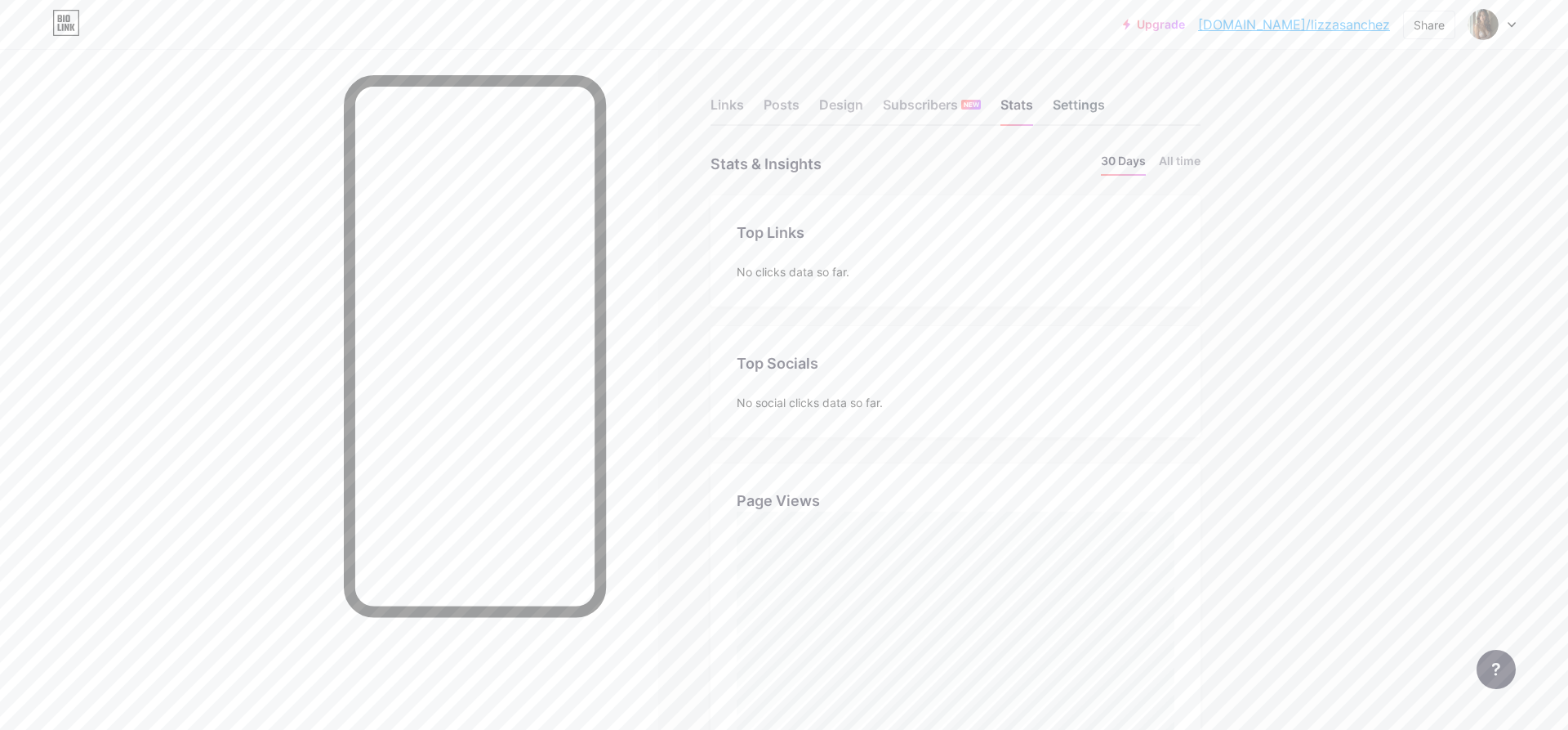
click at [1099, 109] on div "Settings" at bounding box center [1079, 109] width 53 height 29
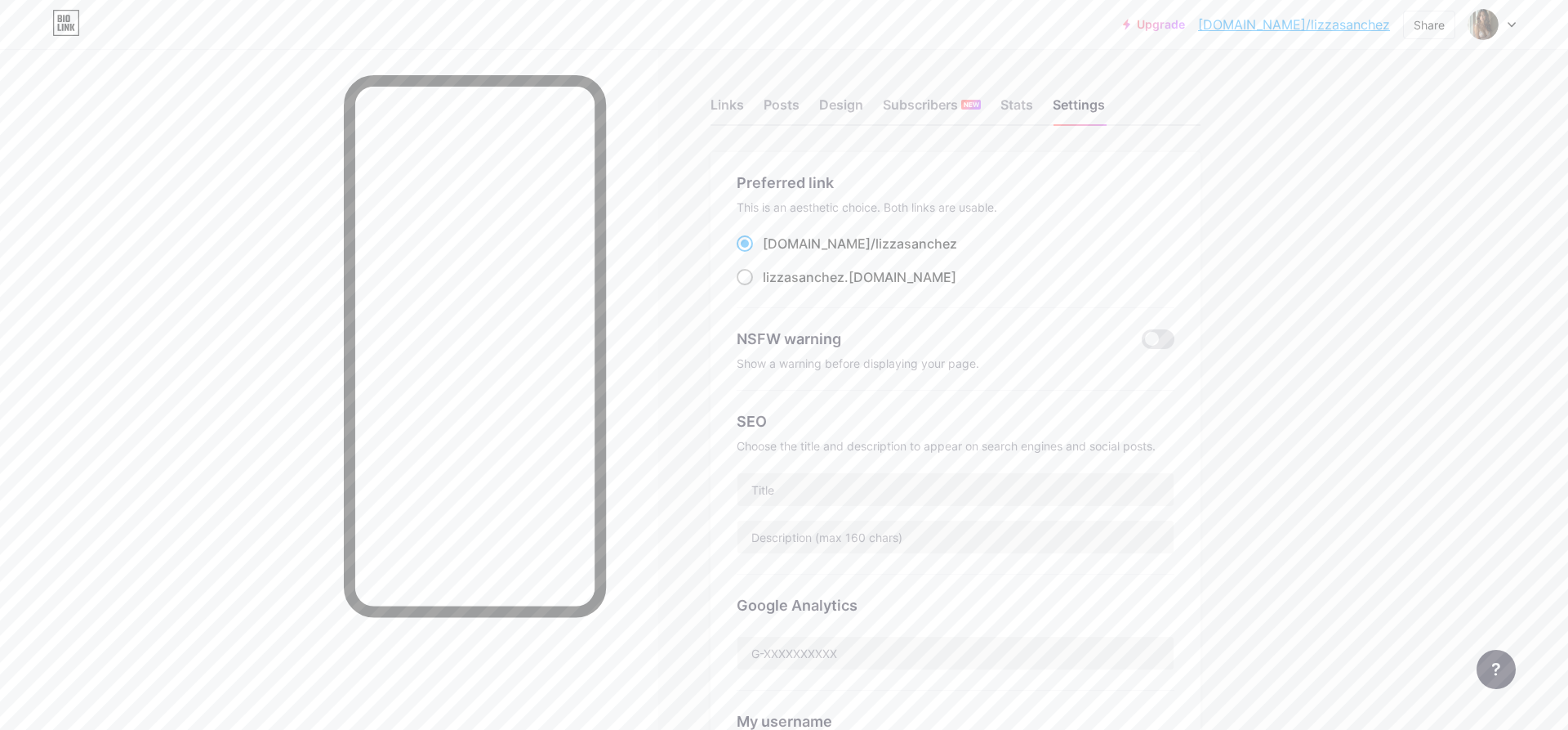
click at [750, 280] on span at bounding box center [745, 277] width 16 height 16
click at [762, 287] on input "lizzasanchez .[DOMAIN_NAME]" at bounding box center [768, 292] width 11 height 11
radio input "true"
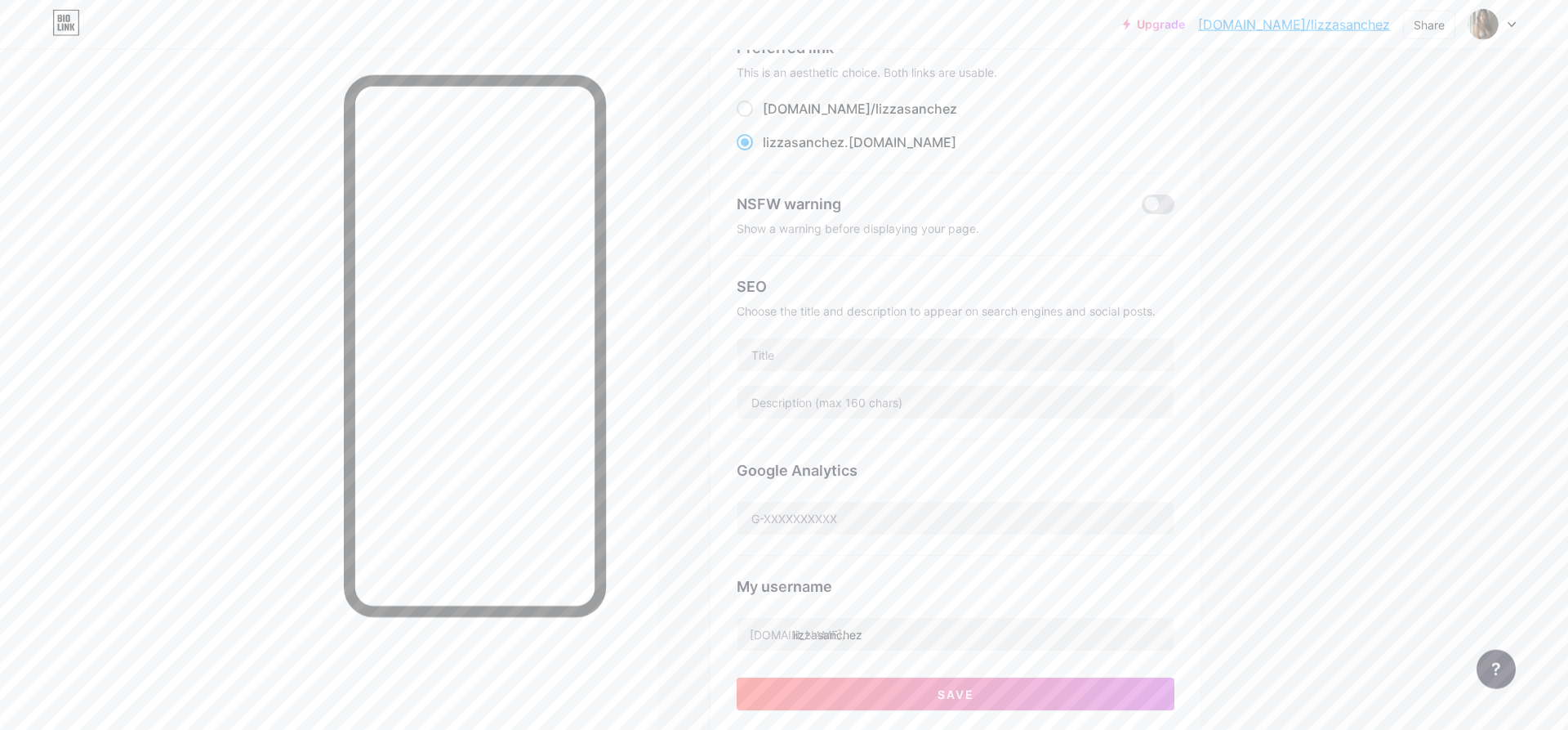
scroll to position [167, 0]
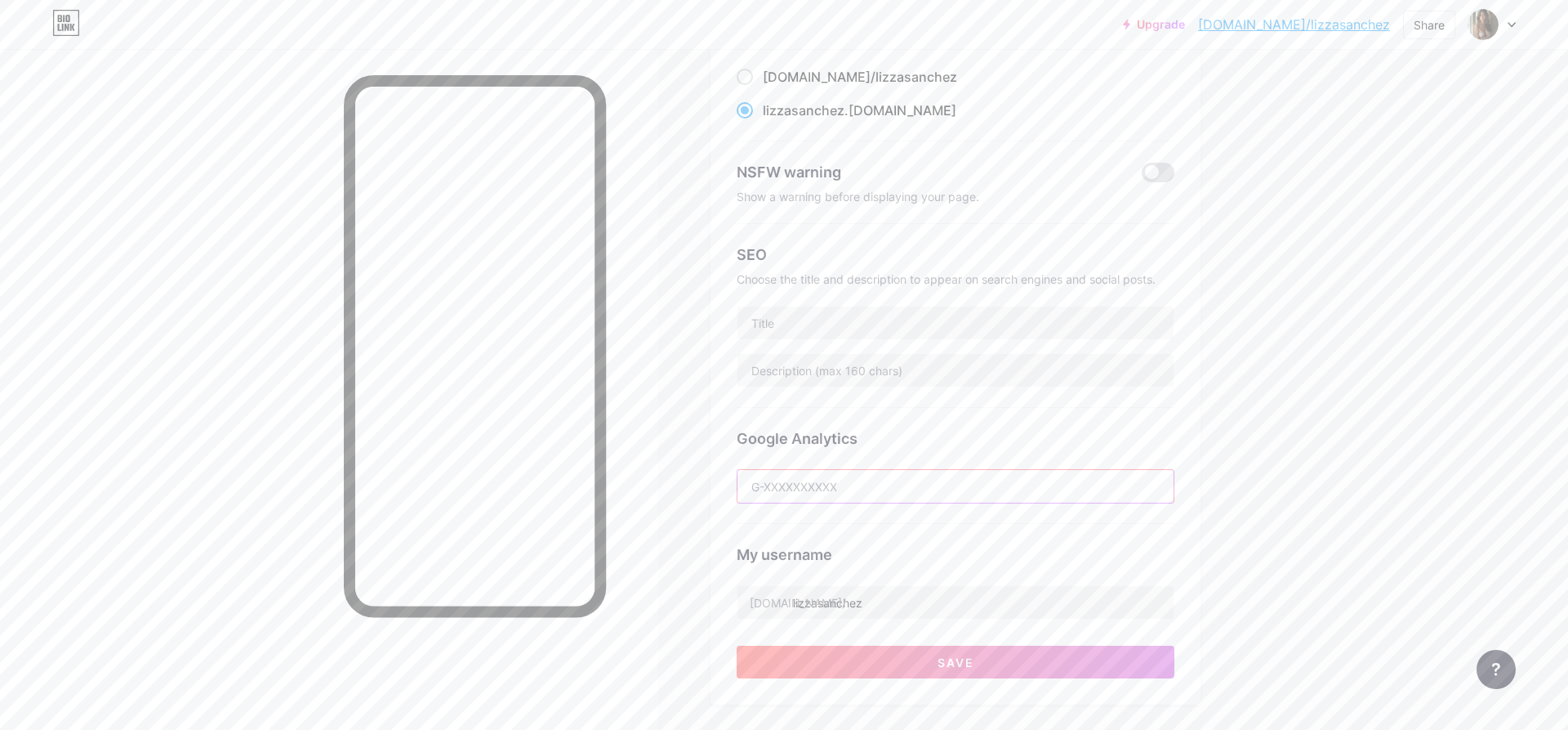
click at [844, 479] on input "text" at bounding box center [956, 486] width 436 height 33
drag, startPoint x: 743, startPoint y: 254, endPoint x: 1160, endPoint y: 278, distance: 417.7
click at [1160, 278] on div "SEO Choose the title and description to appear on search engines and social pos…" at bounding box center [956, 316] width 437 height 183
copy div "SEO Choose the title and description to appear on search engines and social pos…"
click at [701, 309] on div "Links Posts Design Subscribers NEW Stats Settings Preferred link This is an aes…" at bounding box center [634, 527] width 1269 height 1289
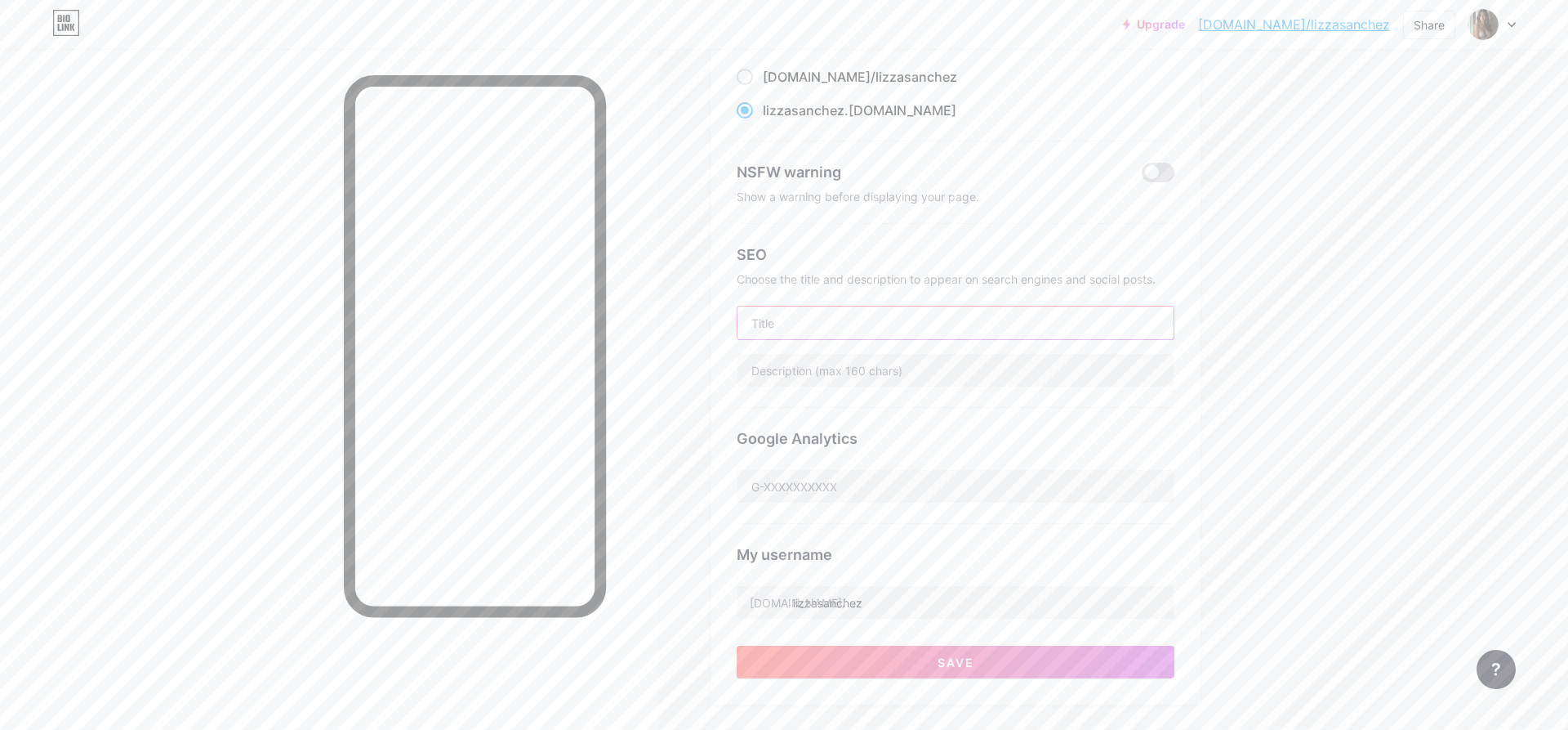
click at [787, 320] on input "text" at bounding box center [956, 322] width 436 height 33
paste input "[PERSON_NAME] Bikini Model"
type input "[PERSON_NAME] Bikini Model"
click at [831, 354] on input "text" at bounding box center [956, 370] width 436 height 33
paste input "[PERSON_NAME] – virtuelles Bikini-Model 🌴 Karibik-Vibes & exklusive Links in Bi…"
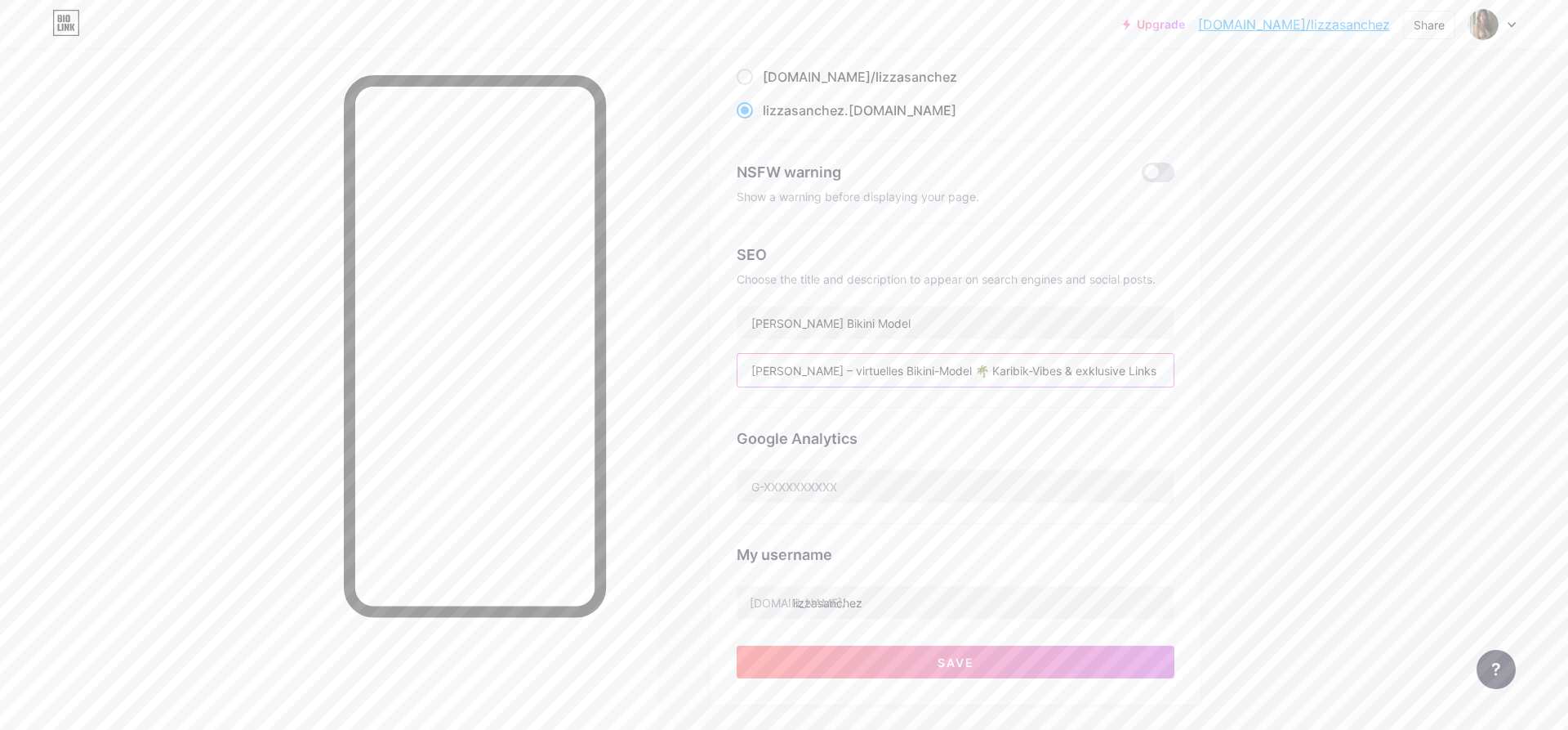
scroll to position [0, 45]
type input "[PERSON_NAME] – virtuelles Bikini-Model 🌴 Karibik-Vibes & exklusive Links in Bi…"
click at [903, 659] on button "Save" at bounding box center [956, 662] width 437 height 33
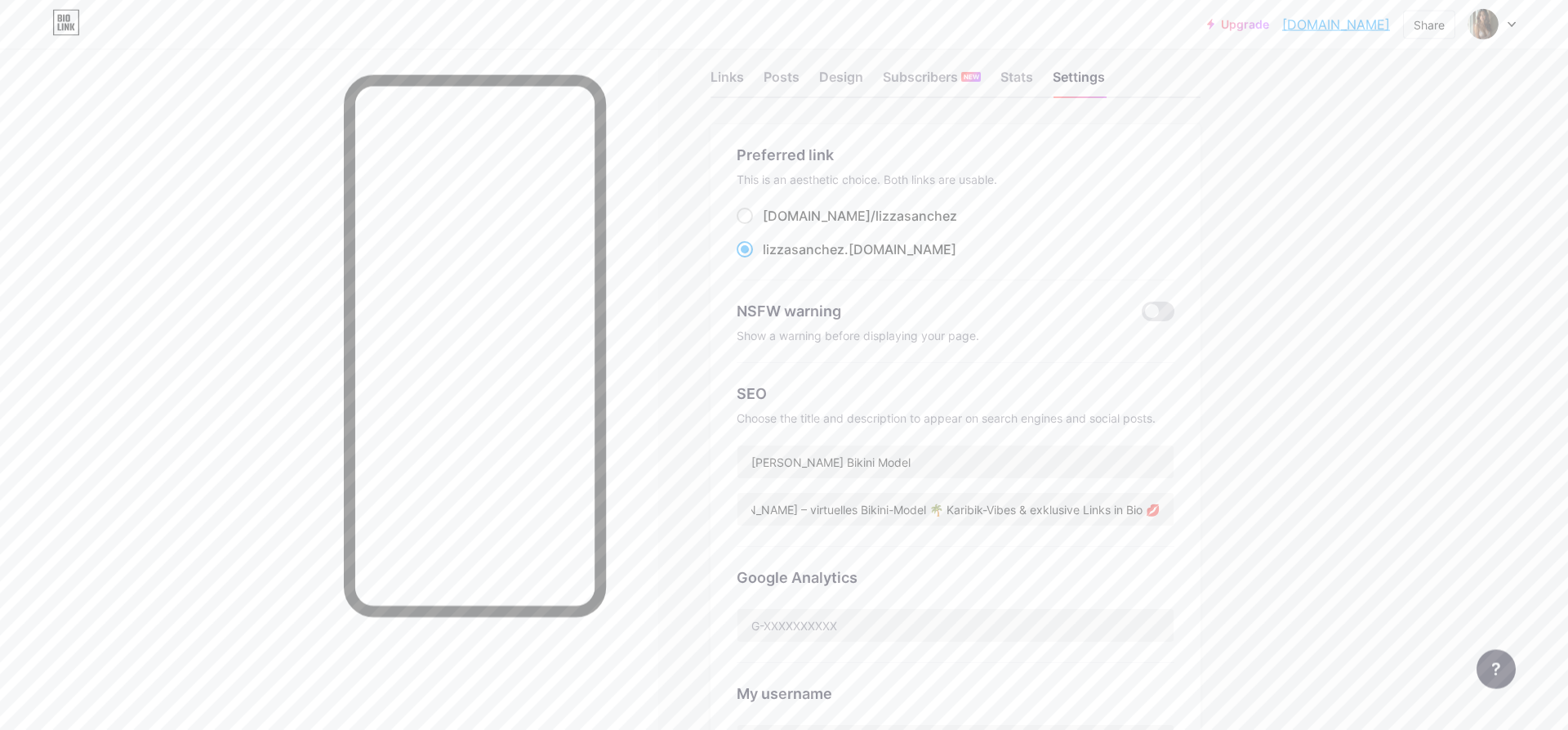
scroll to position [0, 0]
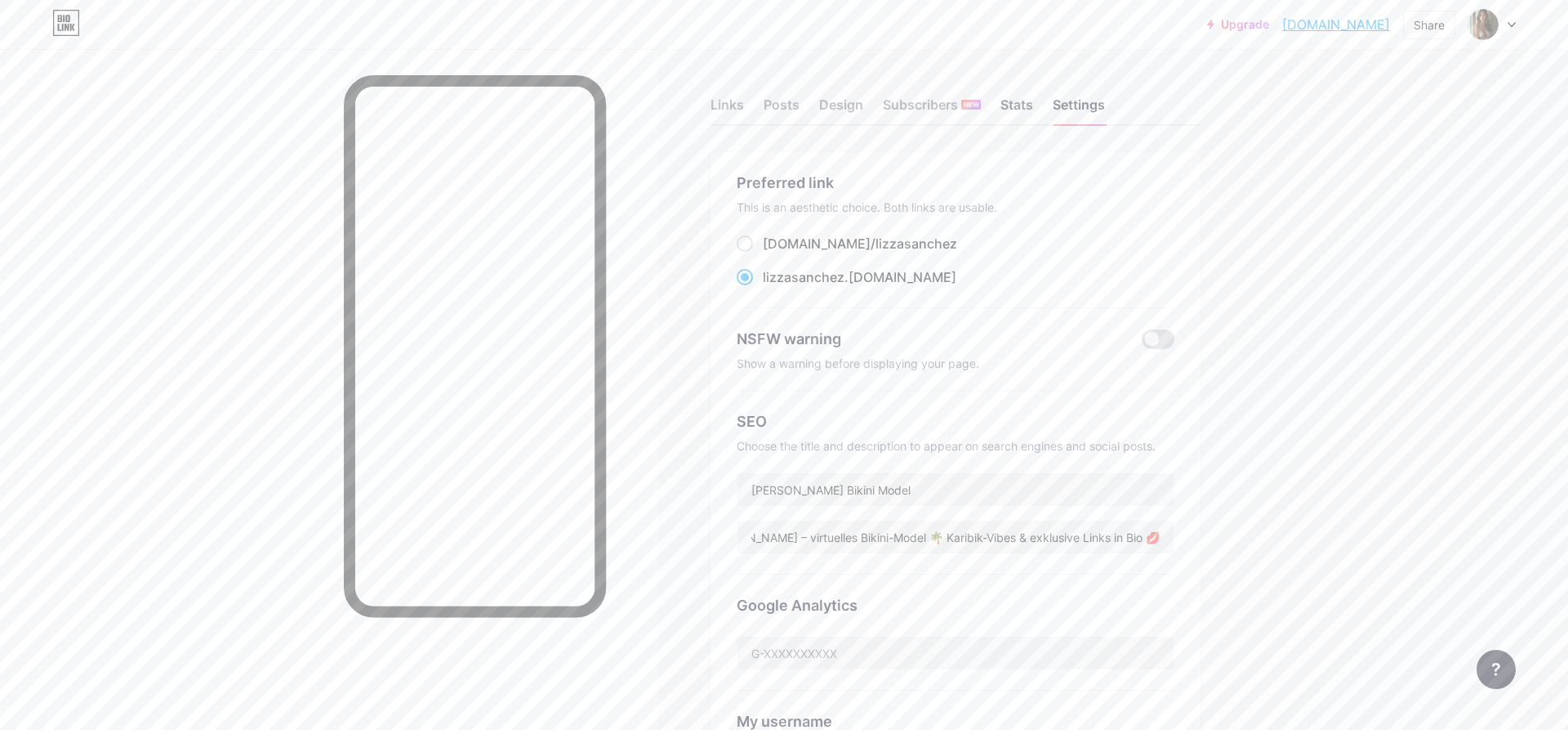
click at [1023, 110] on div "Stats" at bounding box center [1016, 109] width 33 height 29
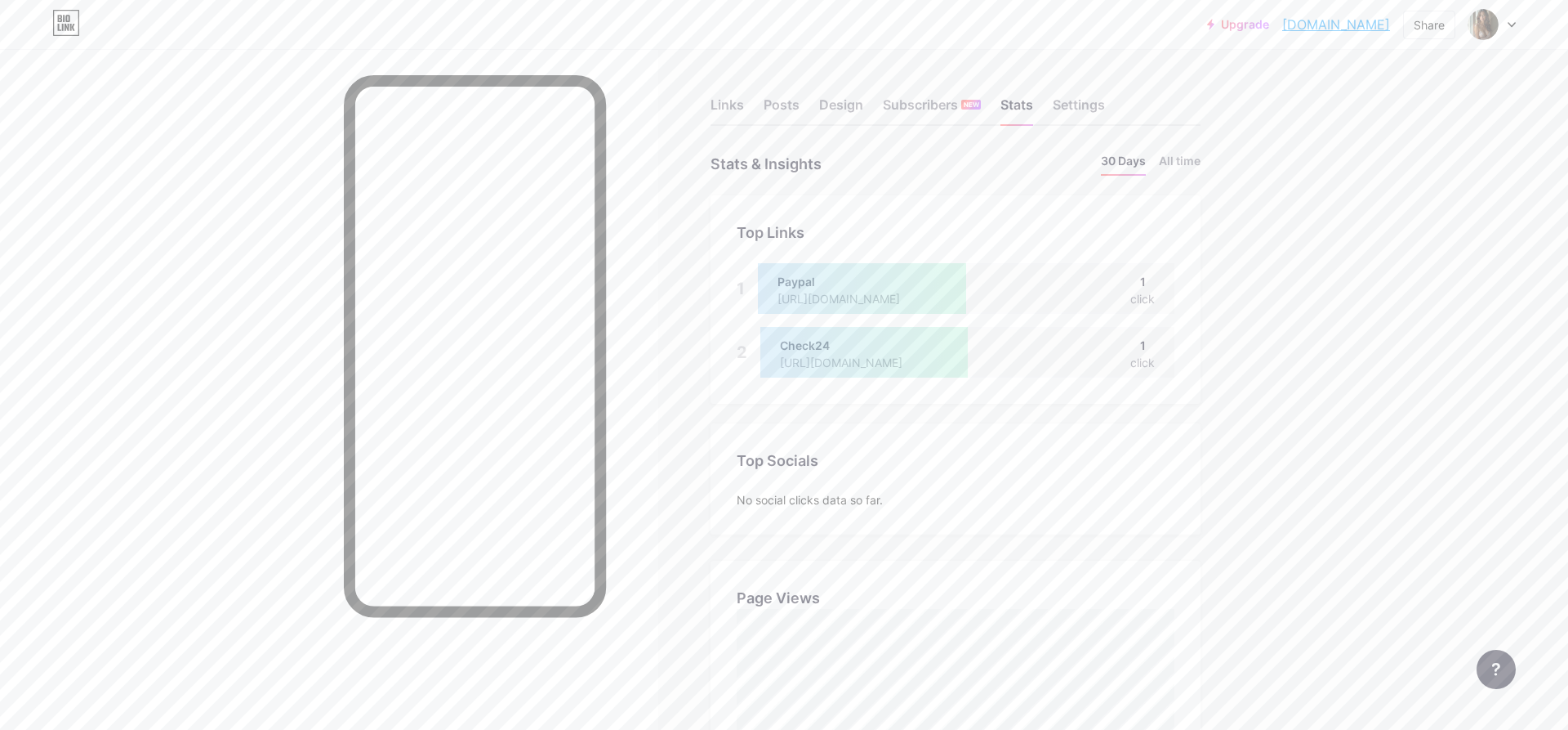
scroll to position [730, 1568]
click at [724, 110] on div "Links" at bounding box center [727, 109] width 34 height 29
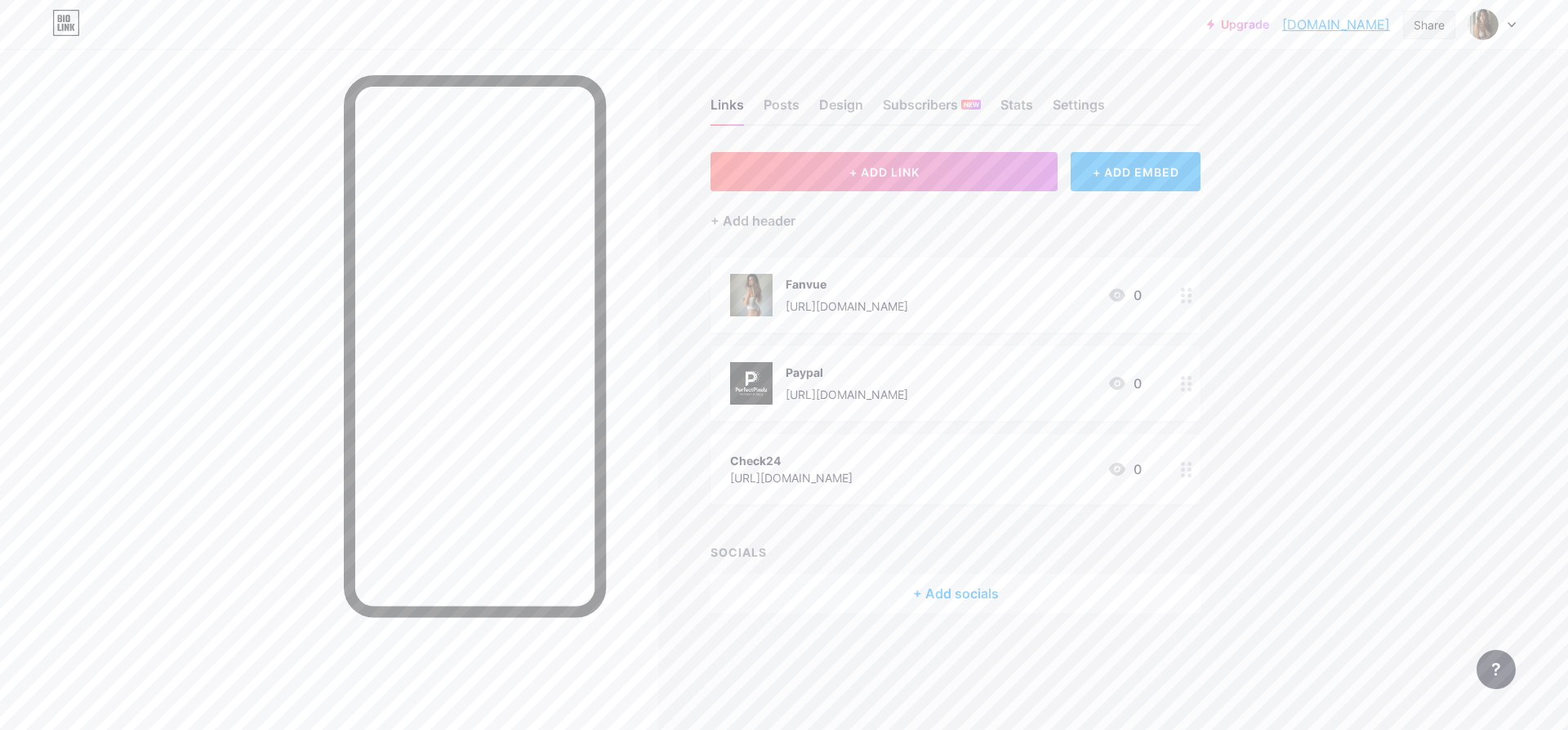
click at [1434, 30] on div "Share" at bounding box center [1429, 25] width 31 height 17
click at [1416, 163] on div "Add to my socials" at bounding box center [1333, 162] width 243 height 39
click at [1376, 115] on div "TikTok" at bounding box center [1333, 116] width 243 height 39
click at [1335, 458] on span "Go to TikTok" at bounding box center [1343, 452] width 69 height 17
drag, startPoint x: 1393, startPoint y: 28, endPoint x: 1260, endPoint y: 25, distance: 133.0
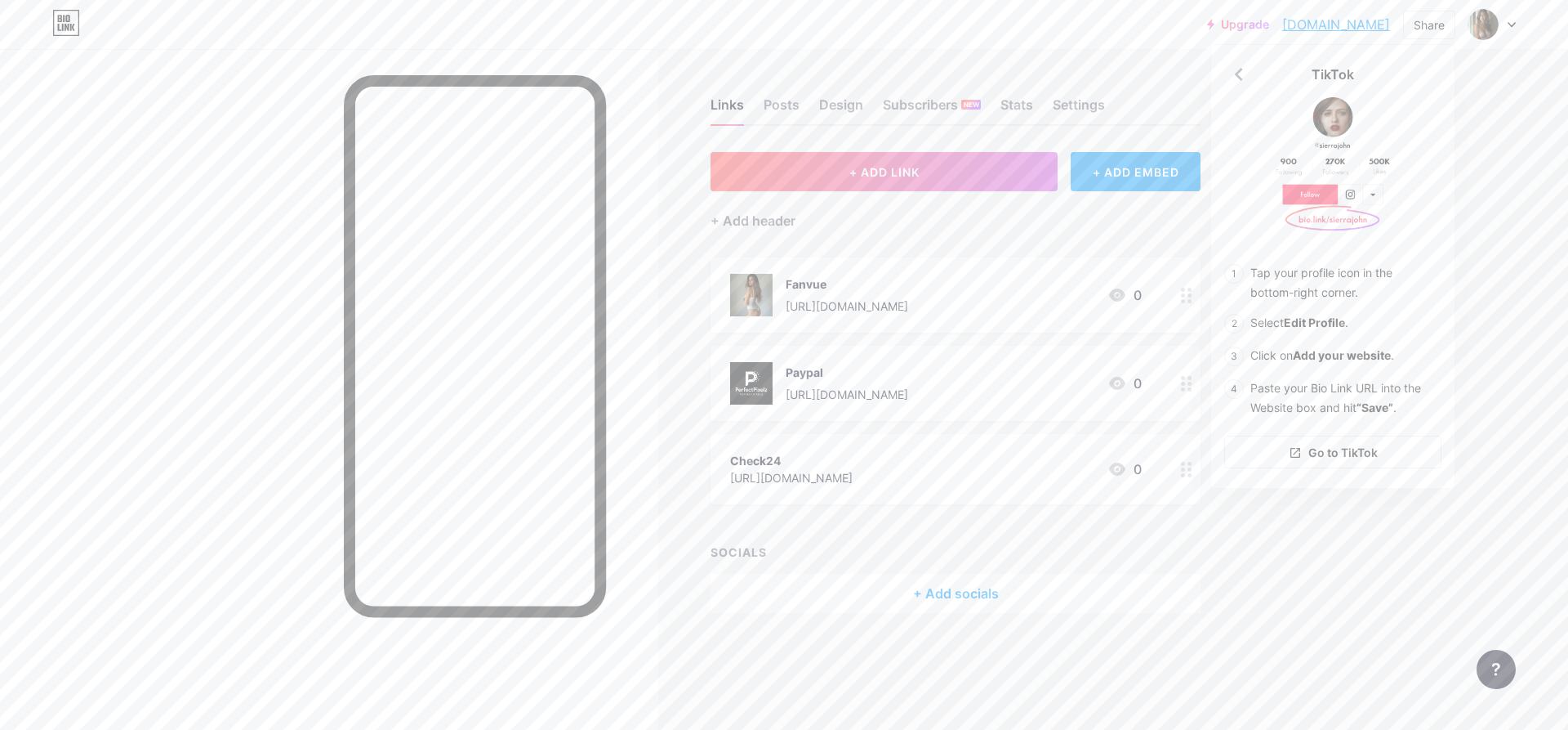
click at [1260, 25] on div "Upgrade [DOMAIN_NAME]... [DOMAIN_NAME] Share TikTok Tap your profile icon in th…" at bounding box center [1361, 25] width 309 height 29
copy link "[DOMAIN_NAME]"
